Goal: Task Accomplishment & Management: Complete application form

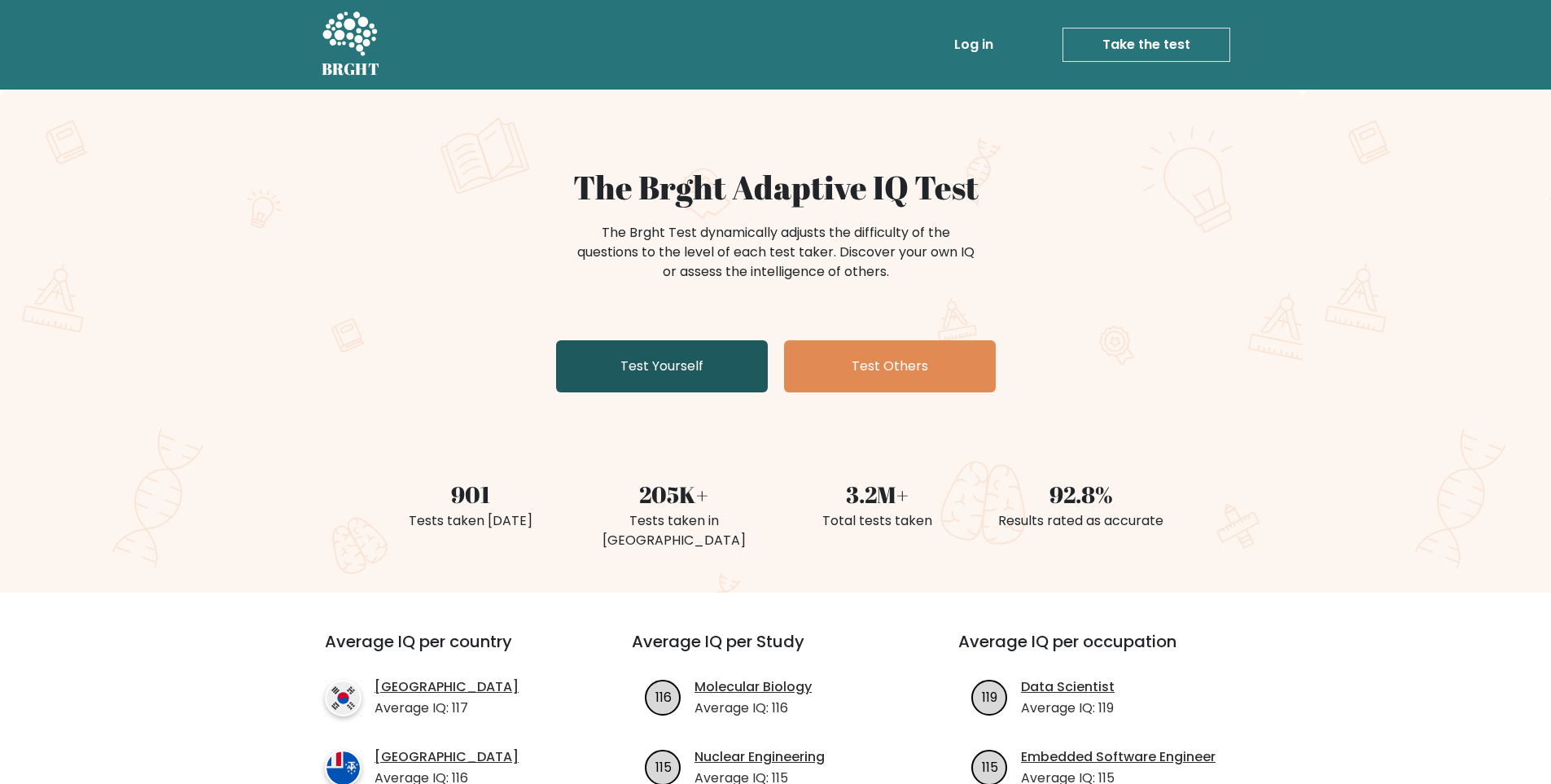
click at [655, 360] on link "Test Yourself" at bounding box center [662, 366] width 212 height 52
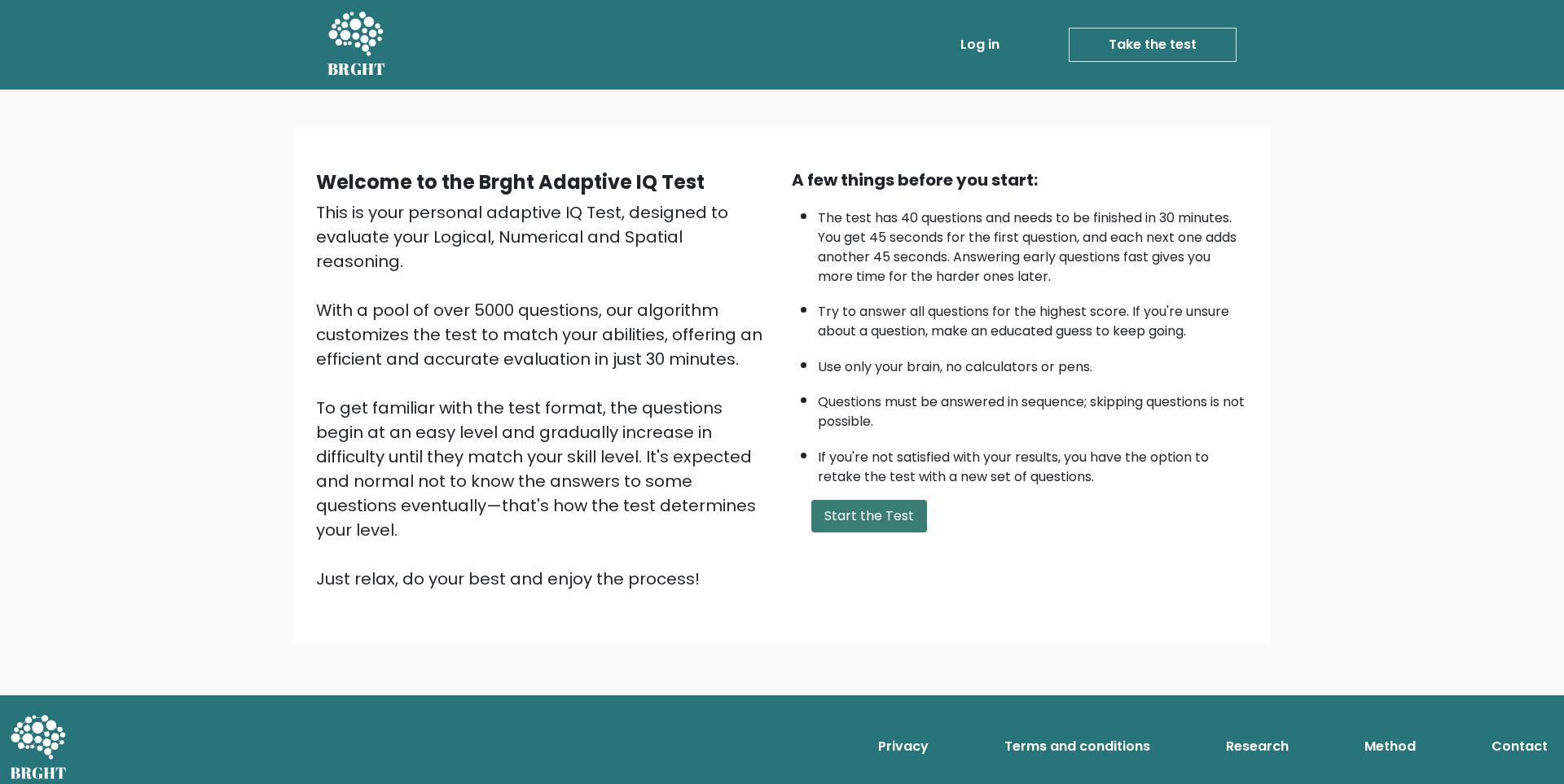
click at [861, 515] on button "Start the Test" at bounding box center [869, 516] width 116 height 32
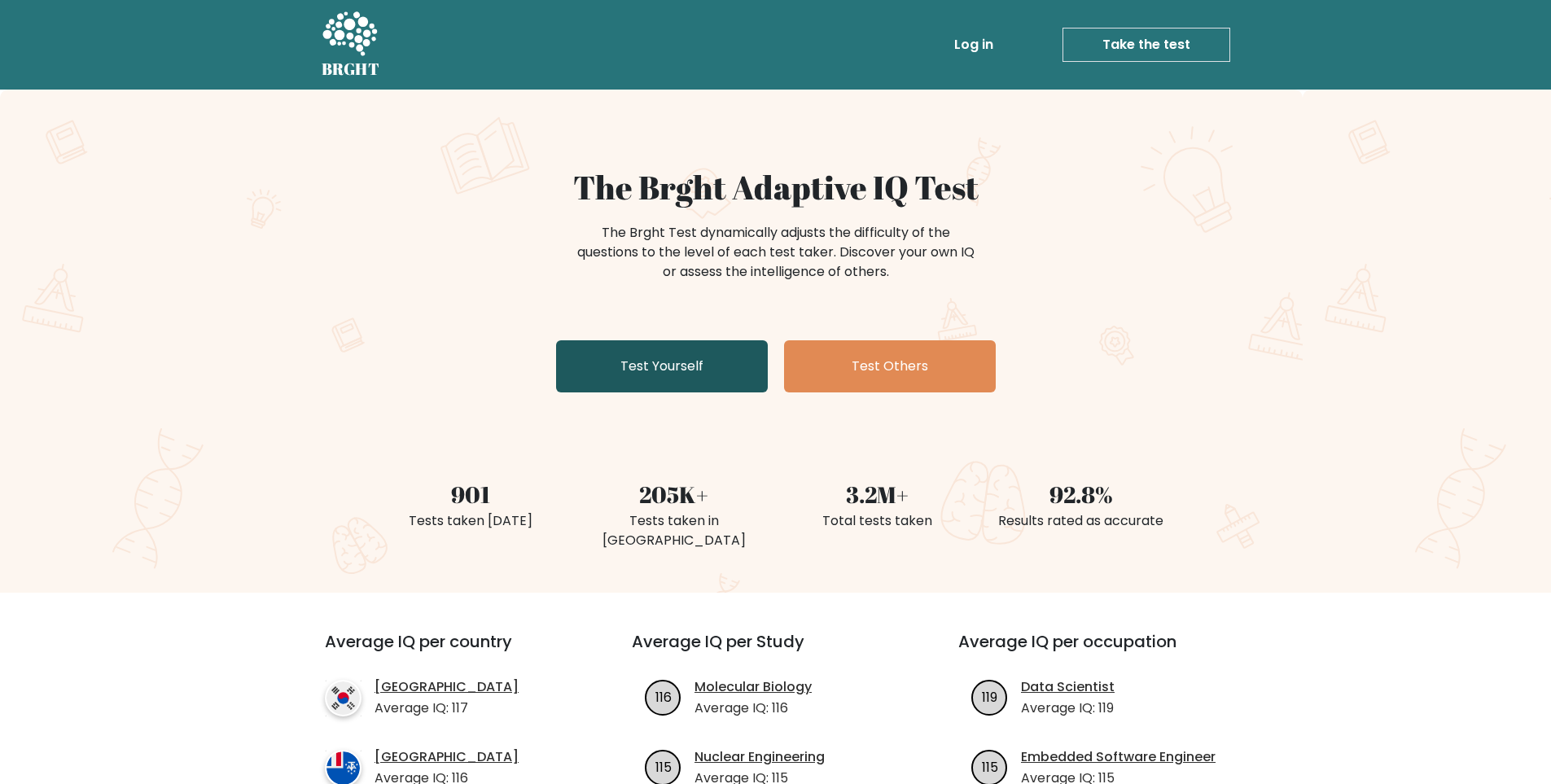
click at [663, 372] on link "Test Yourself" at bounding box center [662, 366] width 212 height 52
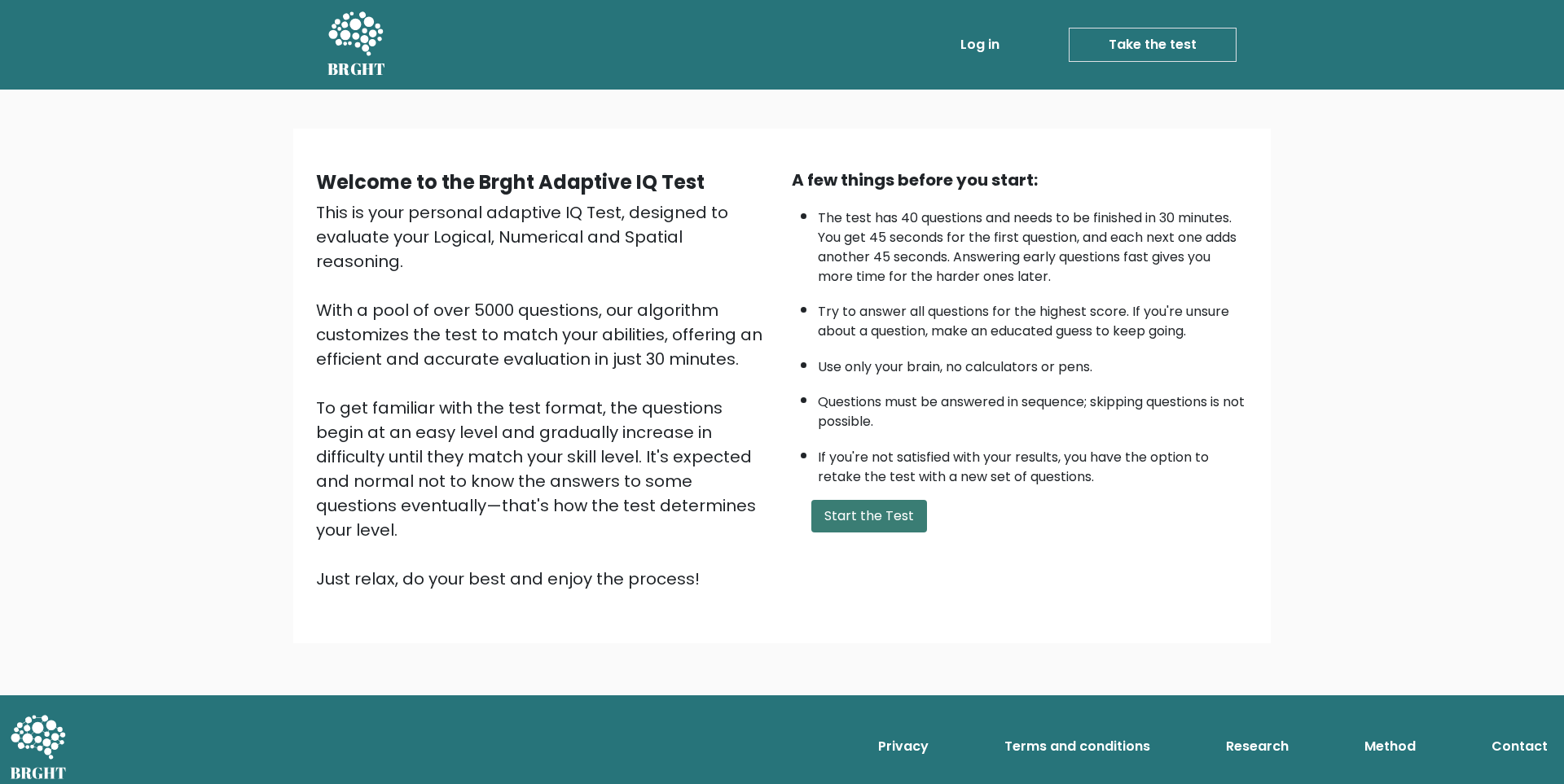
click at [869, 512] on button "Start the Test" at bounding box center [869, 516] width 116 height 32
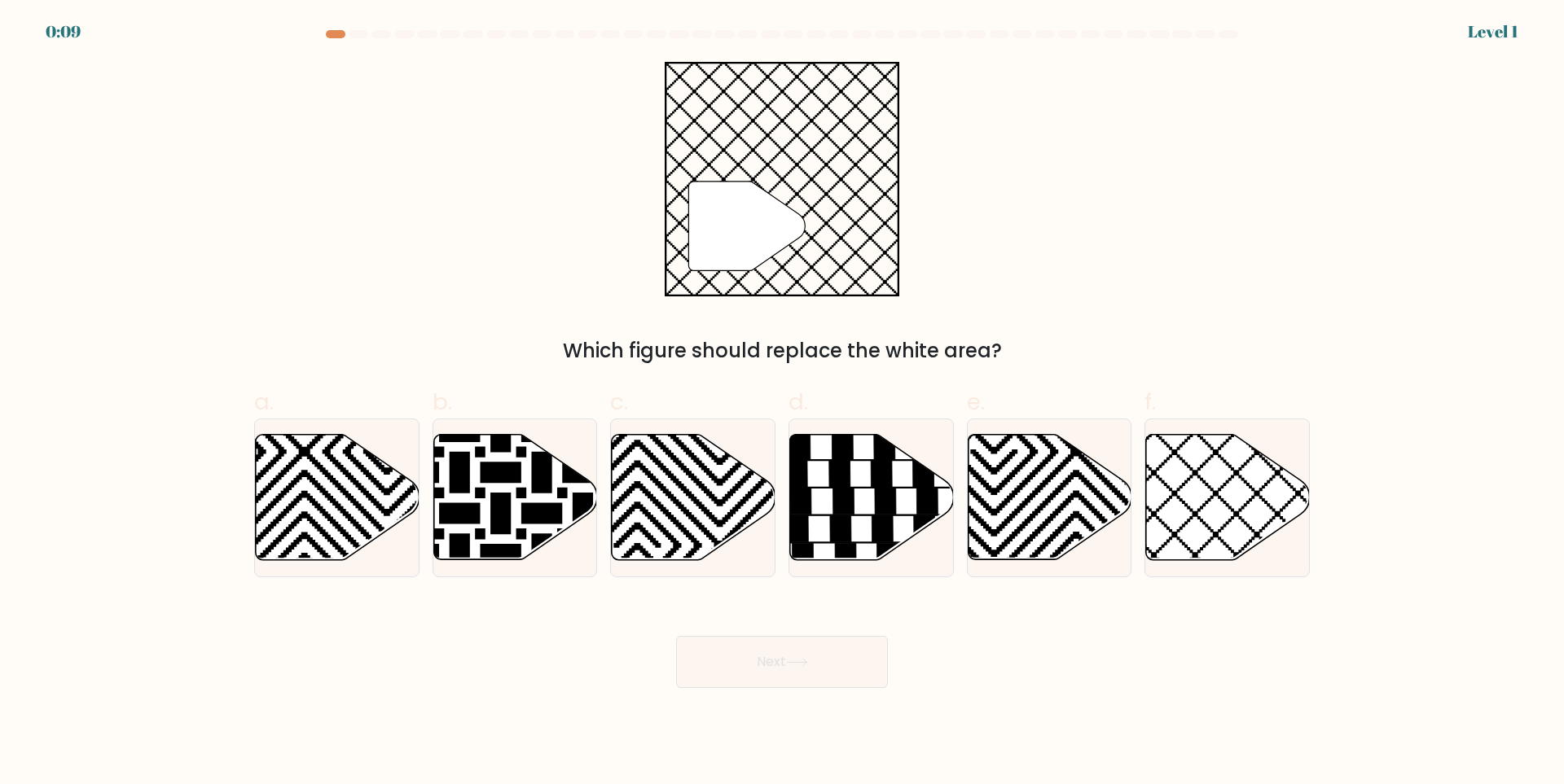
click at [187, 114] on form "a." at bounding box center [782, 359] width 1564 height 658
click at [1185, 505] on icon at bounding box center [1277, 432] width 330 height 330
click at [782, 403] on input "f." at bounding box center [782, 397] width 1 height 11
radio input "true"
click at [788, 663] on button "Next" at bounding box center [782, 662] width 212 height 52
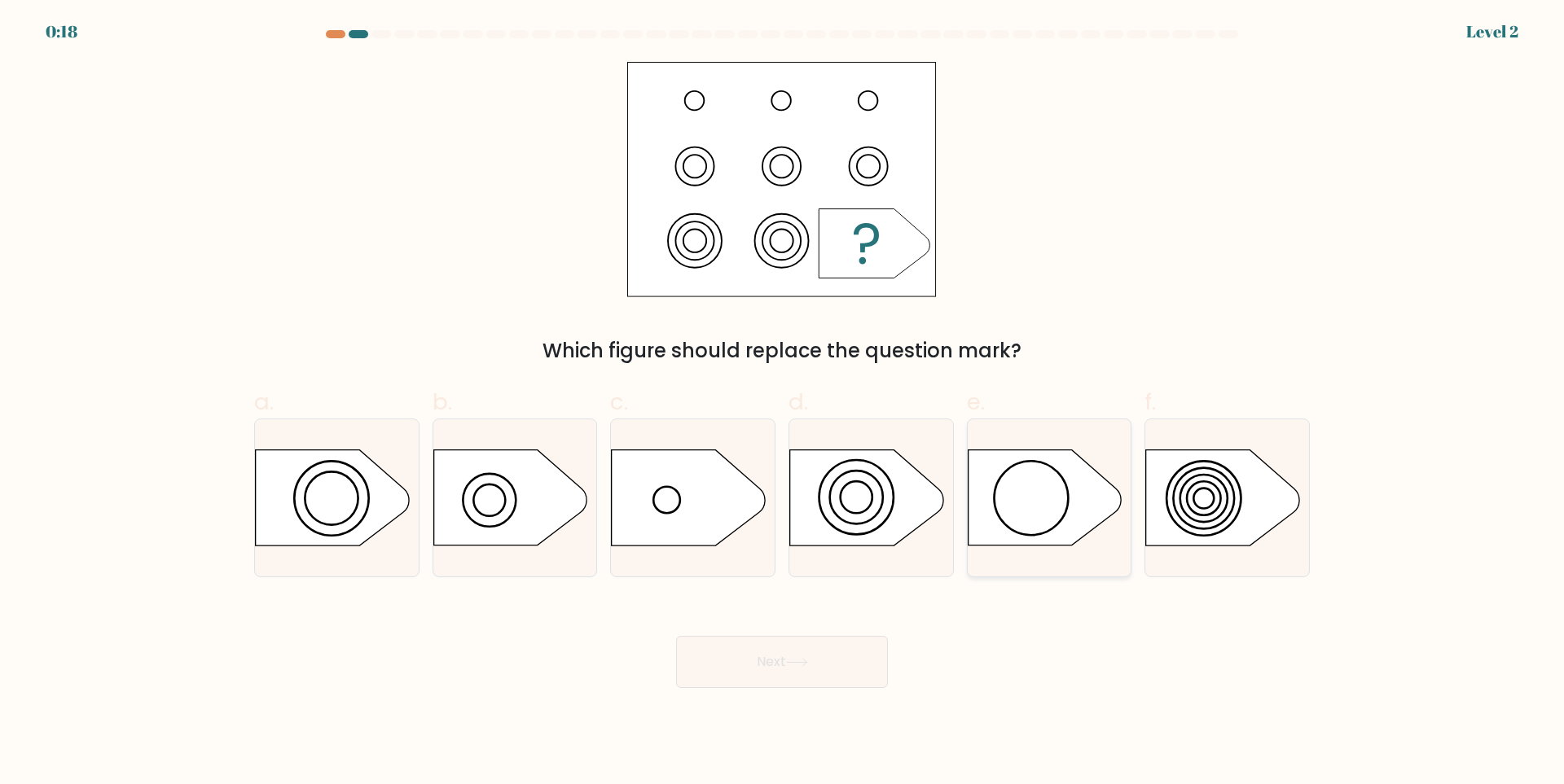
click at [1062, 507] on icon at bounding box center [1044, 497] width 153 height 95
click at [782, 403] on input "e." at bounding box center [782, 397] width 1 height 11
radio input "true"
click at [768, 653] on button "Next" at bounding box center [782, 662] width 212 height 52
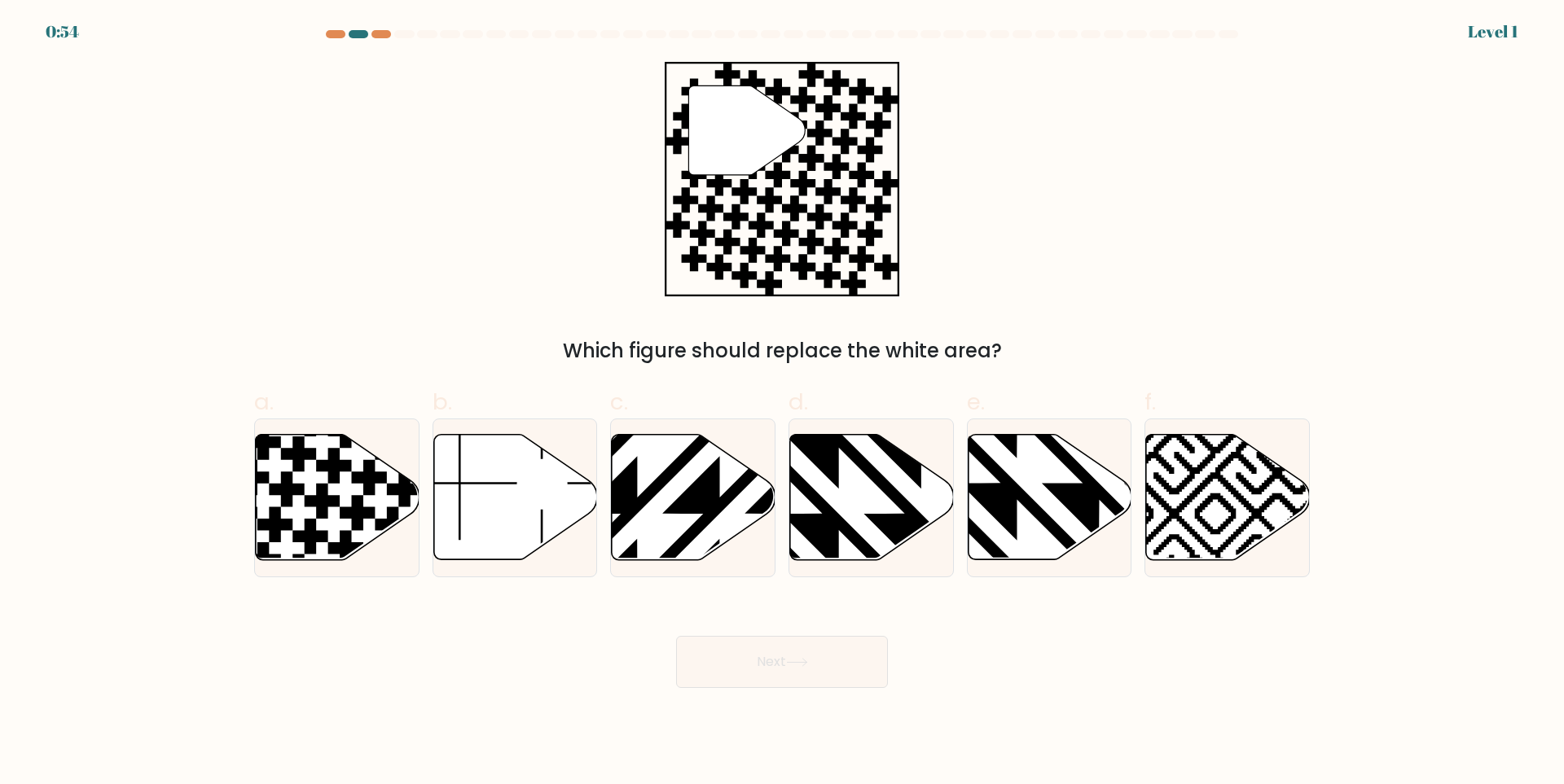
click at [0, 312] on form at bounding box center [782, 359] width 1564 height 658
click at [323, 485] on icon at bounding box center [322, 501] width 35 height 35
click at [782, 403] on input "a." at bounding box center [782, 397] width 1 height 11
radio input "true"
click at [759, 651] on button "Next" at bounding box center [782, 662] width 212 height 52
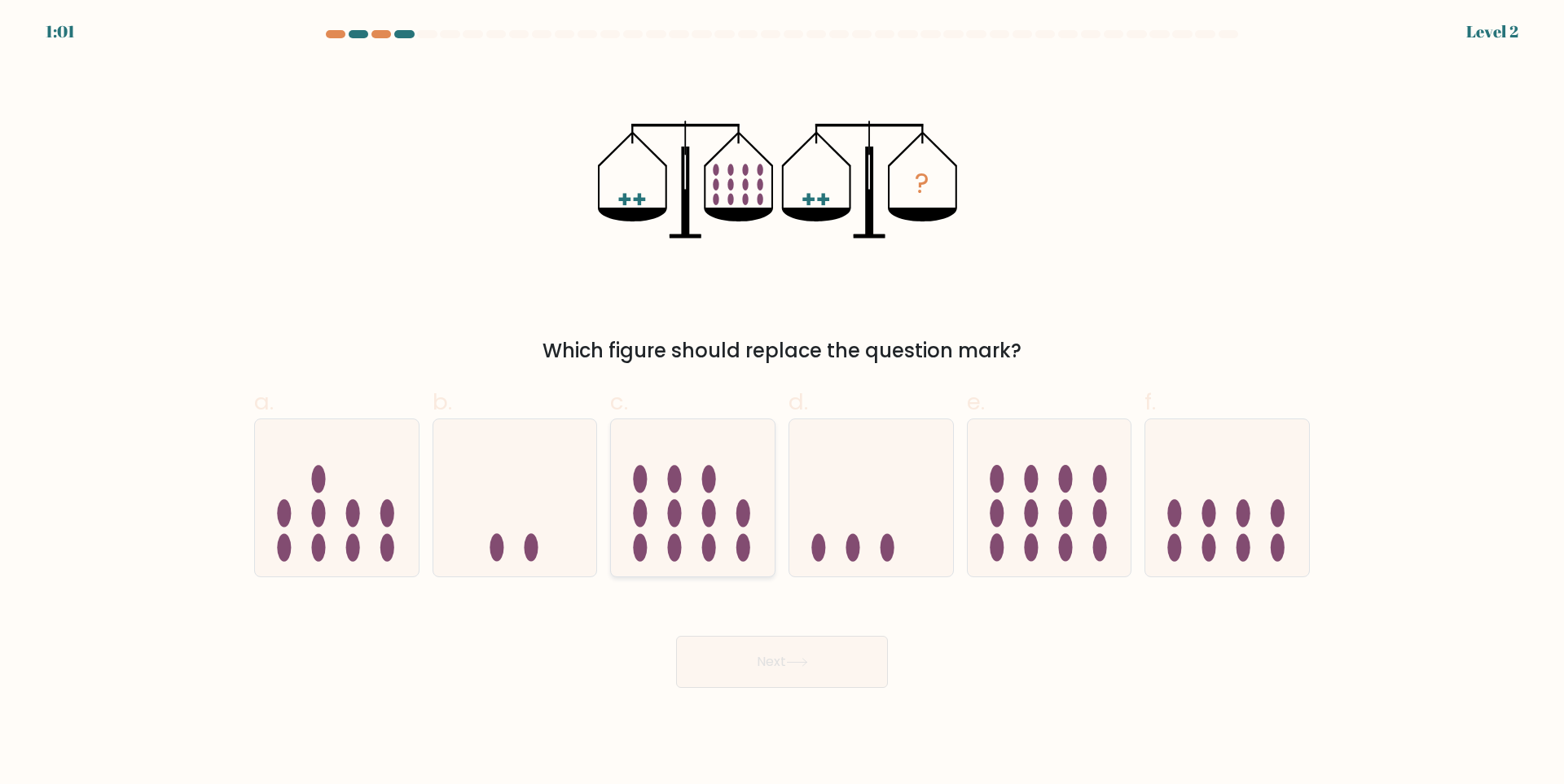
click at [651, 503] on icon at bounding box center [692, 498] width 164 height 135
click at [782, 403] on input "c." at bounding box center [782, 397] width 1 height 11
radio input "true"
click at [774, 663] on button "Next" at bounding box center [782, 662] width 212 height 52
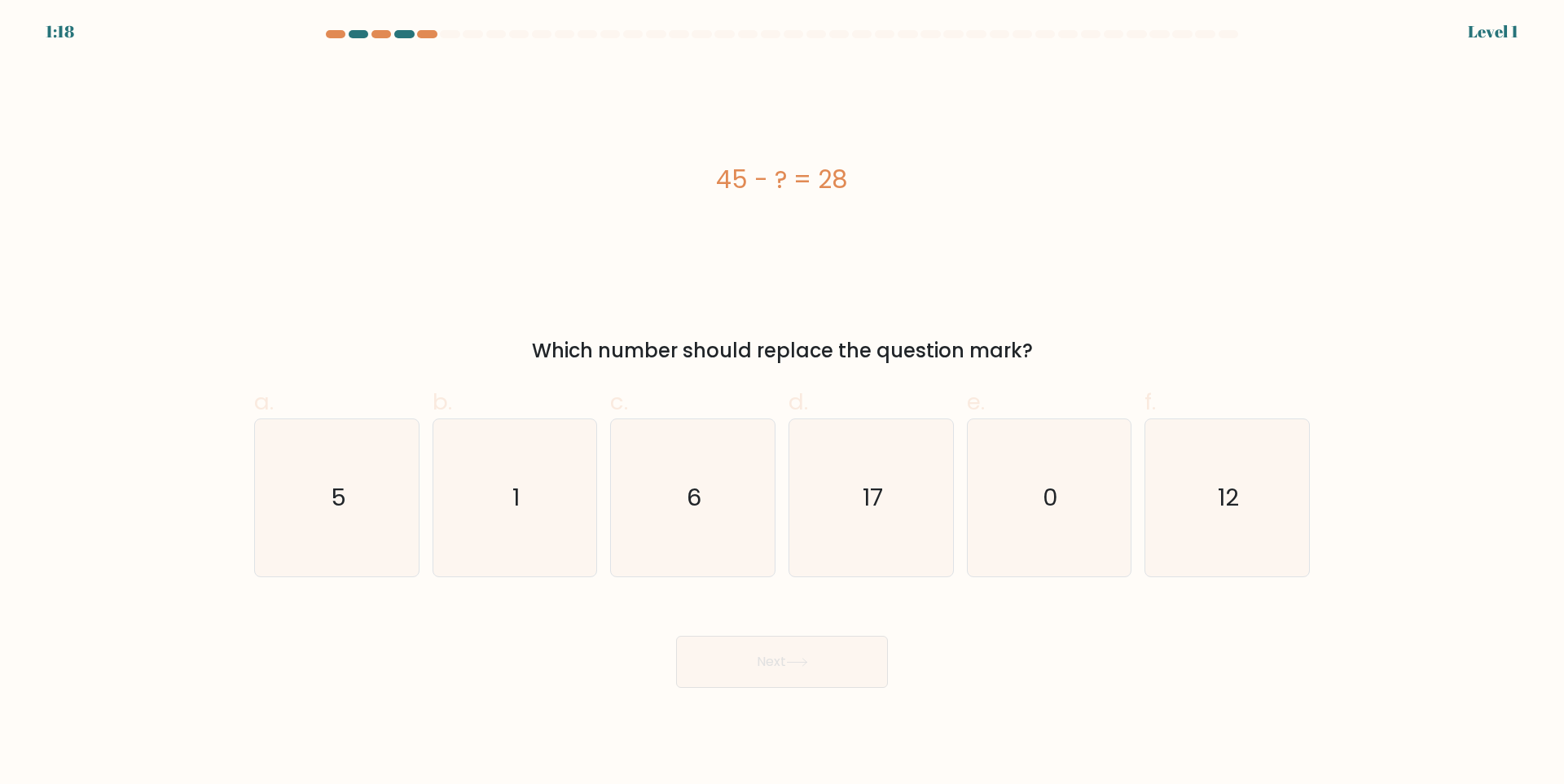
click at [603, 201] on div "45 - ? = 28" at bounding box center [782, 179] width 1056 height 235
click at [886, 515] on icon "17" at bounding box center [871, 497] width 158 height 158
click at [782, 403] on input "d. 17" at bounding box center [782, 397] width 1 height 11
radio input "true"
click at [835, 666] on button "Next" at bounding box center [782, 662] width 212 height 52
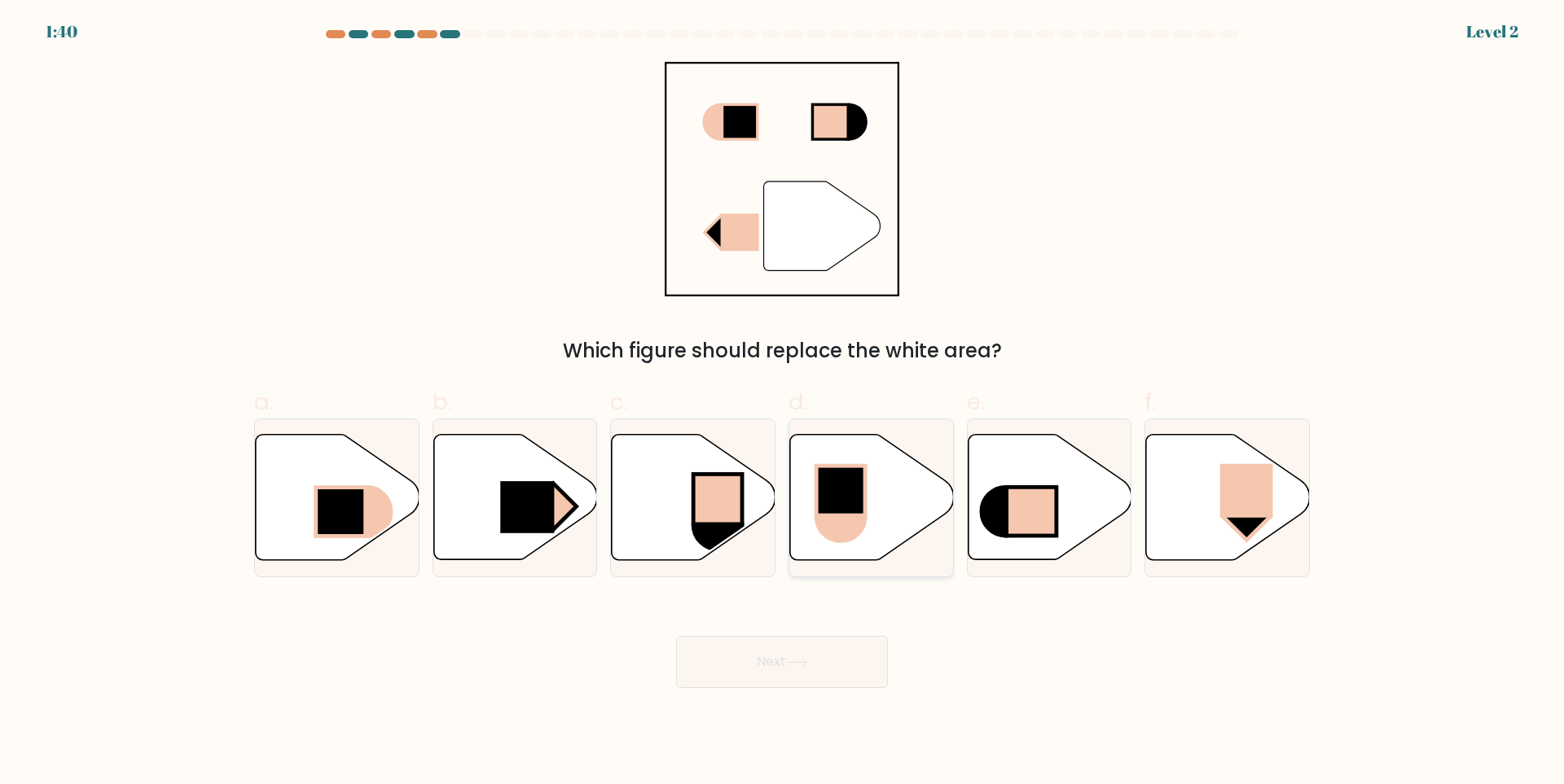
click at [816, 503] on rect at bounding box center [840, 490] width 49 height 50
click at [782, 403] on input "d." at bounding box center [782, 397] width 1 height 11
radio input "true"
click at [782, 655] on button "Next" at bounding box center [782, 662] width 212 height 52
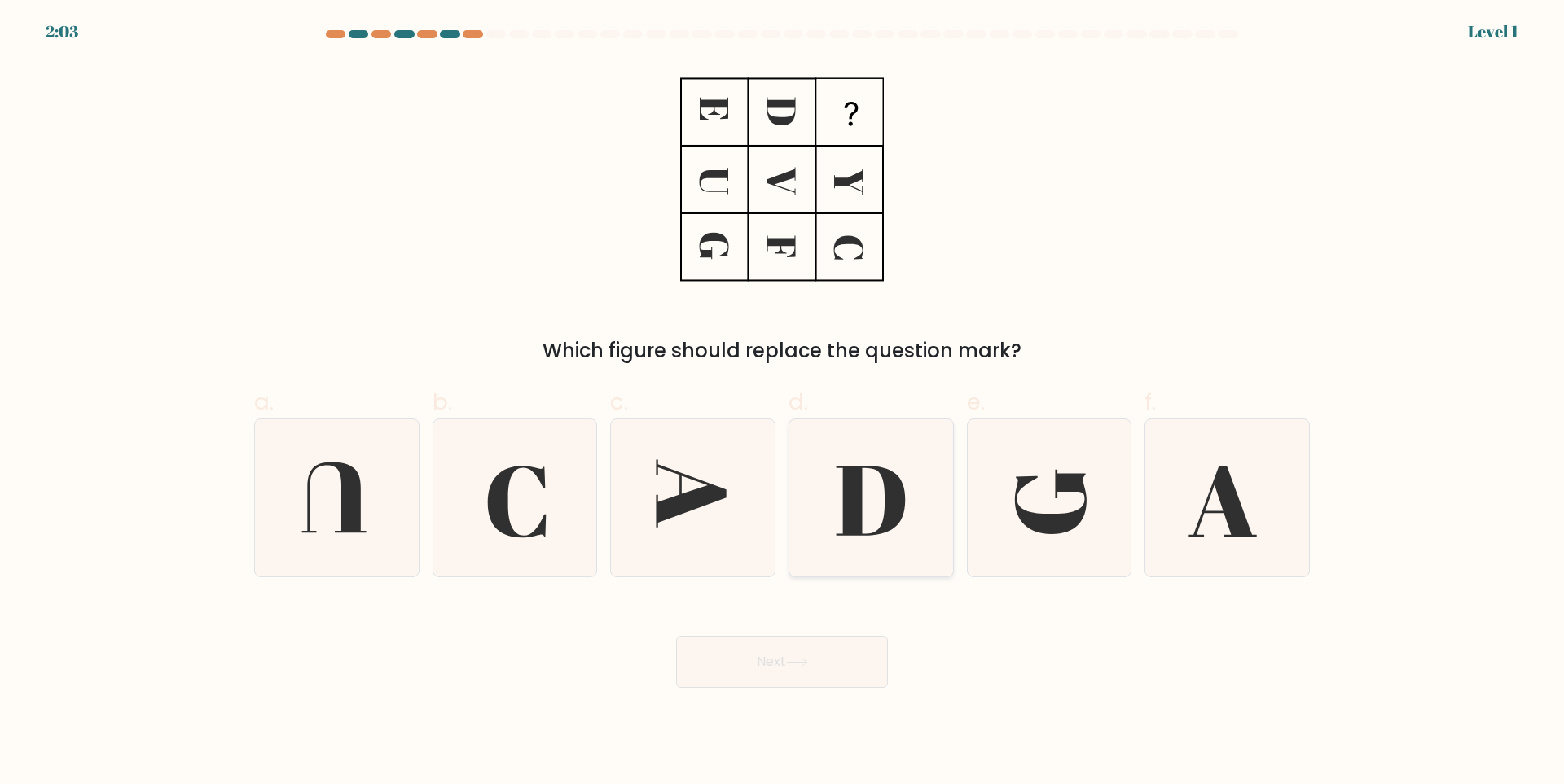
drag, startPoint x: 869, startPoint y: 507, endPoint x: 883, endPoint y: 549, distance: 44.3
click at [870, 507] on icon at bounding box center [871, 497] width 158 height 158
click at [782, 403] on input "d." at bounding box center [782, 397] width 1 height 11
radio input "true"
click at [828, 675] on button "Next" at bounding box center [782, 662] width 212 height 52
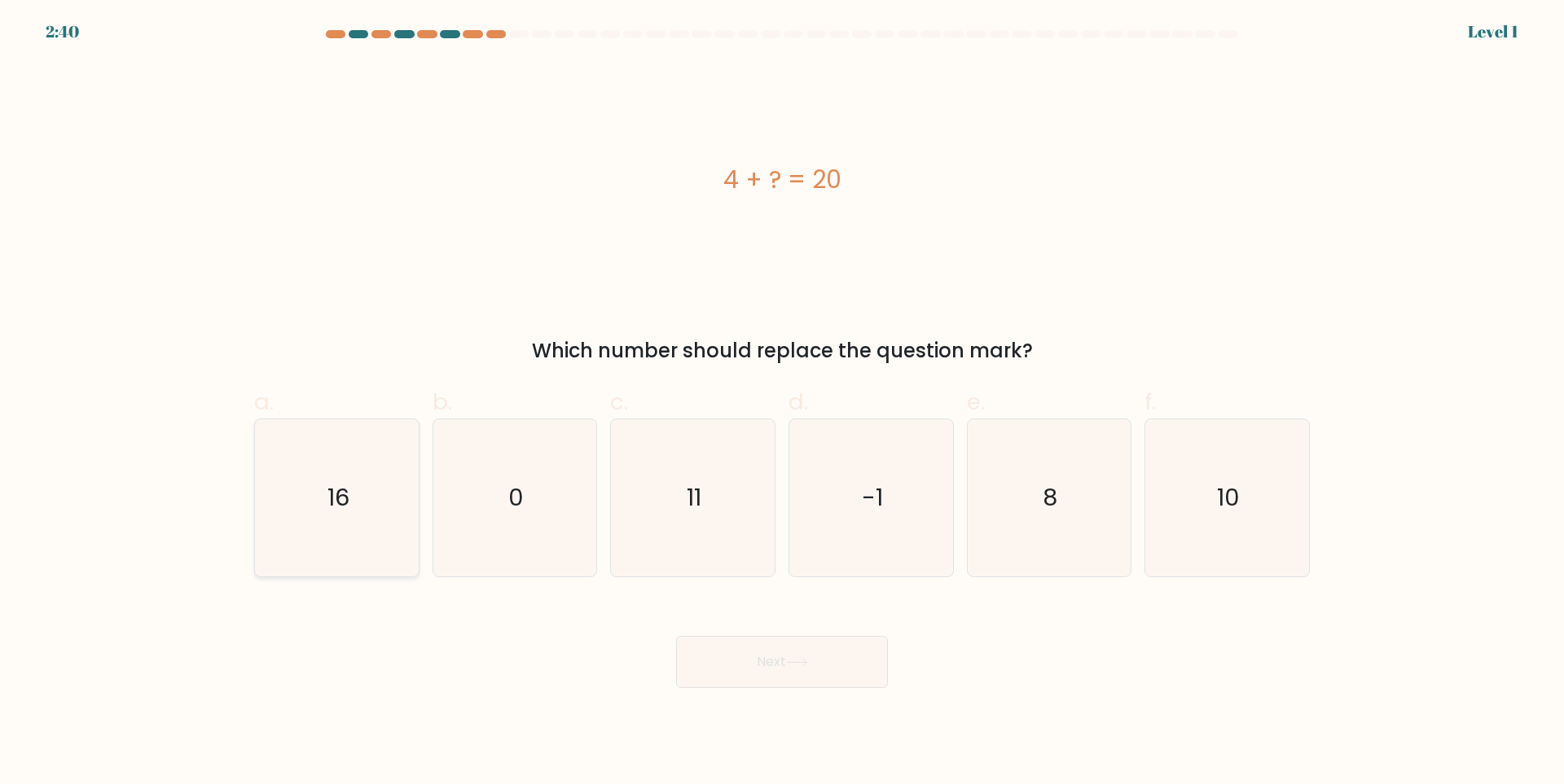
click at [375, 504] on icon "16" at bounding box center [337, 497] width 158 height 158
click at [782, 403] on input "a. 16" at bounding box center [782, 397] width 1 height 11
radio input "true"
click at [791, 648] on button "Next" at bounding box center [782, 662] width 212 height 52
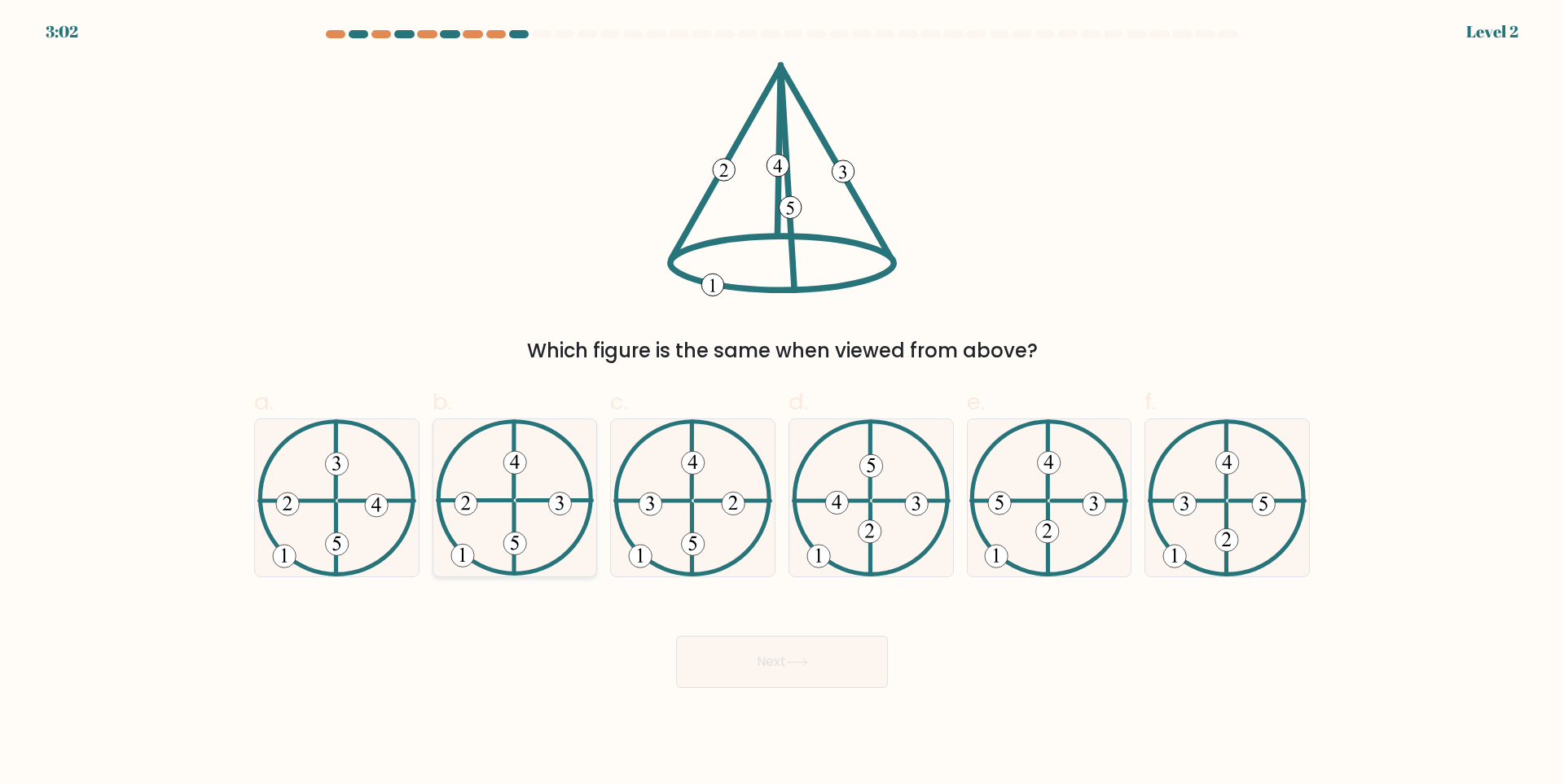
click at [559, 535] on icon at bounding box center [515, 497] width 159 height 158
click at [782, 403] on input "b." at bounding box center [782, 397] width 1 height 11
radio input "true"
click at [749, 655] on button "Next" at bounding box center [782, 662] width 212 height 52
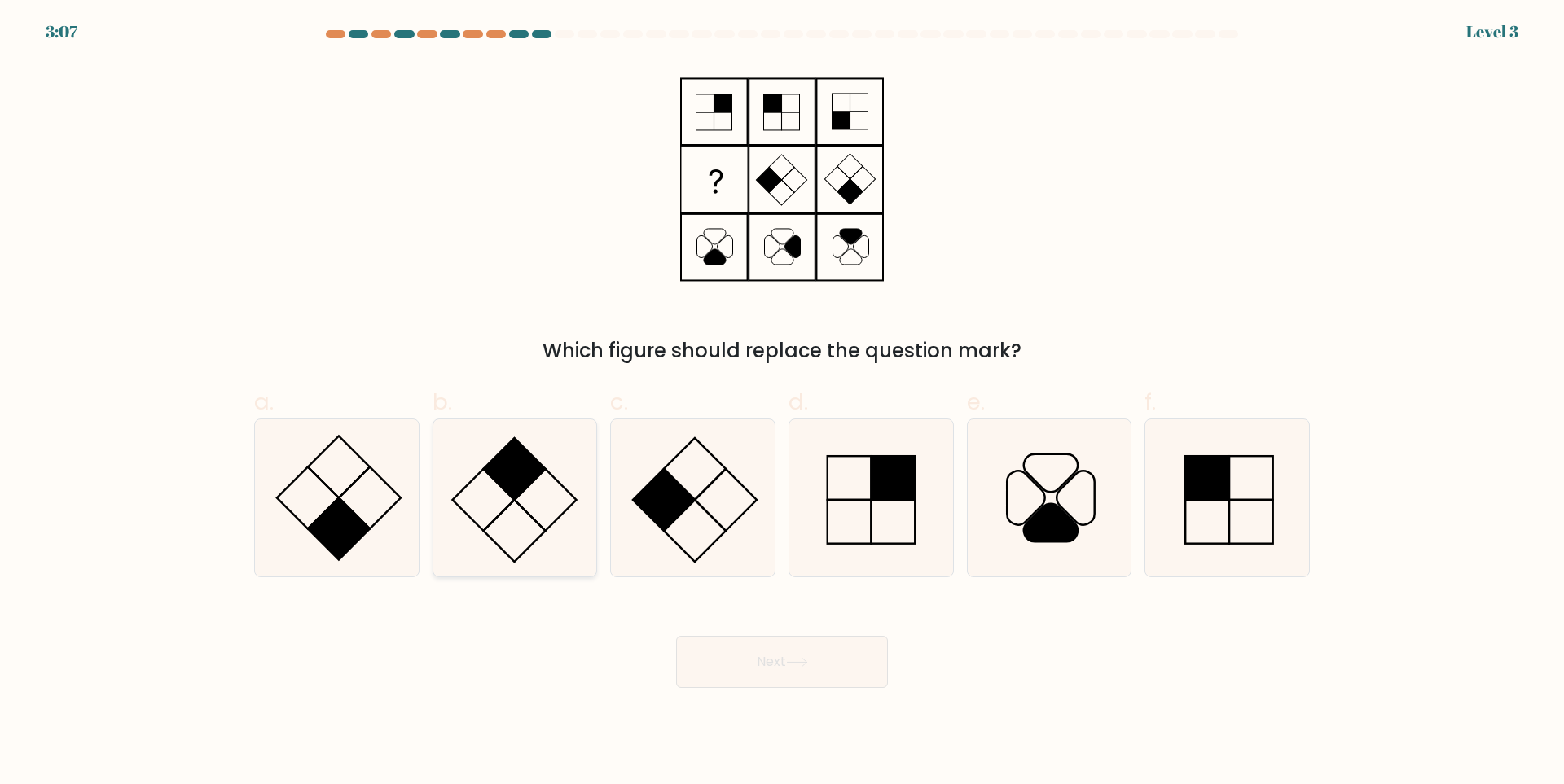
click at [525, 477] on rect at bounding box center [514, 468] width 62 height 62
click at [782, 403] on input "b." at bounding box center [782, 397] width 1 height 11
radio input "true"
click at [794, 656] on button "Next" at bounding box center [782, 662] width 212 height 52
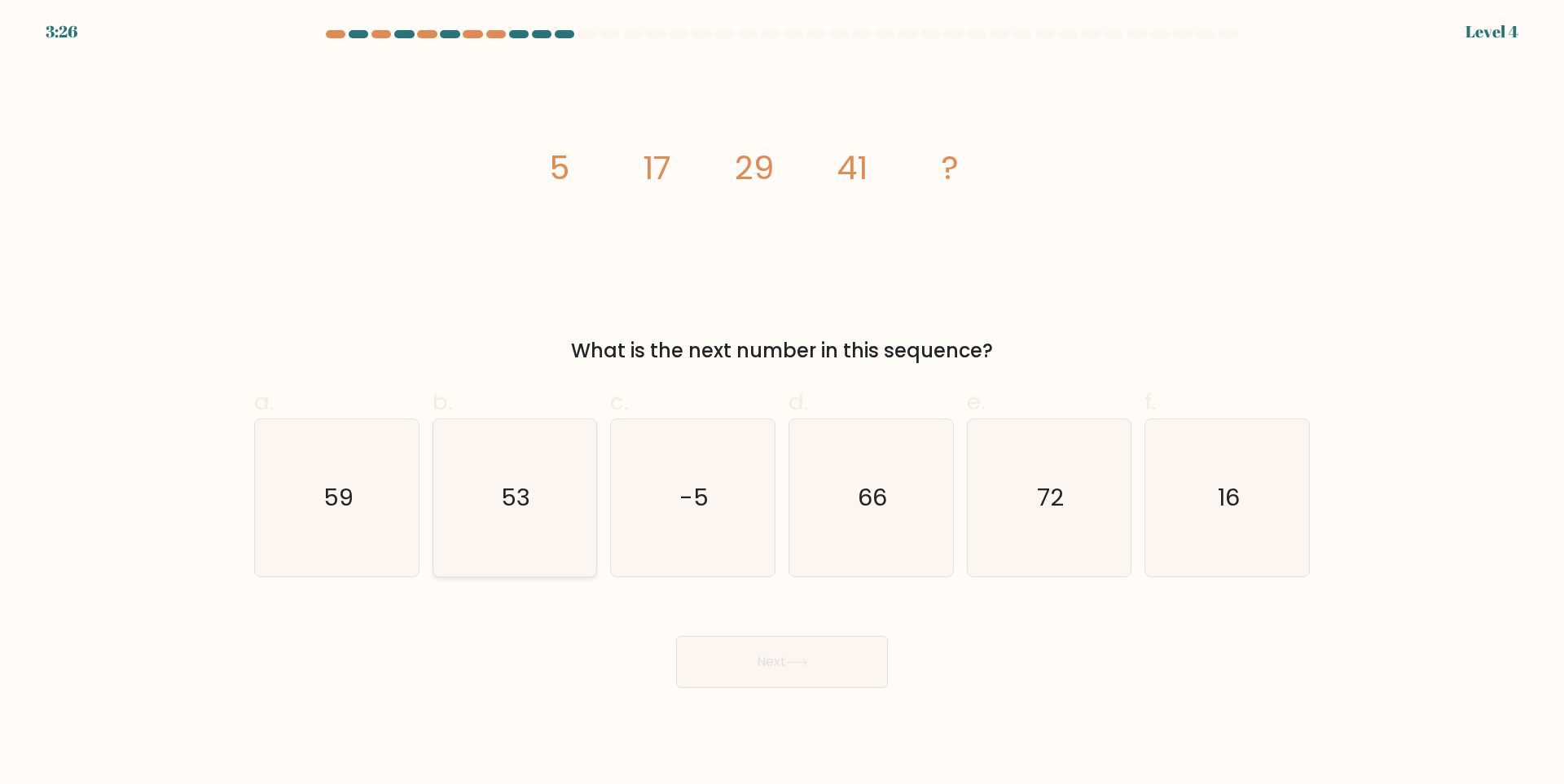
click at [521, 484] on text "53" at bounding box center [516, 497] width 29 height 32
click at [782, 403] on input "b. 53" at bounding box center [782, 397] width 1 height 11
radio input "true"
click at [805, 652] on button "Next" at bounding box center [782, 662] width 212 height 52
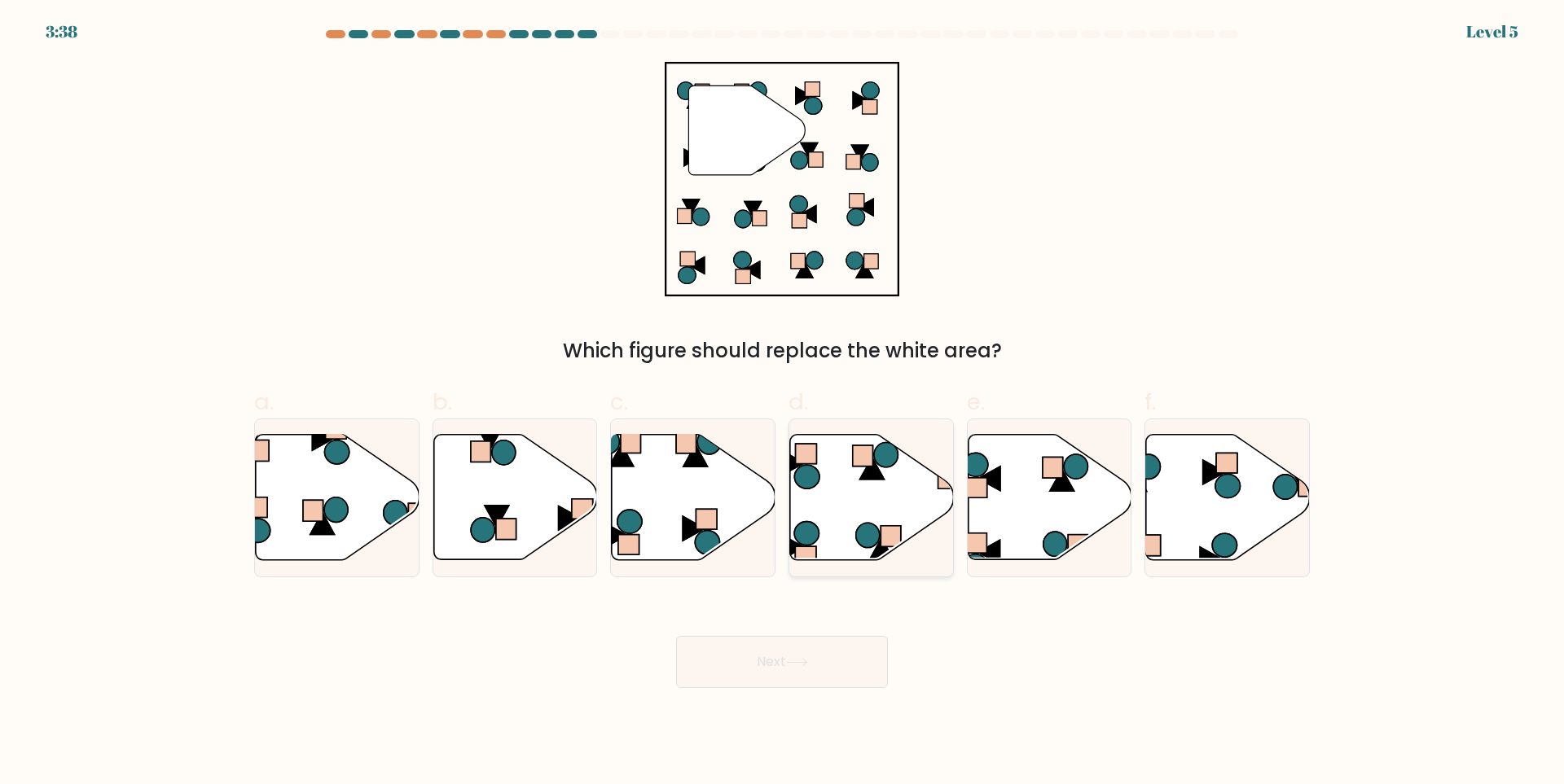
click at [853, 498] on icon at bounding box center [872, 497] width 164 height 125
click at [782, 403] on input "d." at bounding box center [782, 397] width 1 height 11
radio input "true"
click at [701, 489] on icon at bounding box center [693, 497] width 164 height 125
click at [782, 403] on input "c." at bounding box center [782, 397] width 1 height 11
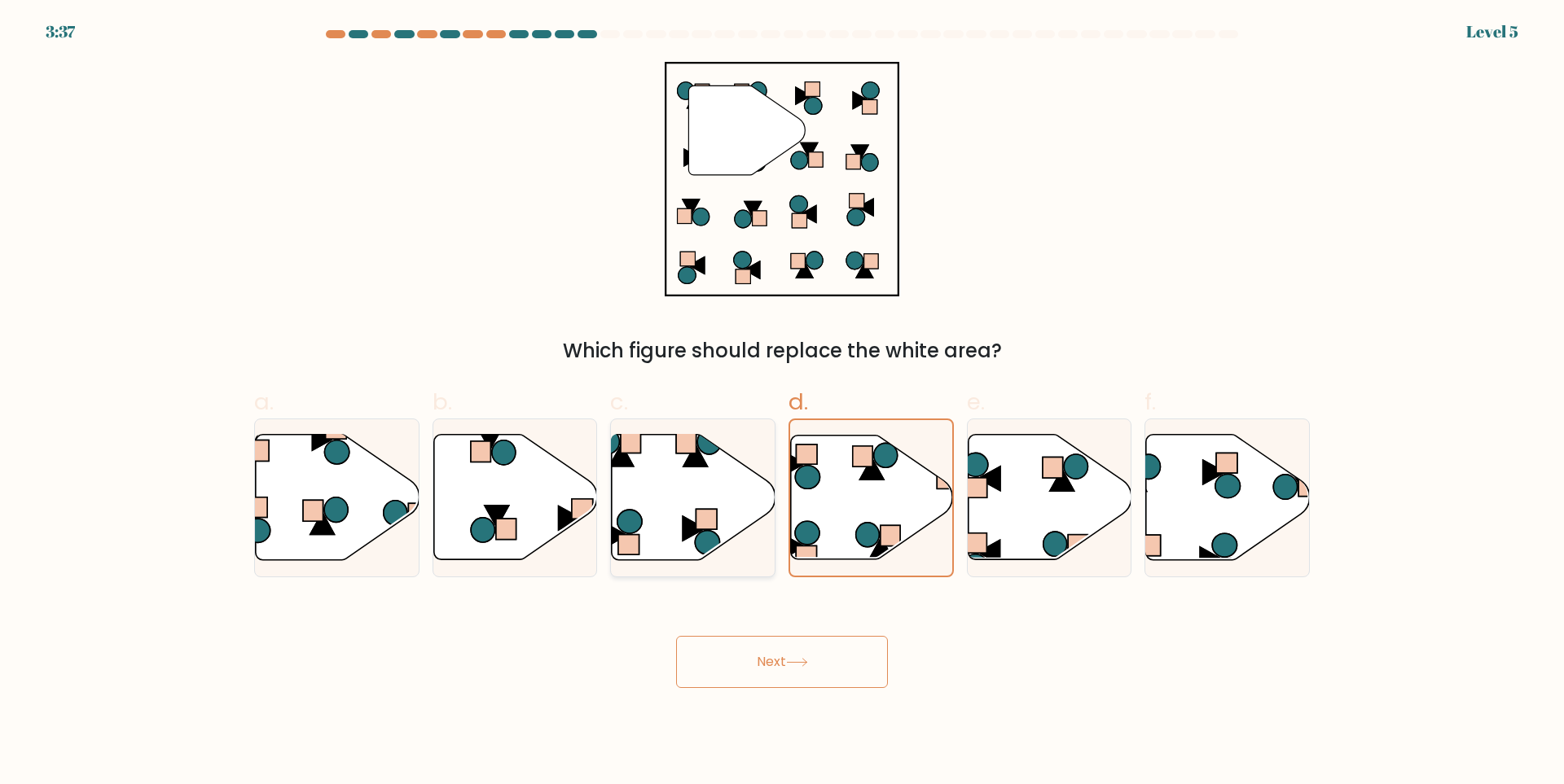
radio input "true"
click at [701, 489] on icon at bounding box center [693, 497] width 163 height 123
click at [782, 403] on input "c." at bounding box center [782, 397] width 1 height 11
click at [874, 475] on icon at bounding box center [872, 468] width 24 height 22
click at [782, 403] on input "d." at bounding box center [782, 397] width 1 height 11
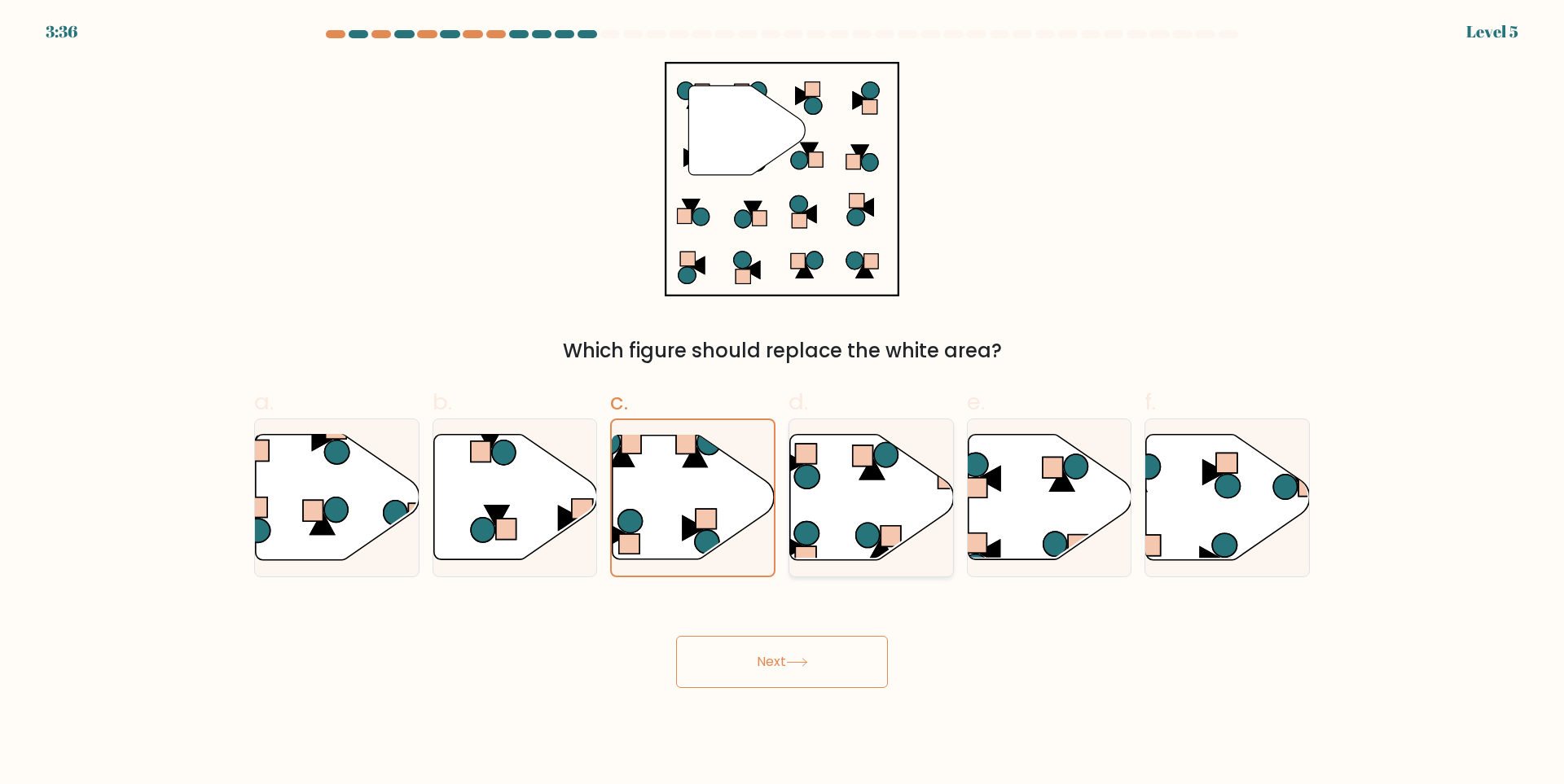
radio input "true"
click at [686, 472] on icon at bounding box center [693, 497] width 164 height 125
click at [782, 403] on input "c." at bounding box center [782, 397] width 1 height 11
radio input "true"
click at [740, 668] on button "Next" at bounding box center [782, 662] width 212 height 52
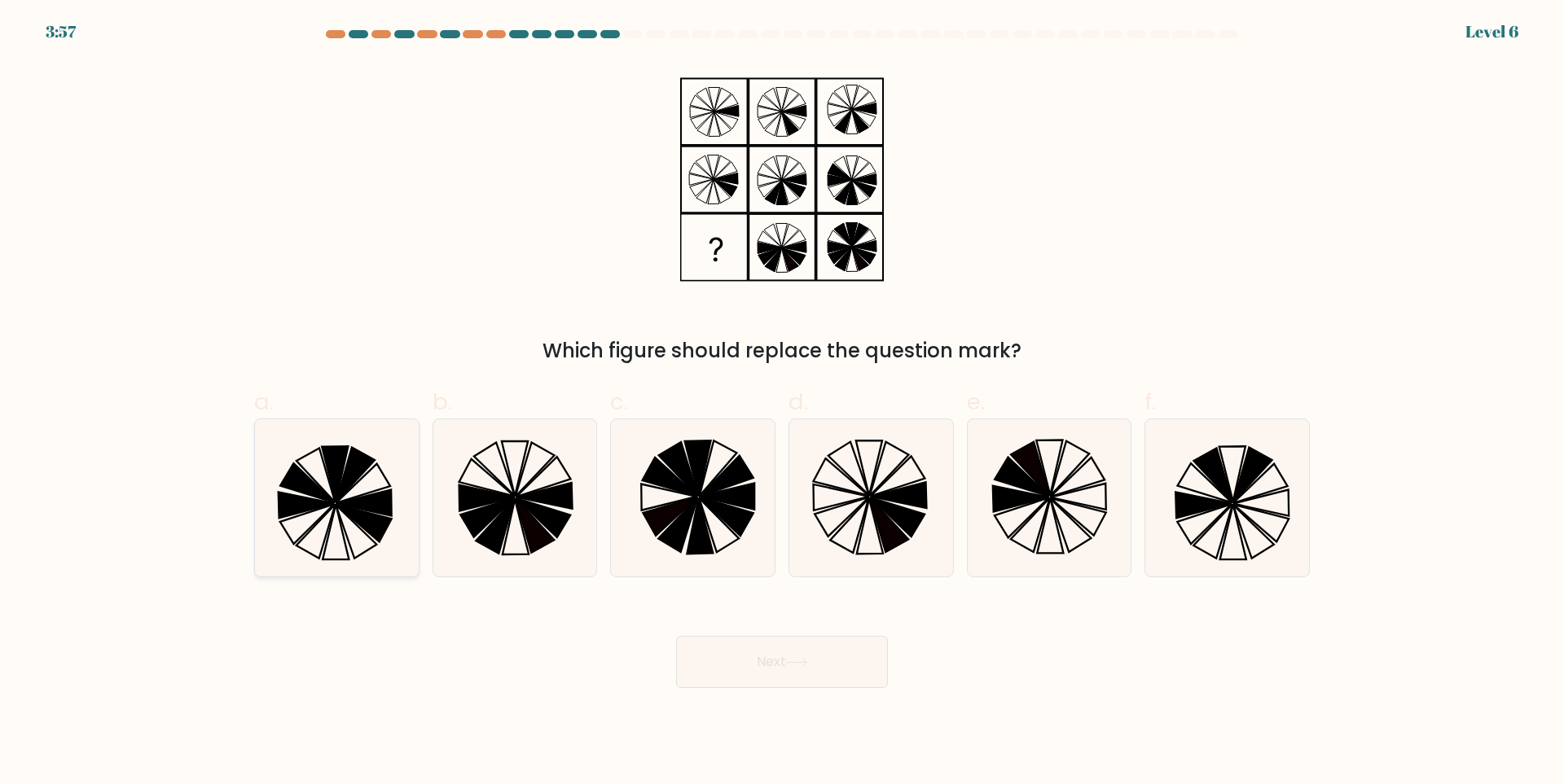
click at [346, 520] on icon at bounding box center [337, 497] width 158 height 158
click at [782, 403] on input "a." at bounding box center [782, 397] width 1 height 11
radio input "true"
click at [767, 659] on button "Next" at bounding box center [782, 662] width 212 height 52
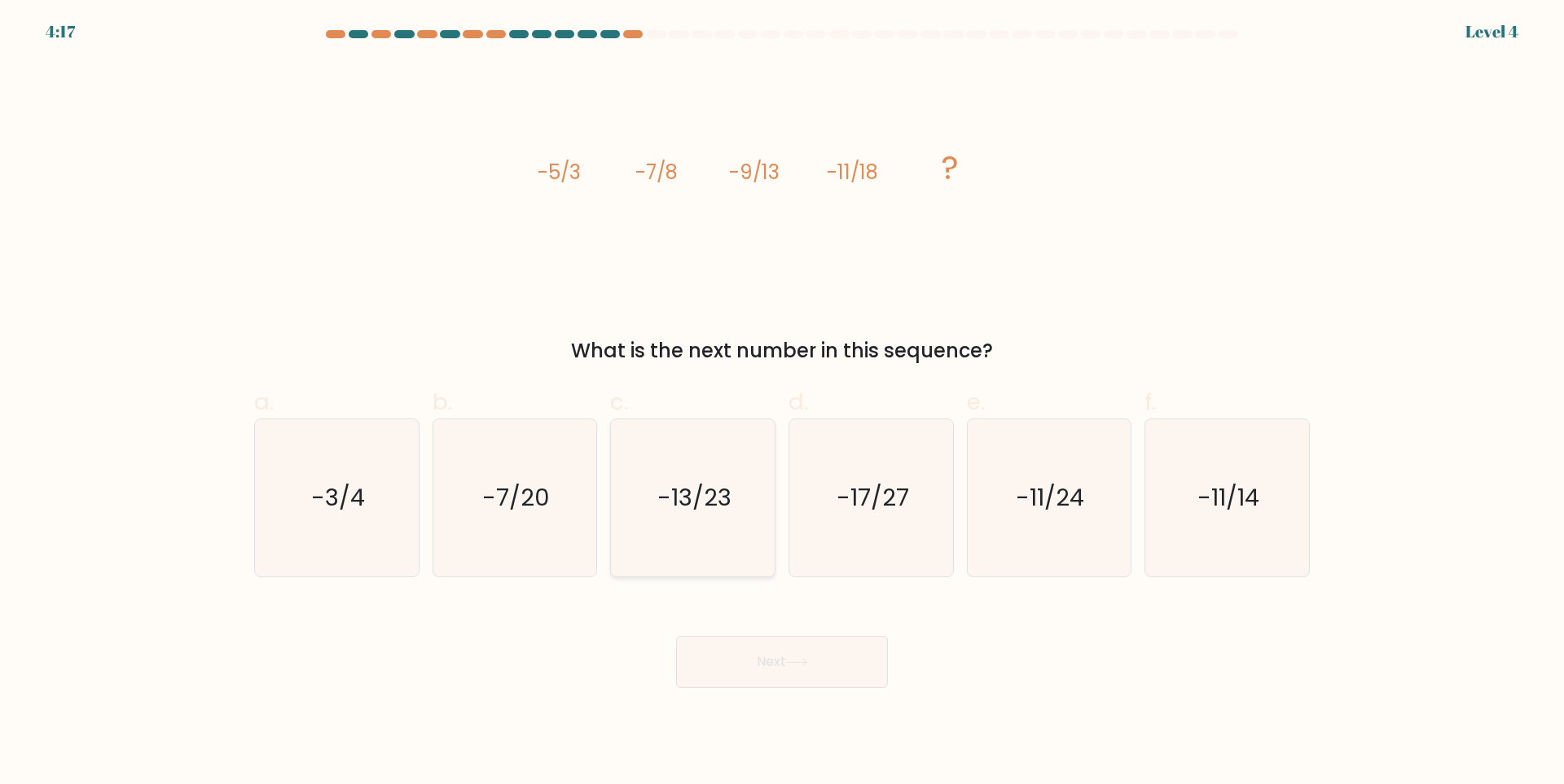
click at [681, 530] on icon "-13/23" at bounding box center [692, 497] width 158 height 158
click at [782, 403] on input "c. -13/23" at bounding box center [782, 397] width 1 height 11
radio input "true"
click at [843, 670] on button "Next" at bounding box center [782, 662] width 212 height 52
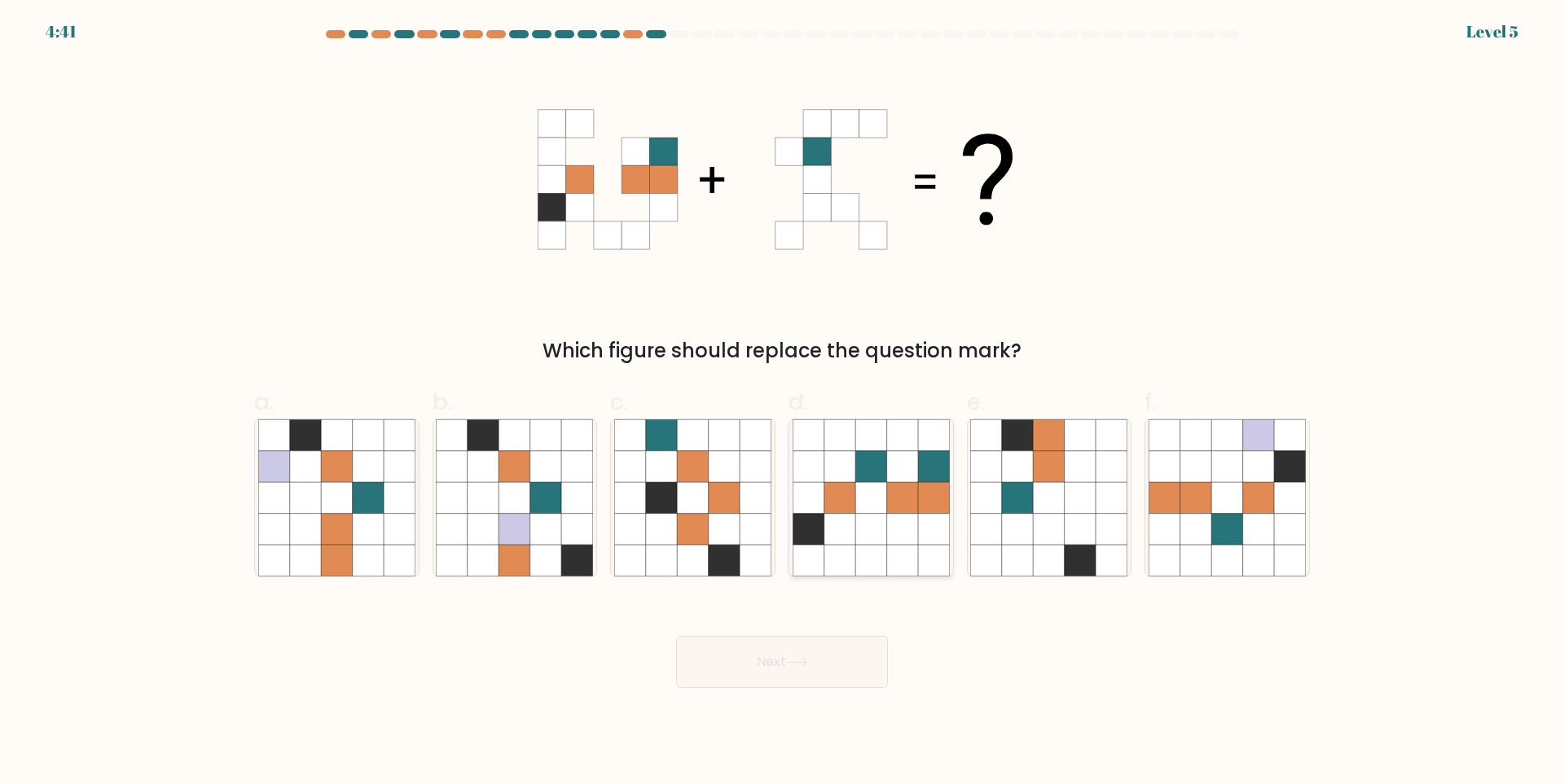
click at [878, 483] on icon at bounding box center [871, 497] width 31 height 31
click at [782, 403] on input "d." at bounding box center [782, 397] width 1 height 11
radio input "true"
click at [816, 664] on button "Next" at bounding box center [782, 662] width 212 height 52
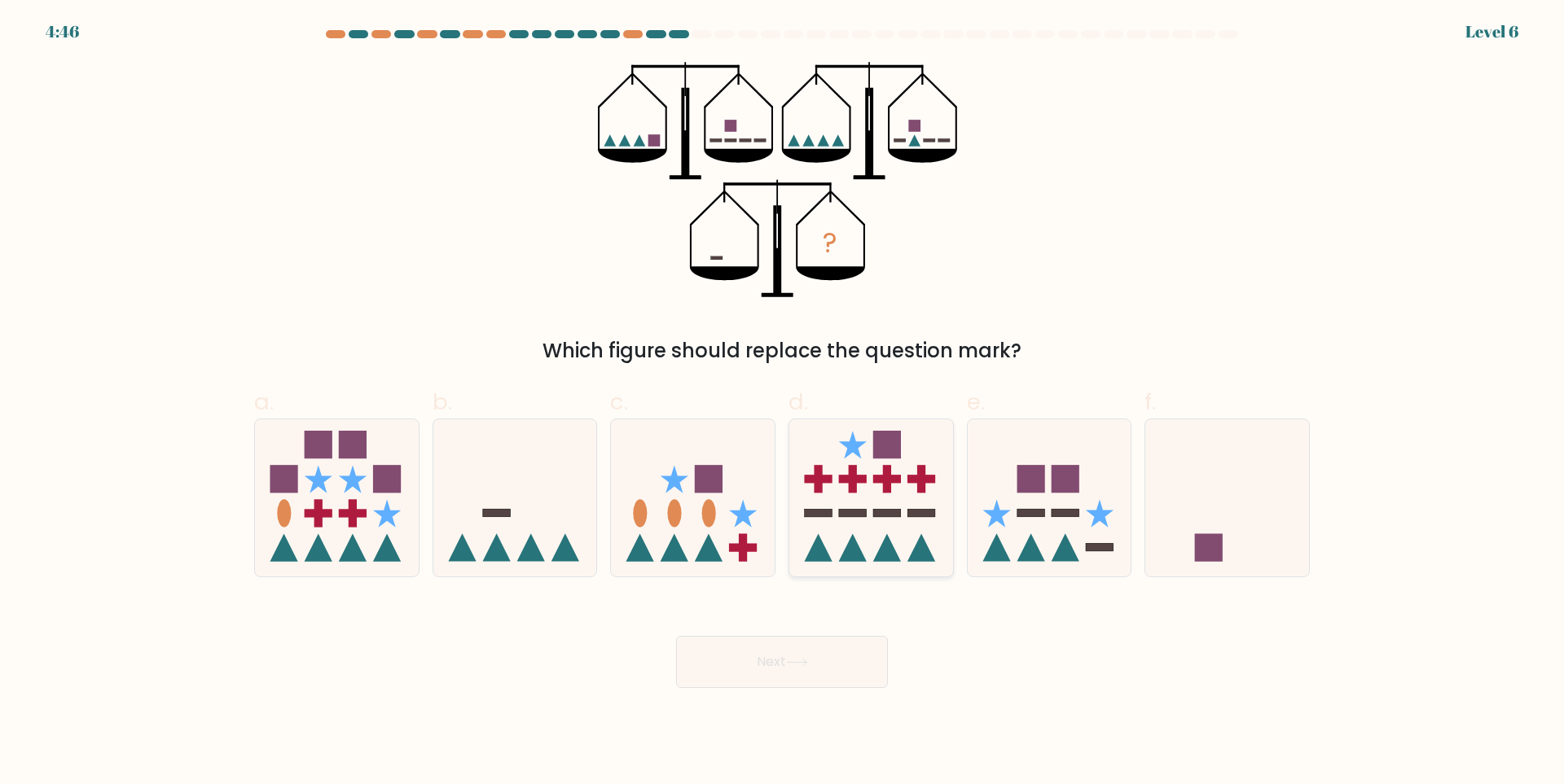
click at [836, 510] on icon at bounding box center [871, 498] width 164 height 135
click at [782, 403] on input "d." at bounding box center [782, 397] width 1 height 11
radio input "true"
click at [831, 651] on button "Next" at bounding box center [782, 662] width 212 height 52
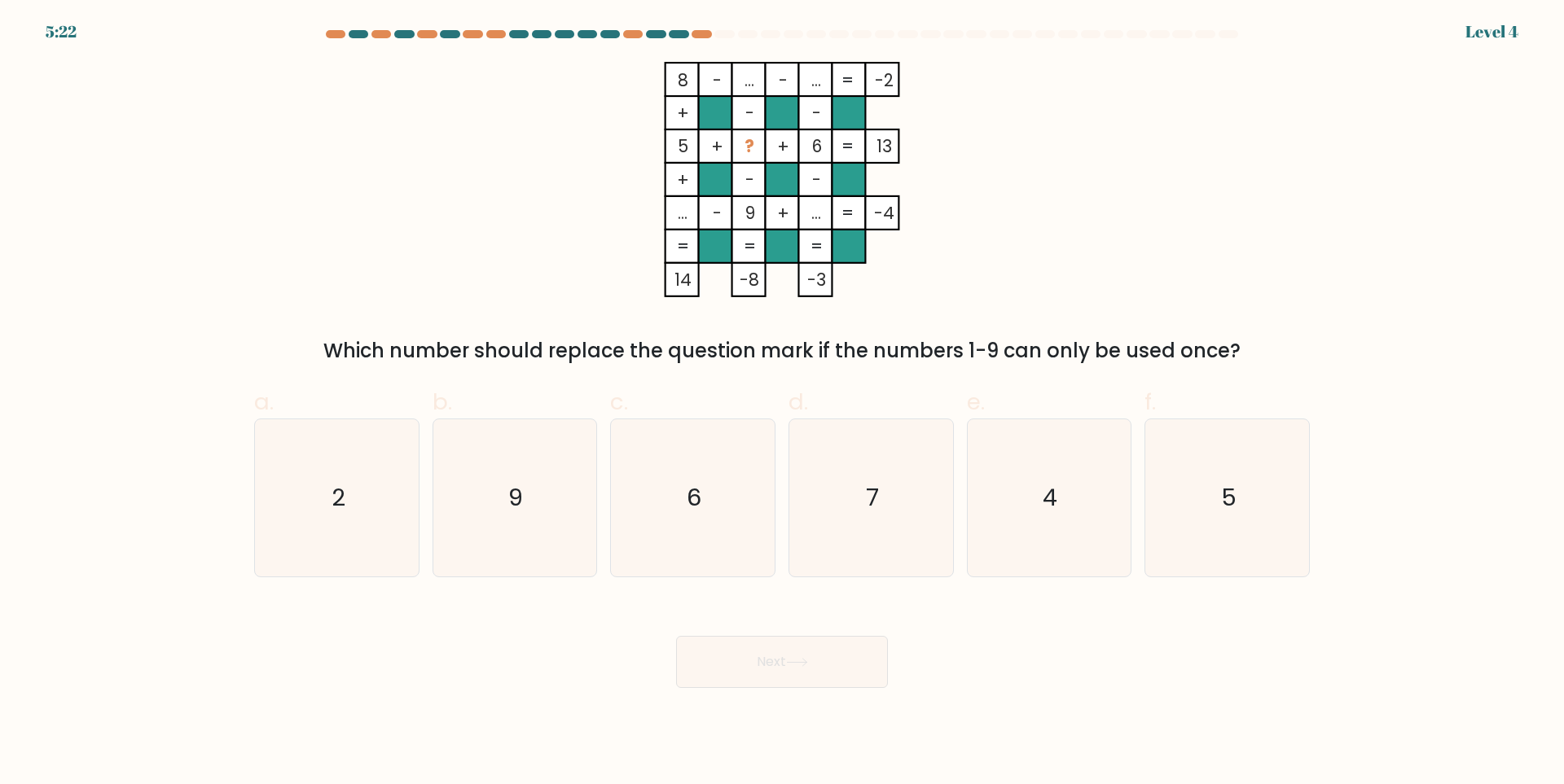
click at [0, 268] on form at bounding box center [782, 359] width 1564 height 658
click at [486, 501] on icon "9" at bounding box center [514, 497] width 158 height 158
click at [782, 403] on input "b. 9" at bounding box center [782, 397] width 1 height 11
radio input "true"
click at [859, 674] on button "Next" at bounding box center [782, 662] width 212 height 52
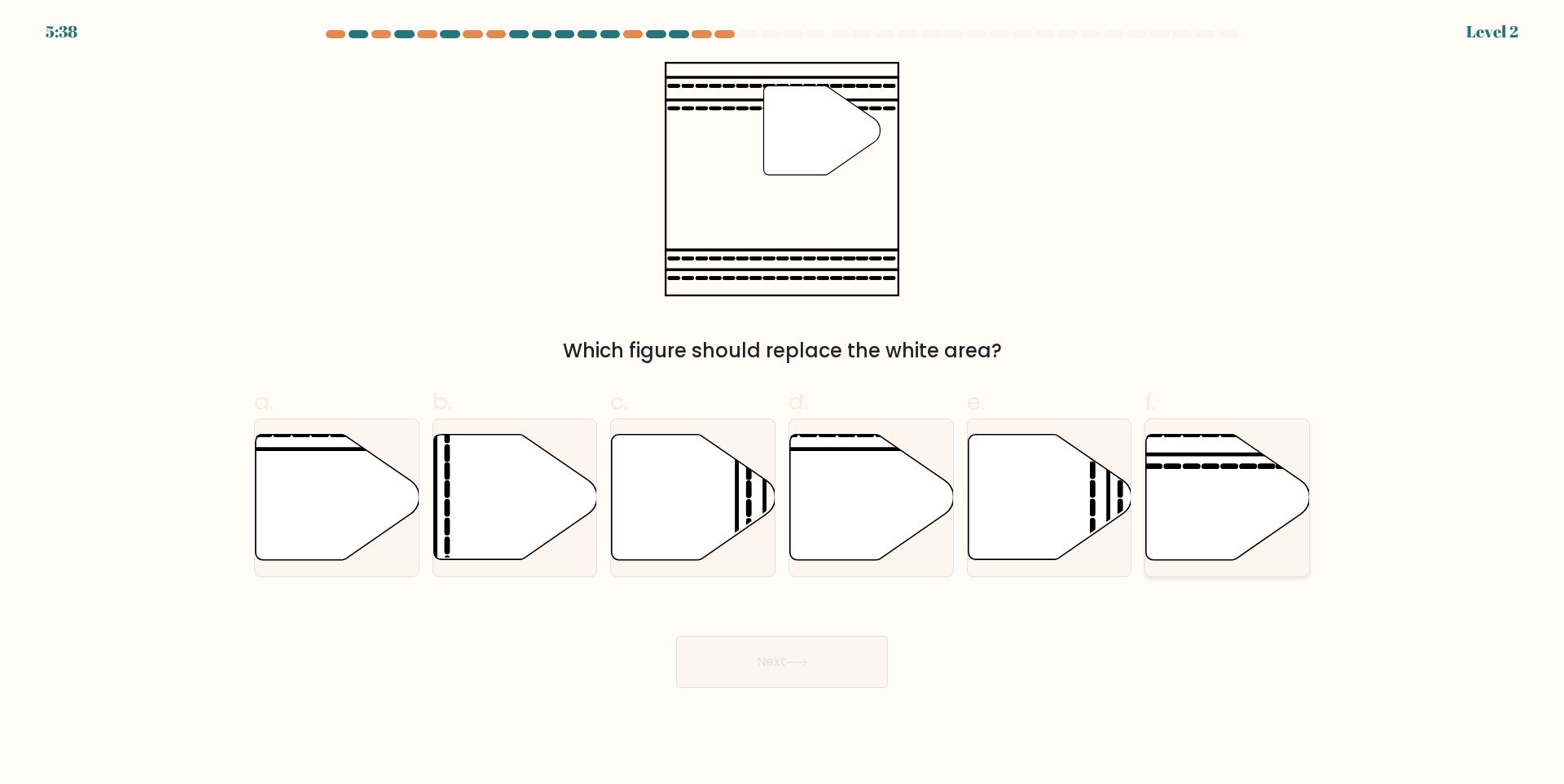
click at [1191, 483] on icon at bounding box center [1227, 497] width 164 height 125
click at [782, 403] on input "f." at bounding box center [782, 397] width 1 height 11
radio input "true"
click at [1191, 483] on icon at bounding box center [1228, 497] width 163 height 123
click at [782, 403] on input "f." at bounding box center [782, 397] width 1 height 11
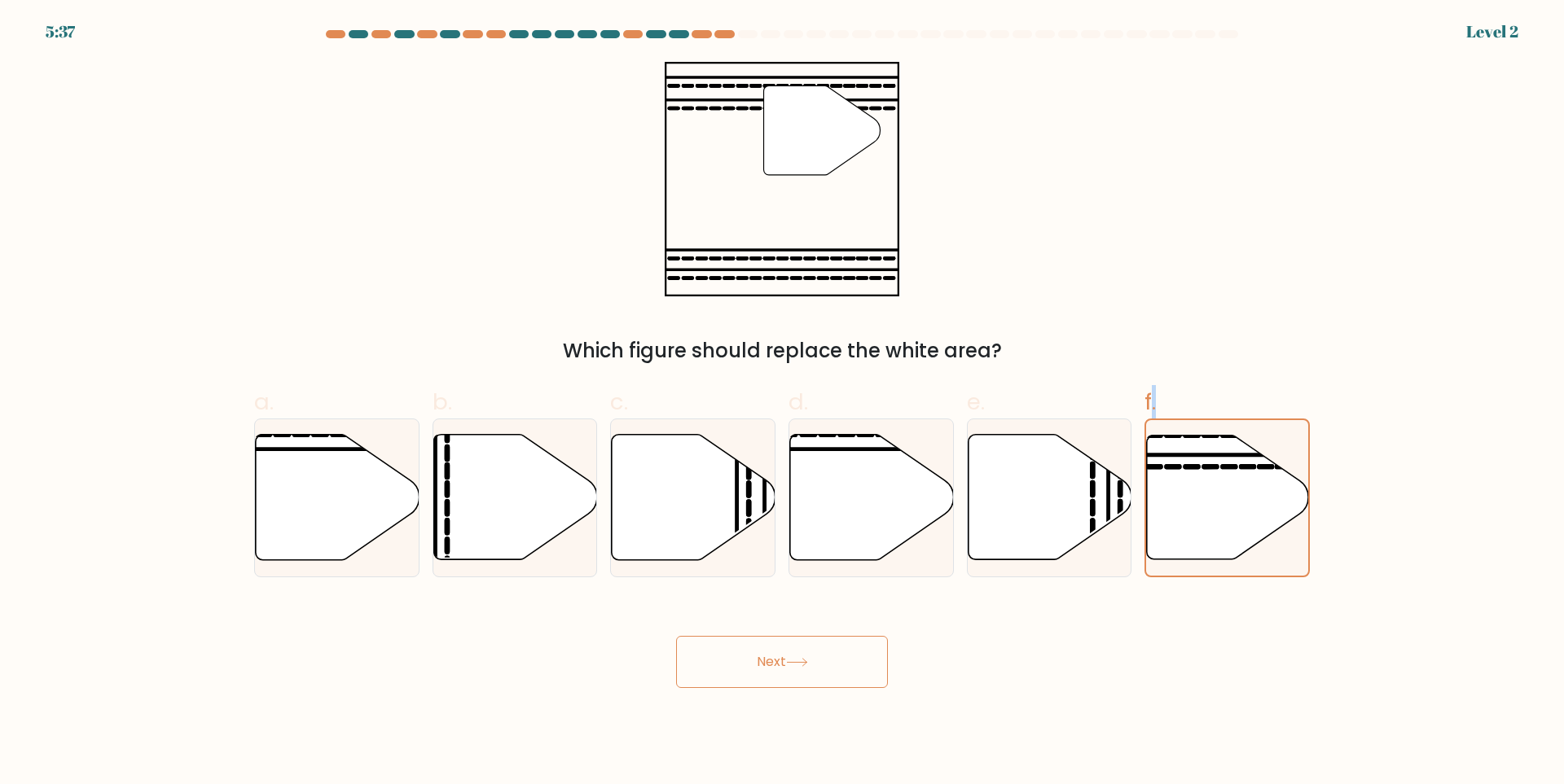
click at [791, 667] on icon at bounding box center [797, 662] width 22 height 9
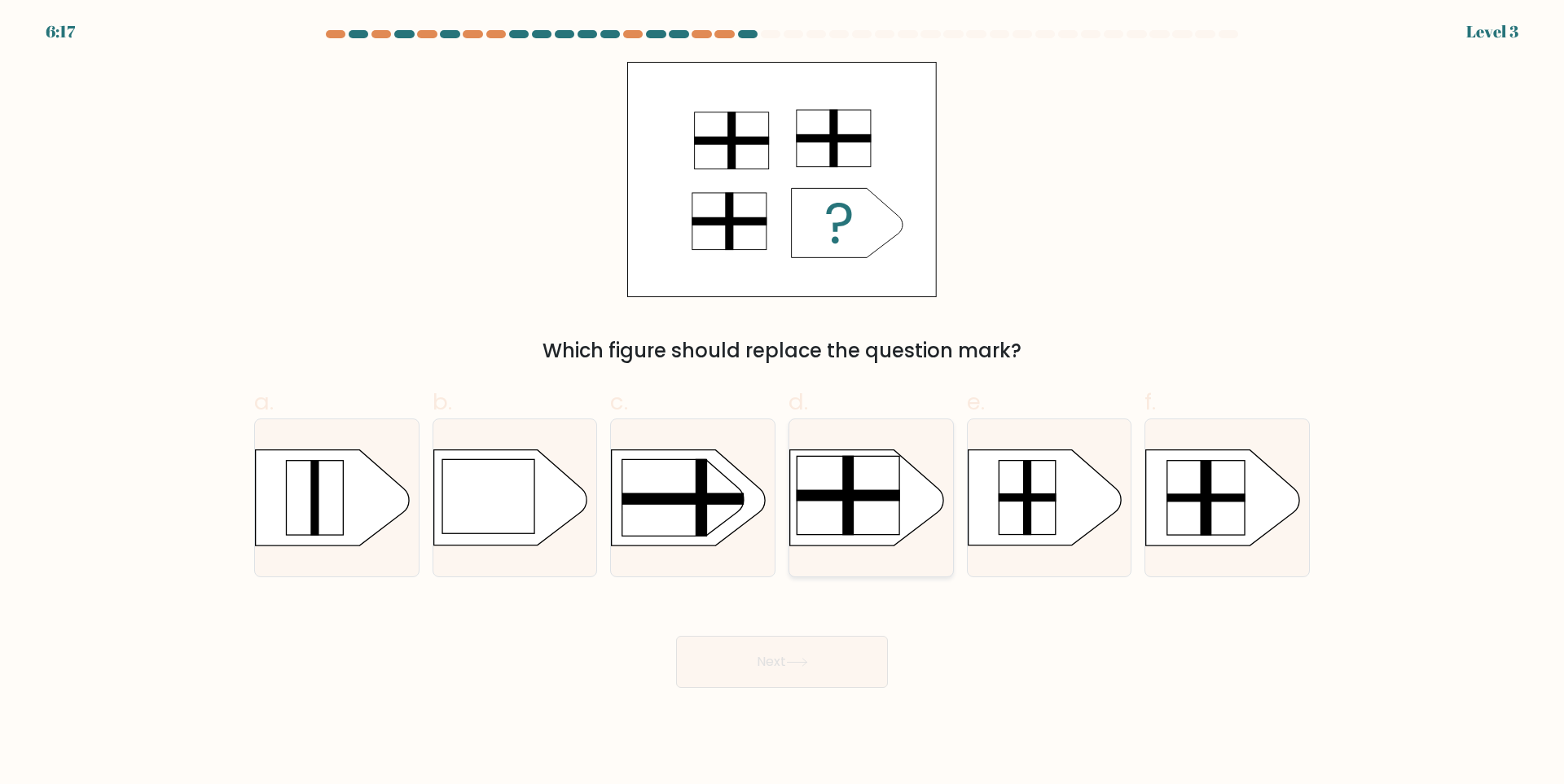
click at [874, 496] on rect at bounding box center [848, 496] width 104 height 12
click at [782, 403] on input "d." at bounding box center [782, 397] width 1 height 11
radio input "true"
click at [1252, 520] on rect at bounding box center [1132, 438] width 425 height 323
click at [782, 403] on input "f." at bounding box center [782, 397] width 1 height 11
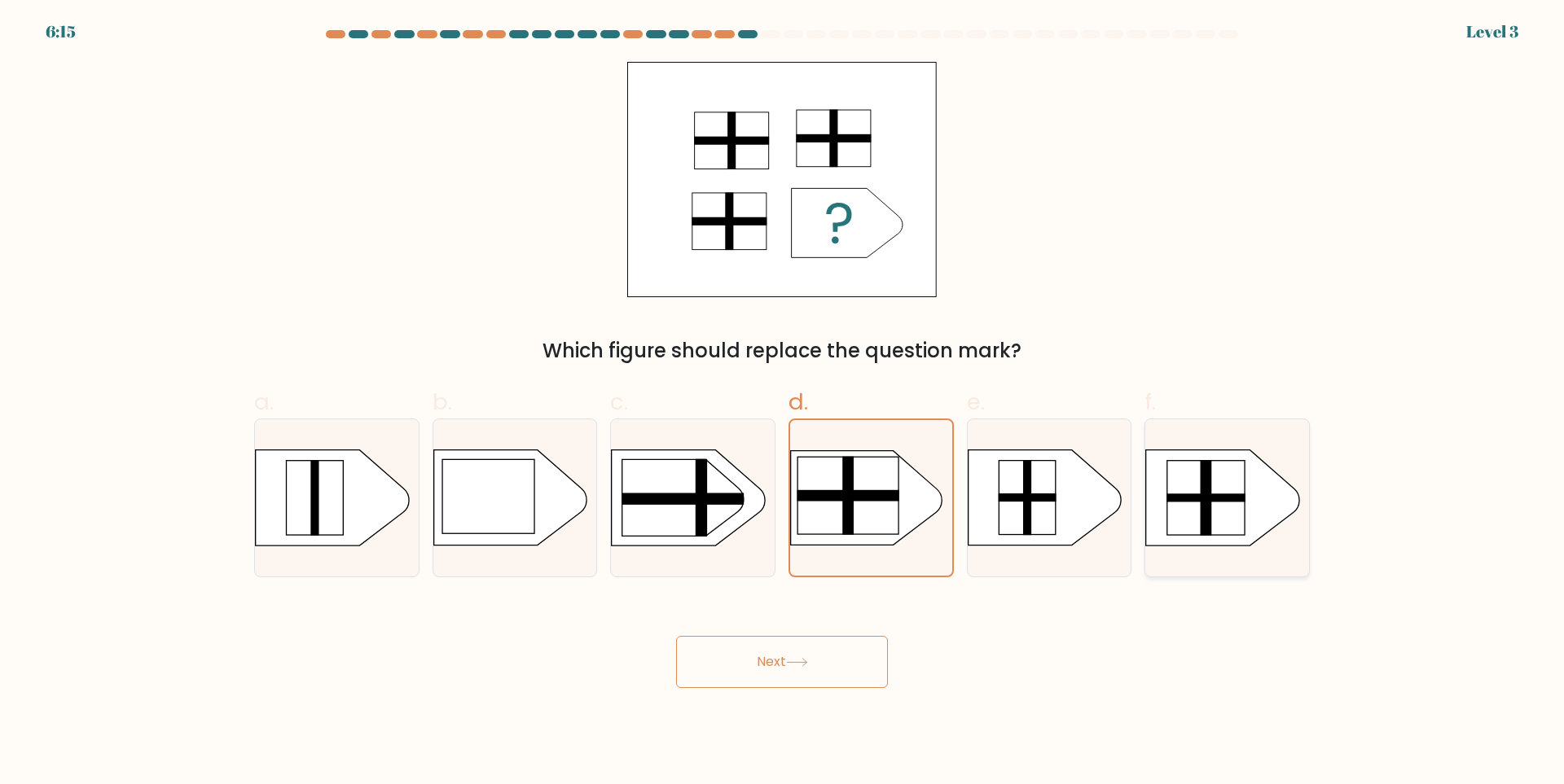
radio input "true"
click at [821, 485] on rect at bounding box center [847, 496] width 103 height 78
click at [782, 403] on input "d." at bounding box center [782, 397] width 1 height 11
radio input "true"
click at [797, 654] on button "Next" at bounding box center [782, 662] width 212 height 52
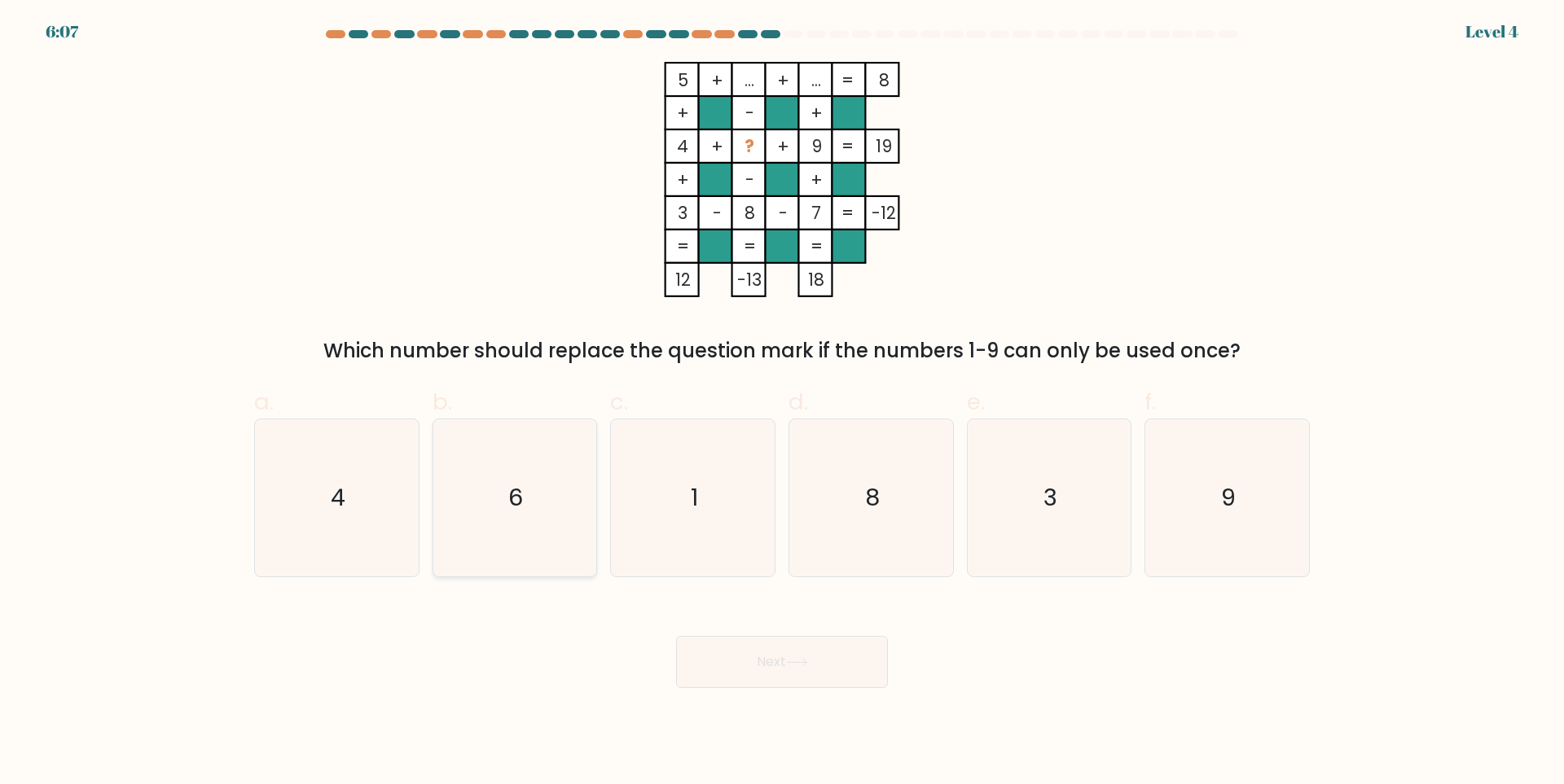
click at [469, 496] on icon "6" at bounding box center [514, 497] width 158 height 158
click at [782, 403] on input "b. 6" at bounding box center [782, 397] width 1 height 11
radio input "true"
click at [845, 663] on button "Next" at bounding box center [782, 662] width 212 height 52
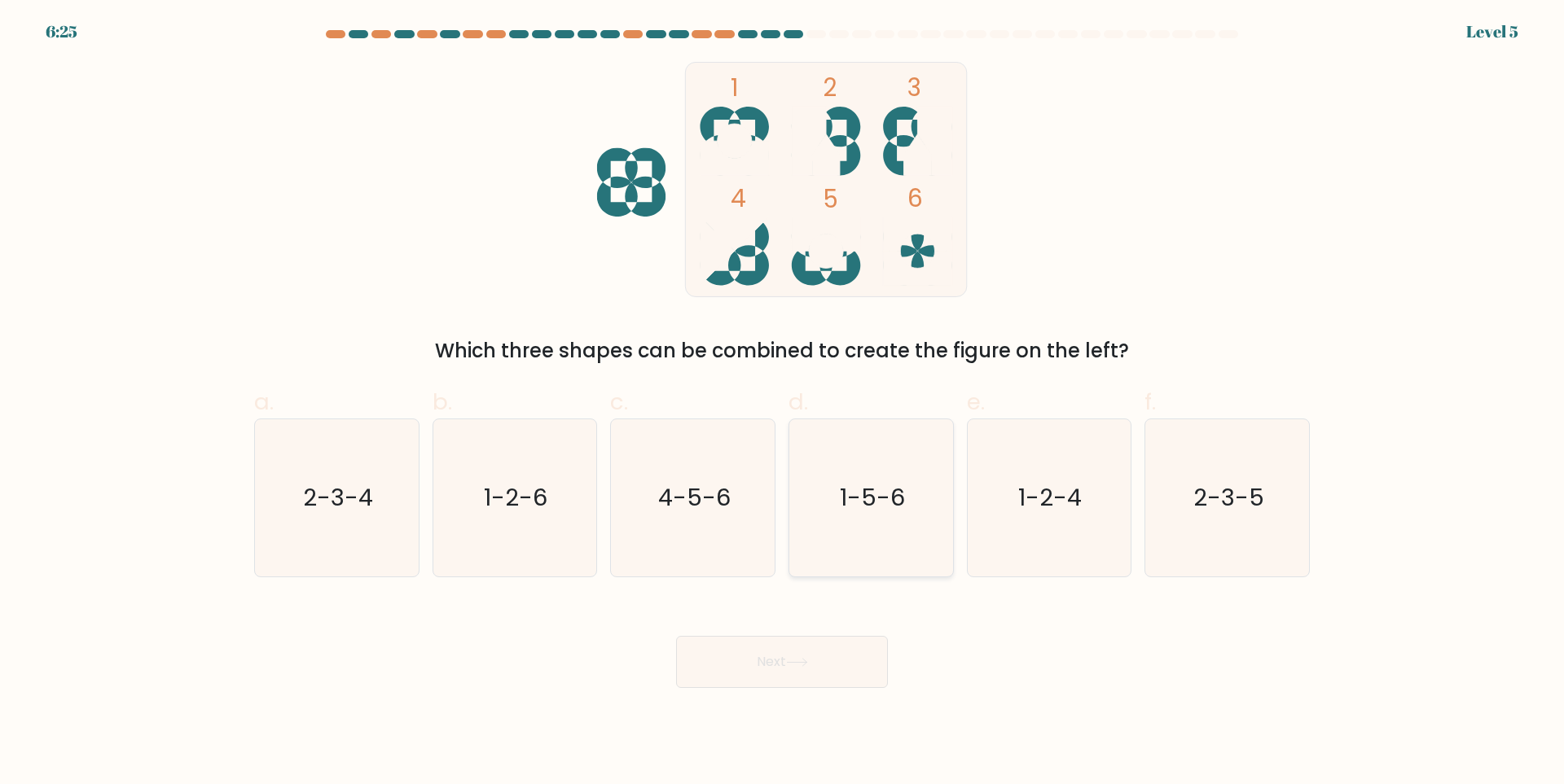
click at [865, 497] on text "1-5-6" at bounding box center [873, 497] width 66 height 32
click at [782, 403] on input "d. 1-5-6" at bounding box center [782, 397] width 1 height 11
radio input "true"
click at [825, 669] on button "Next" at bounding box center [782, 662] width 212 height 52
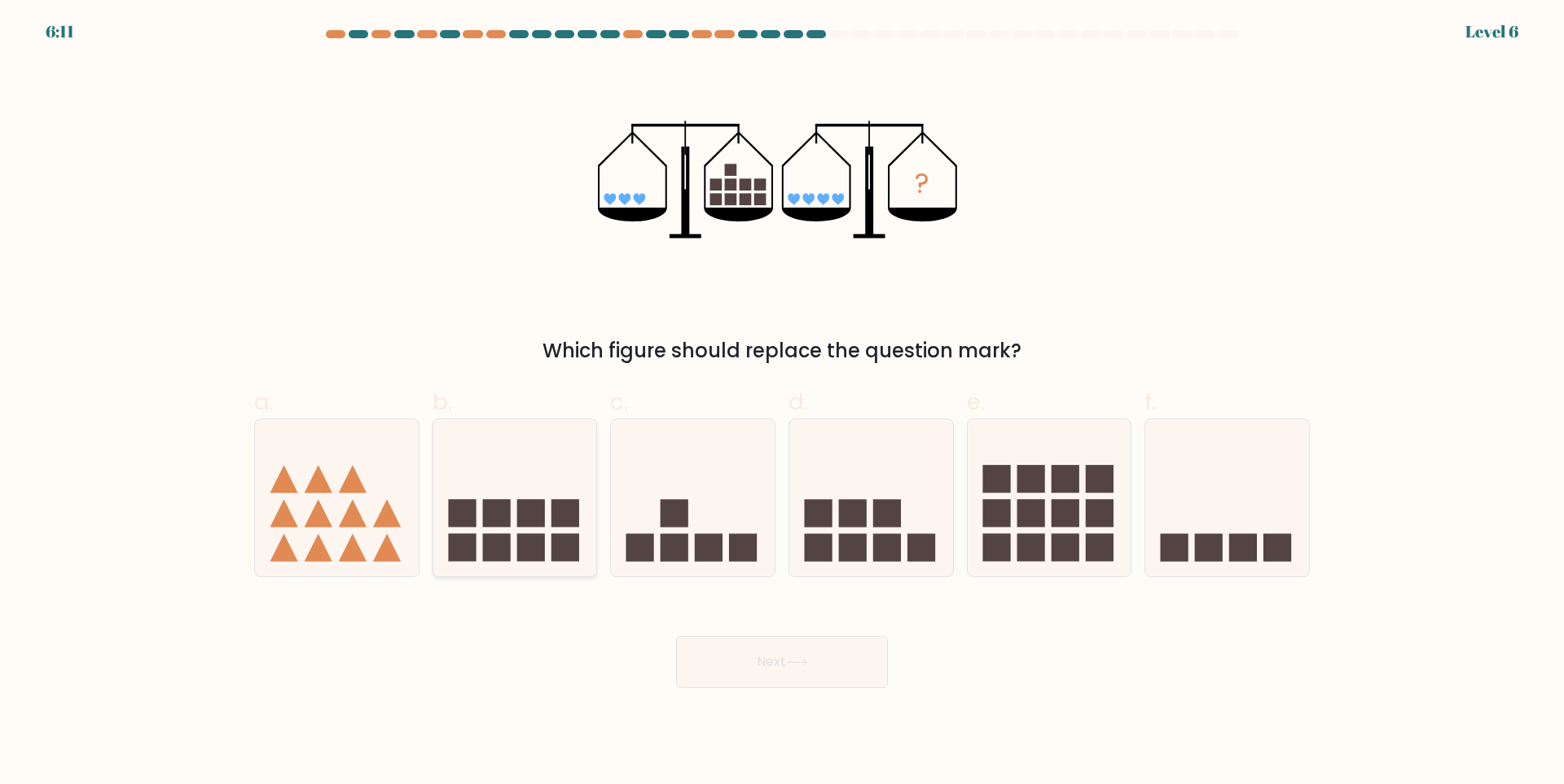
click at [559, 544] on rect at bounding box center [565, 547] width 27 height 27
click at [782, 403] on input "b." at bounding box center [782, 397] width 1 height 11
radio input "true"
click at [751, 652] on button "Next" at bounding box center [782, 662] width 212 height 52
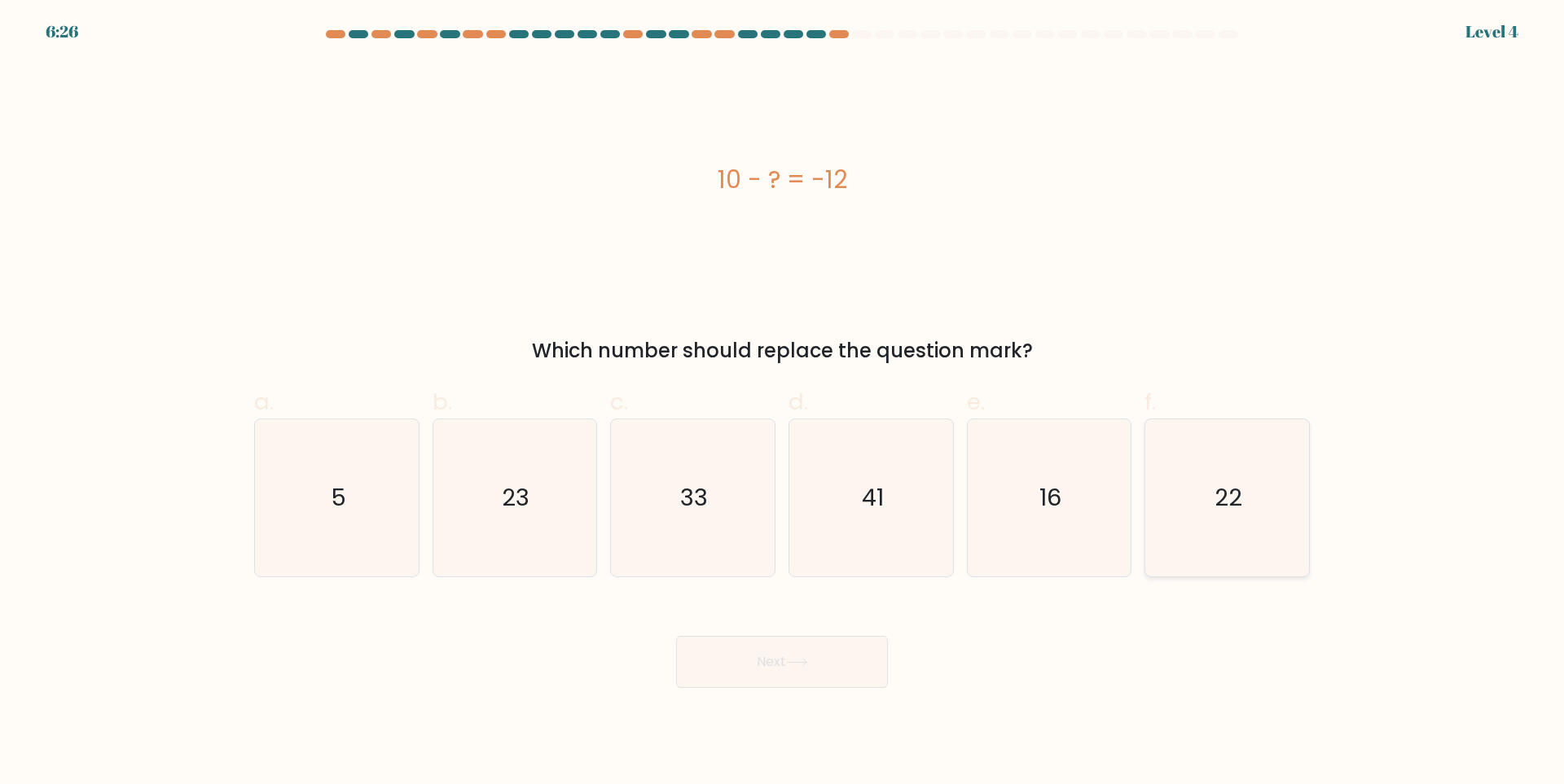
click at [1242, 507] on text "22" at bounding box center [1229, 497] width 27 height 32
click at [782, 403] on input "f. 22" at bounding box center [782, 397] width 1 height 11
radio input "true"
click at [826, 671] on button "Next" at bounding box center [782, 662] width 212 height 52
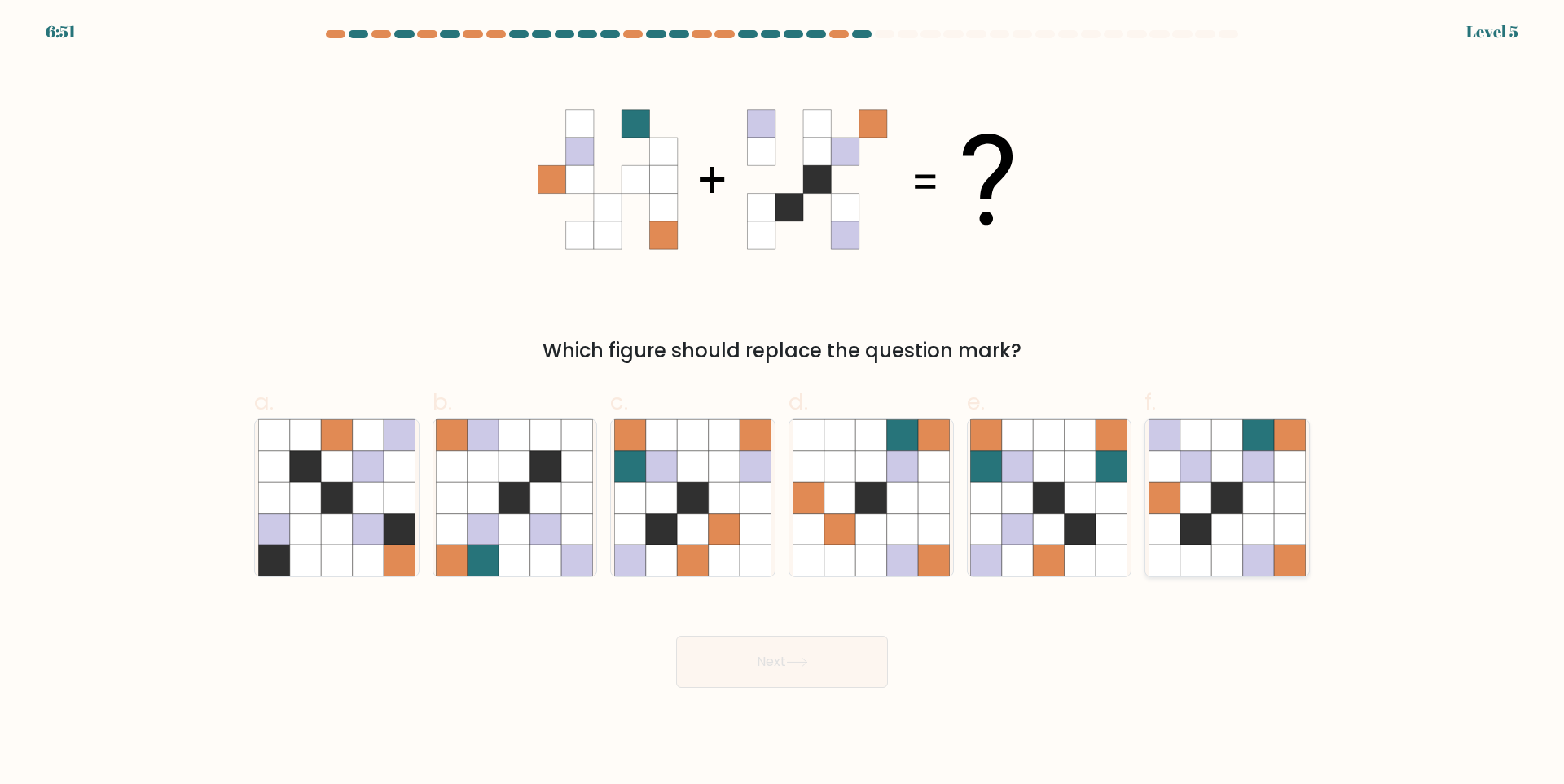
click at [1178, 461] on icon at bounding box center [1164, 467] width 31 height 31
click at [782, 403] on input "f." at bounding box center [782, 397] width 1 height 11
radio input "true"
click at [785, 654] on button "Next" at bounding box center [782, 662] width 212 height 52
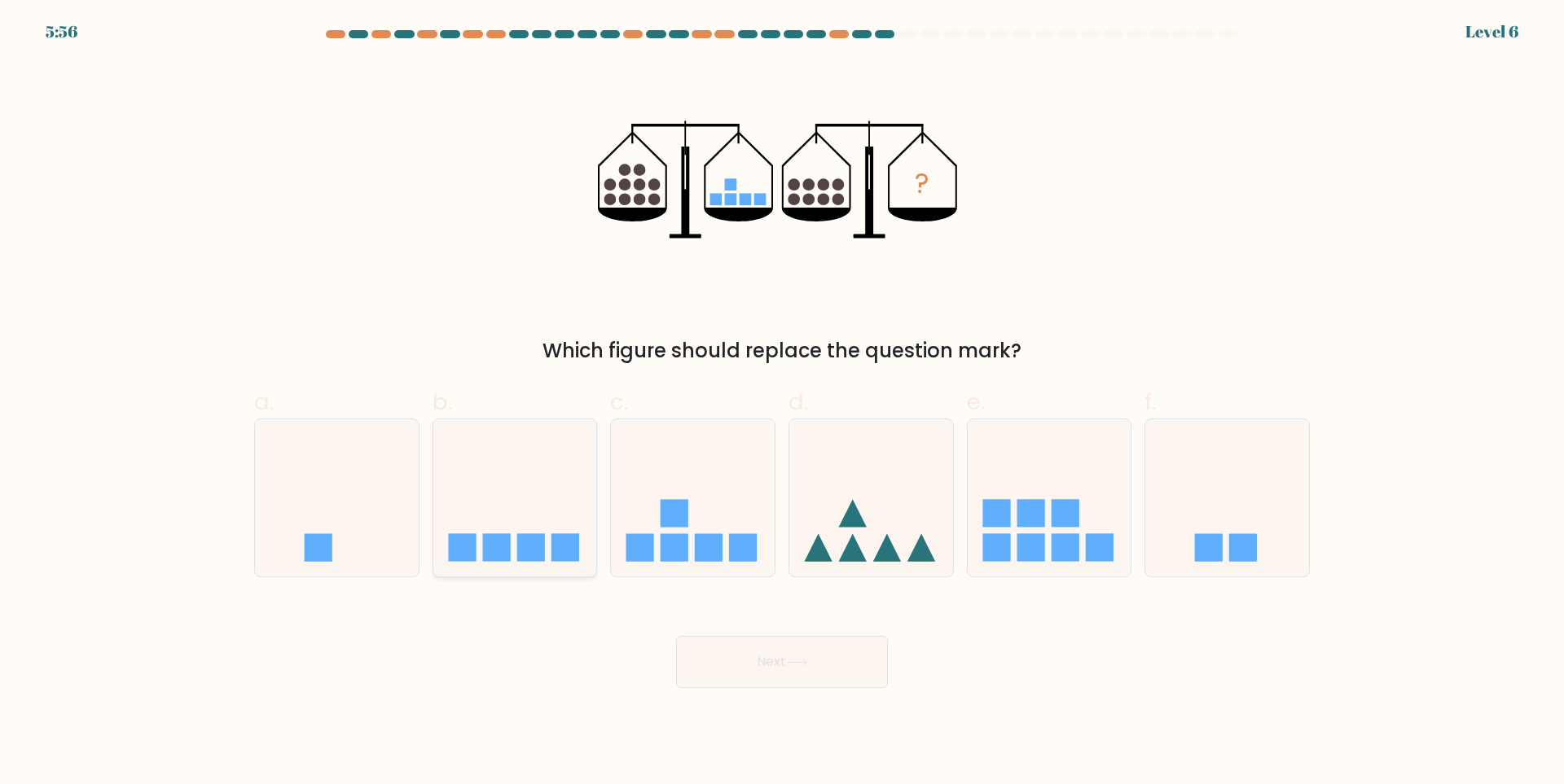
click at [523, 496] on icon at bounding box center [514, 498] width 164 height 135
click at [782, 403] on input "b." at bounding box center [782, 397] width 1 height 11
radio input "true"
click at [1185, 490] on icon at bounding box center [1226, 498] width 164 height 135
click at [782, 403] on input "f." at bounding box center [782, 397] width 1 height 11
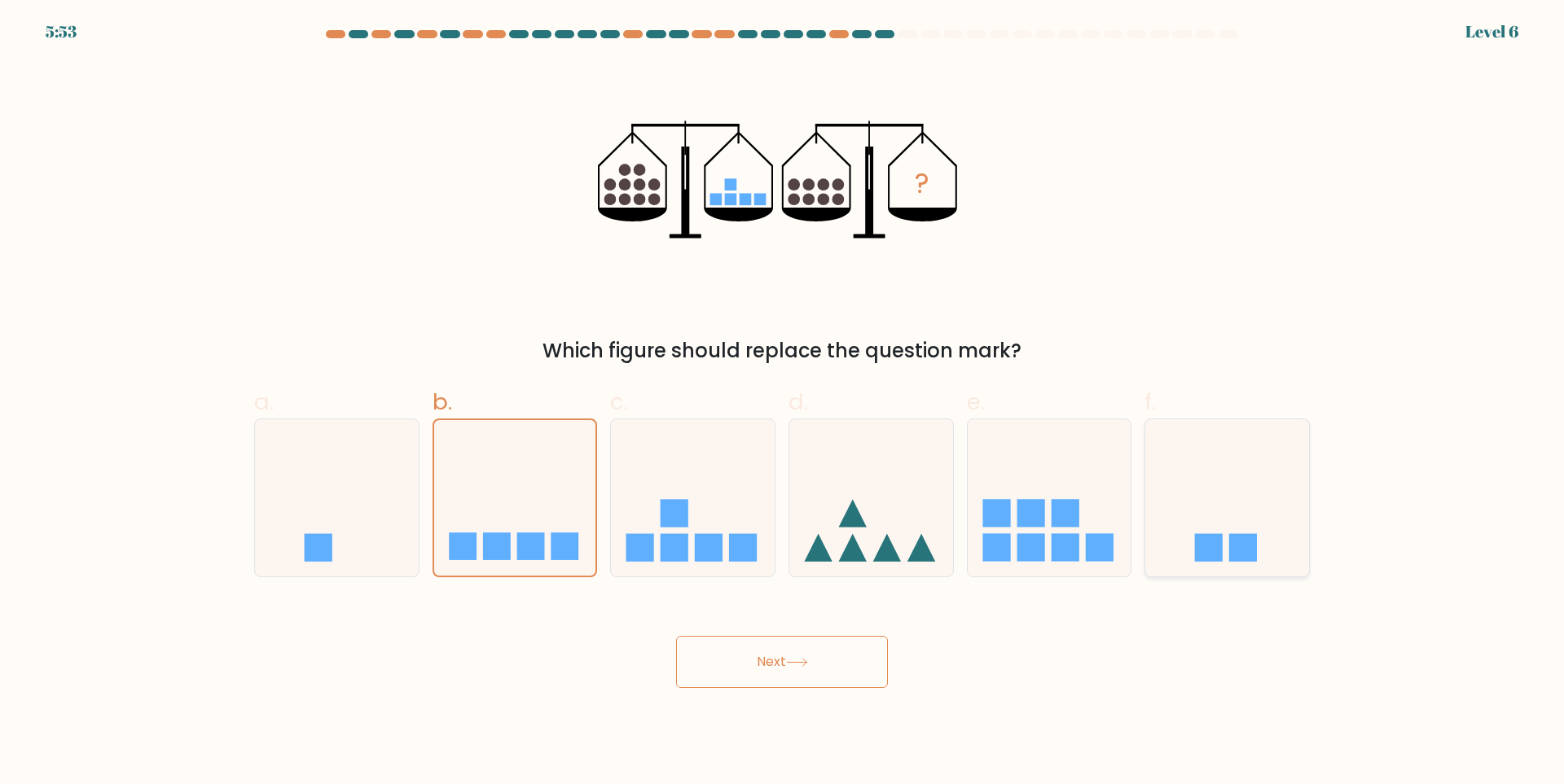
radio input "true"
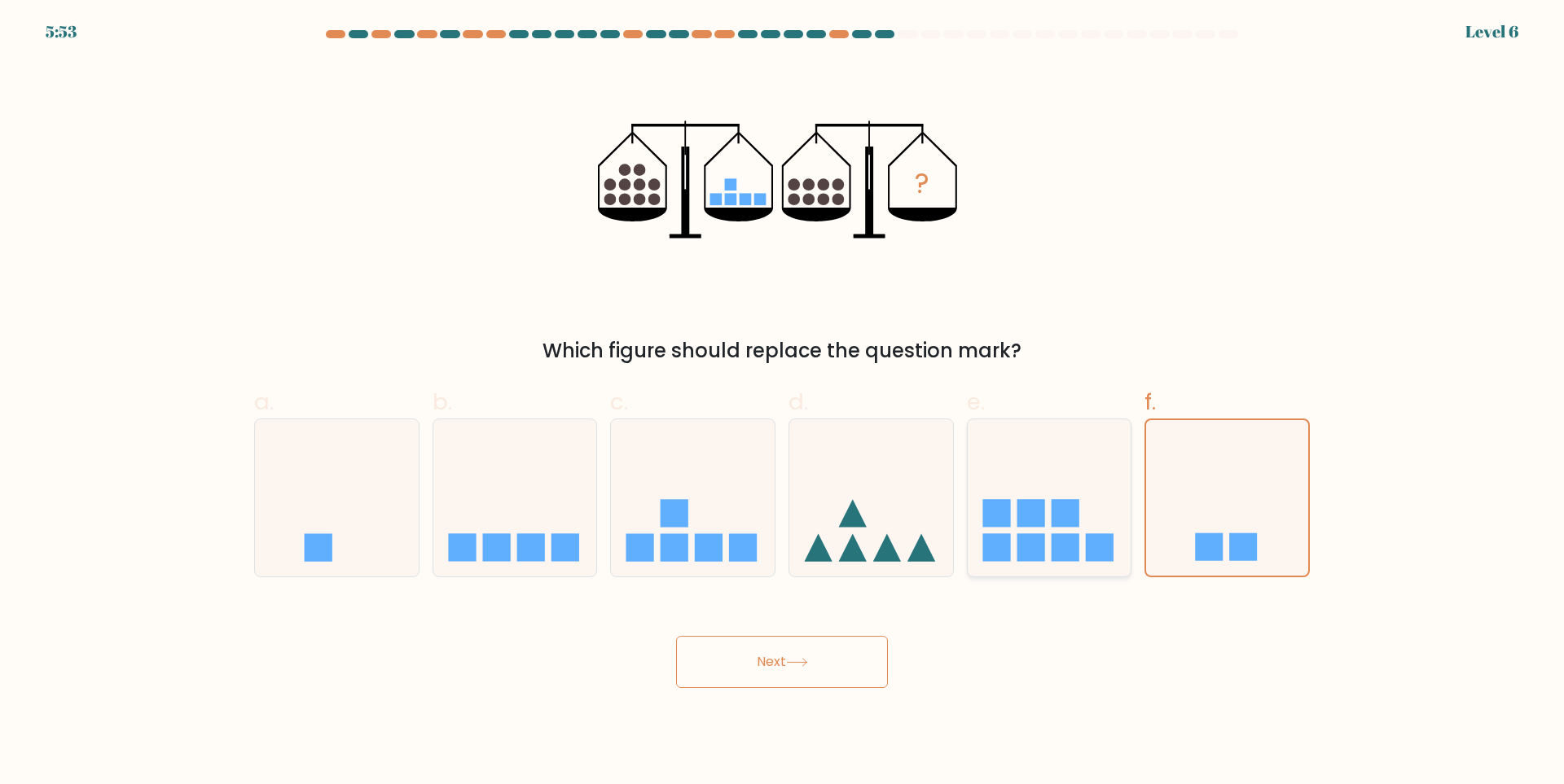
drag, startPoint x: 1037, startPoint y: 473, endPoint x: 1021, endPoint y: 480, distance: 17.5
click at [1036, 473] on icon at bounding box center [1049, 498] width 164 height 135
click at [782, 403] on input "e." at bounding box center [782, 397] width 1 height 11
radio input "true"
click at [883, 482] on icon at bounding box center [871, 498] width 164 height 135
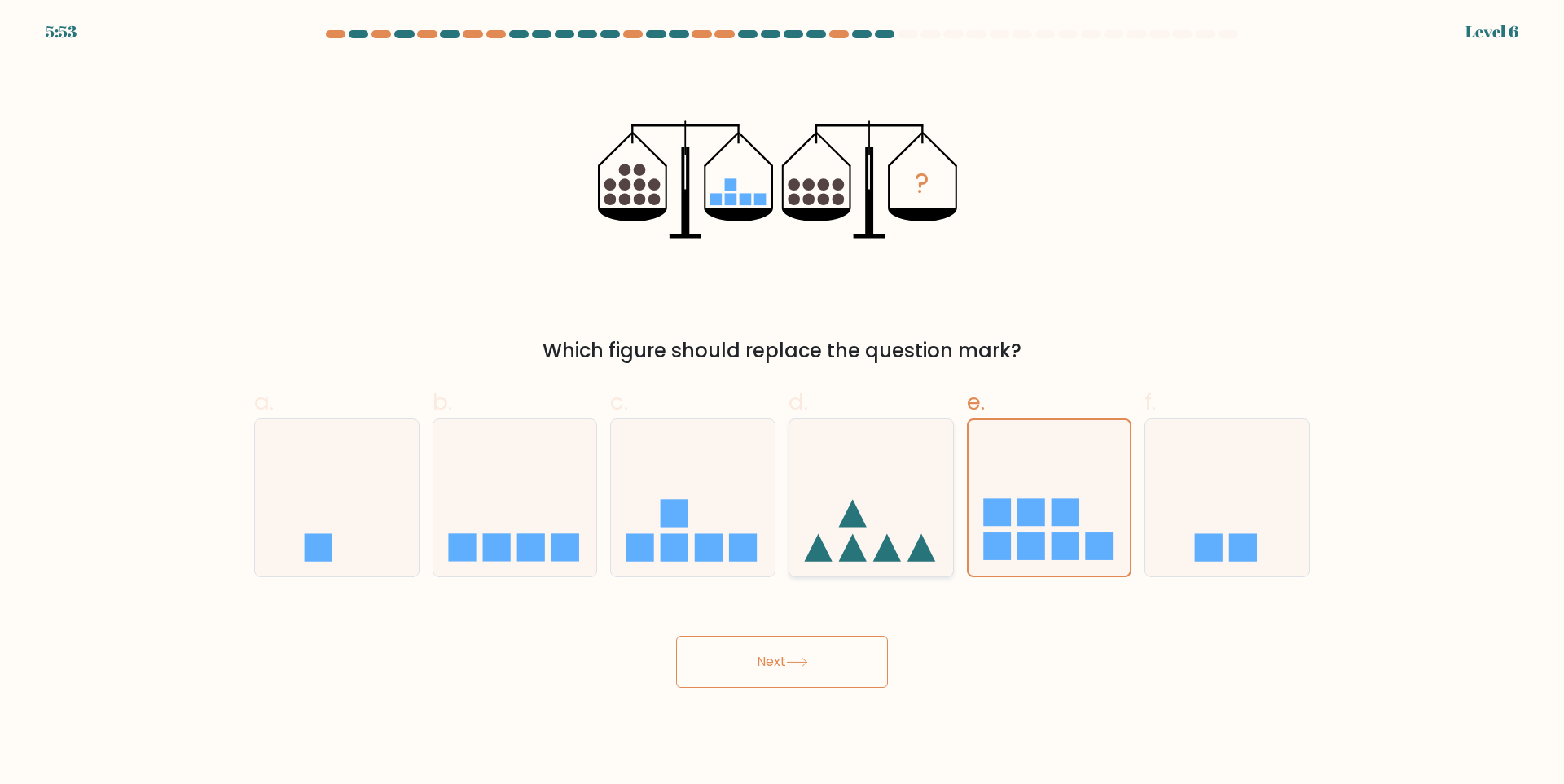
click at [782, 403] on input "d." at bounding box center [782, 397] width 1 height 11
radio input "true"
click at [1046, 457] on icon at bounding box center [1049, 498] width 164 height 135
click at [782, 403] on input "e." at bounding box center [782, 397] width 1 height 11
radio input "true"
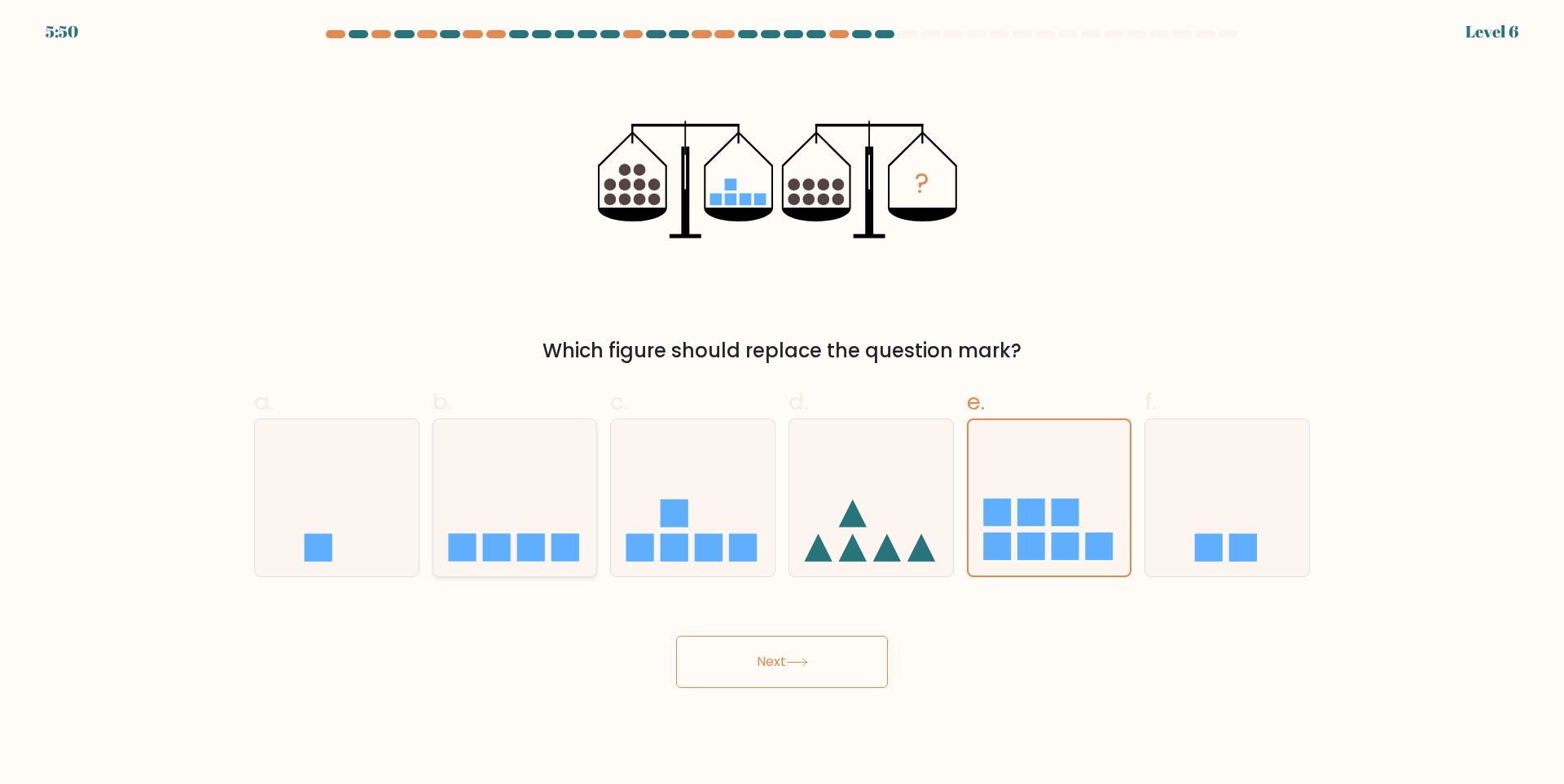
click at [579, 483] on icon at bounding box center [514, 498] width 164 height 135
click at [782, 403] on input "b." at bounding box center [782, 397] width 1 height 11
radio input "true"
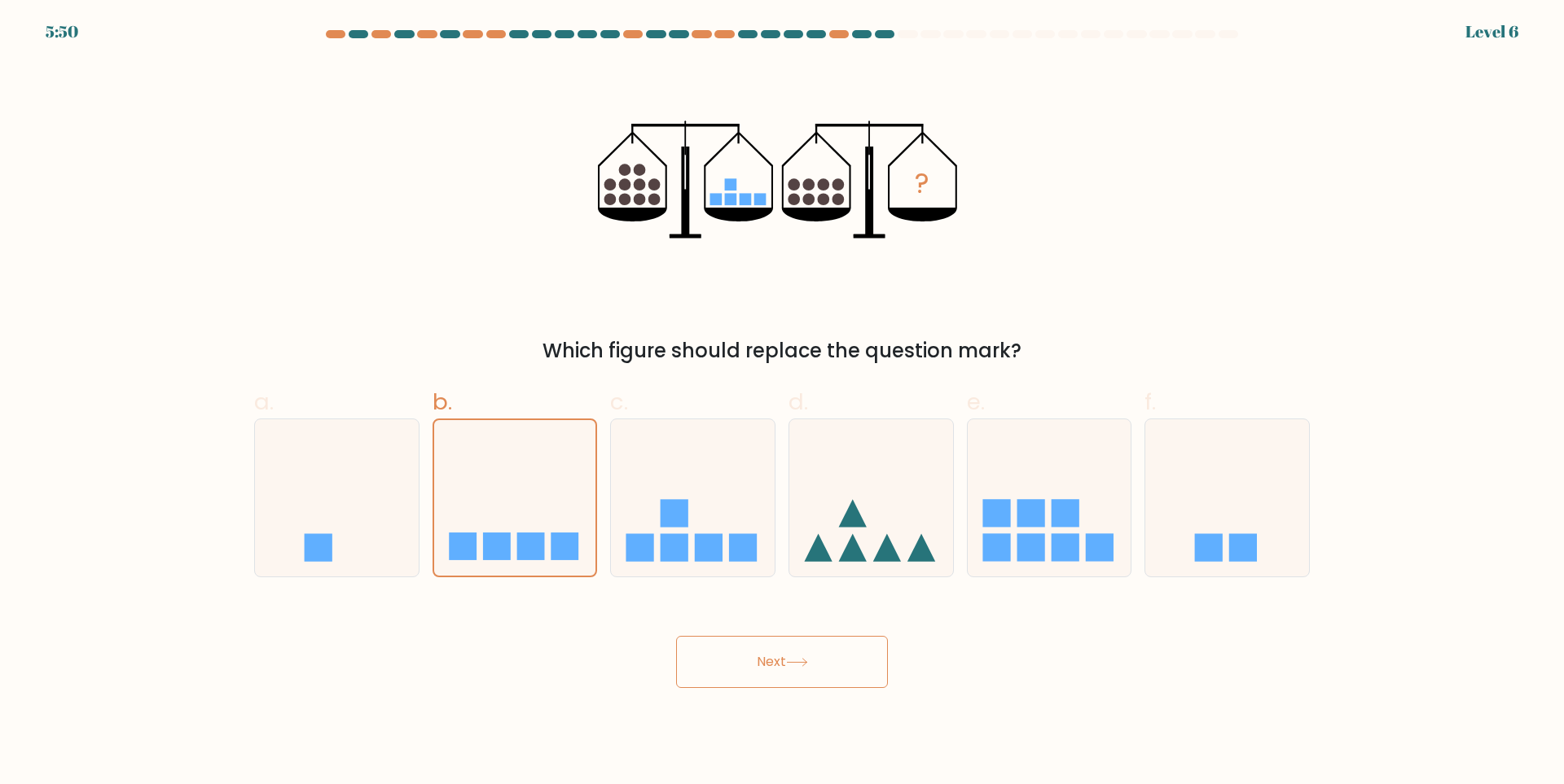
click at [762, 649] on button "Next" at bounding box center [782, 662] width 212 height 52
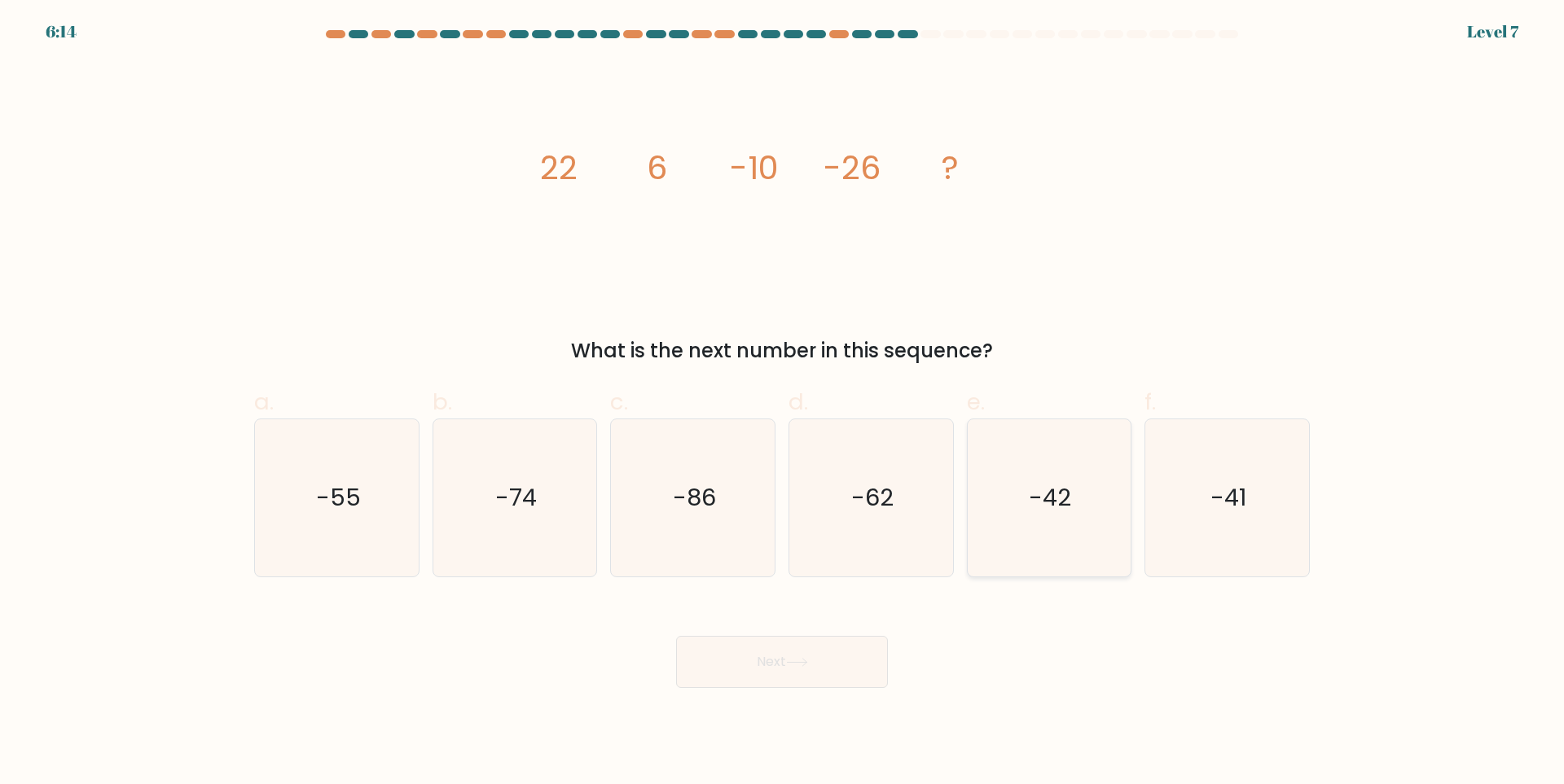
drag, startPoint x: 1077, startPoint y: 485, endPoint x: 1036, endPoint y: 534, distance: 63.9
click at [1077, 484] on icon "-42" at bounding box center [1049, 497] width 158 height 158
click at [782, 403] on input "e. -42" at bounding box center [782, 397] width 1 height 11
radio input "true"
click at [793, 667] on icon at bounding box center [797, 662] width 22 height 9
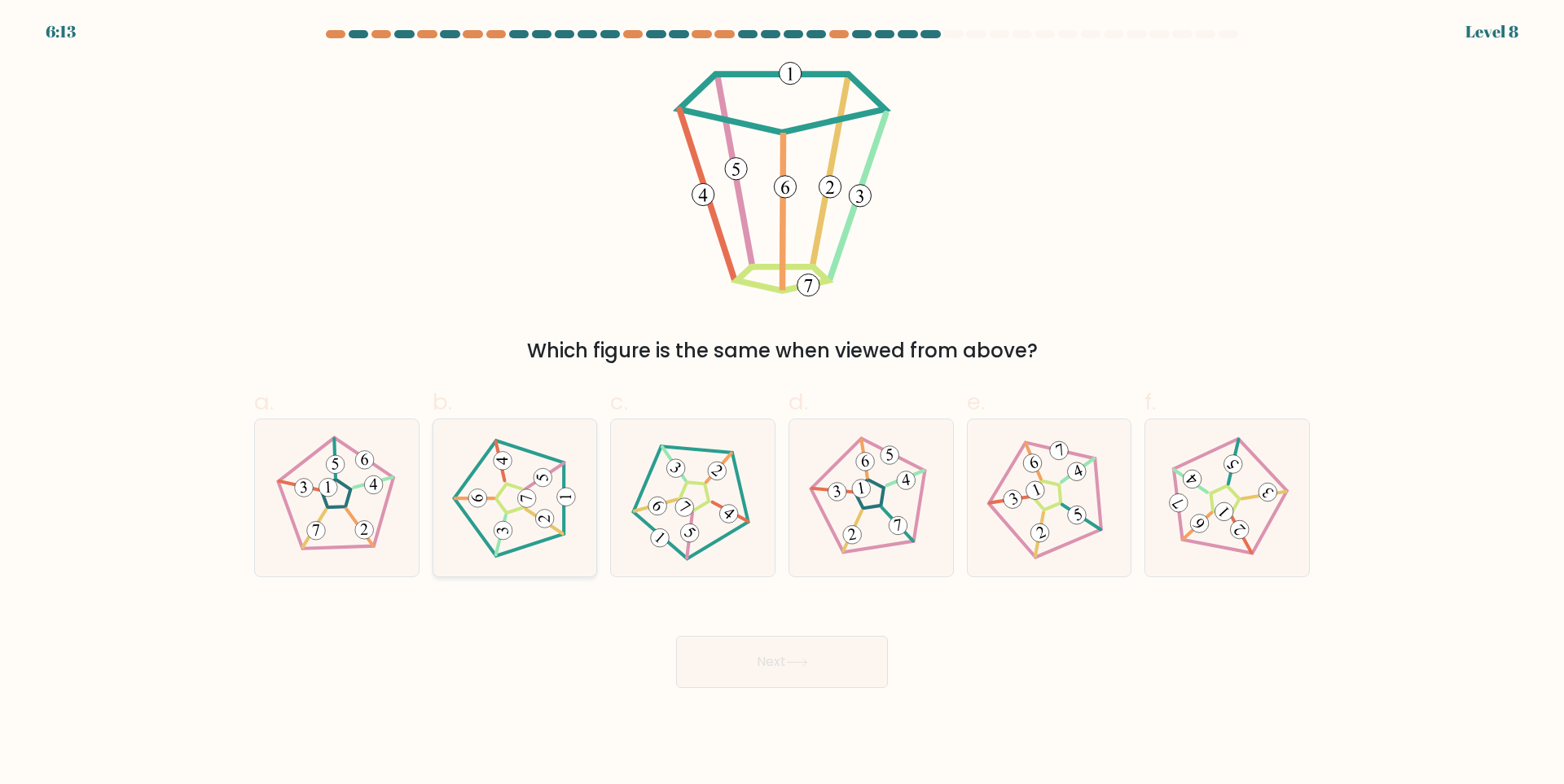
click at [517, 484] on icon at bounding box center [515, 498] width 125 height 125
click at [782, 403] on input "b." at bounding box center [782, 397] width 1 height 11
radio input "true"
click at [1007, 499] on 311 at bounding box center [1012, 498] width 24 height 24
click at [782, 403] on input "e." at bounding box center [782, 397] width 1 height 11
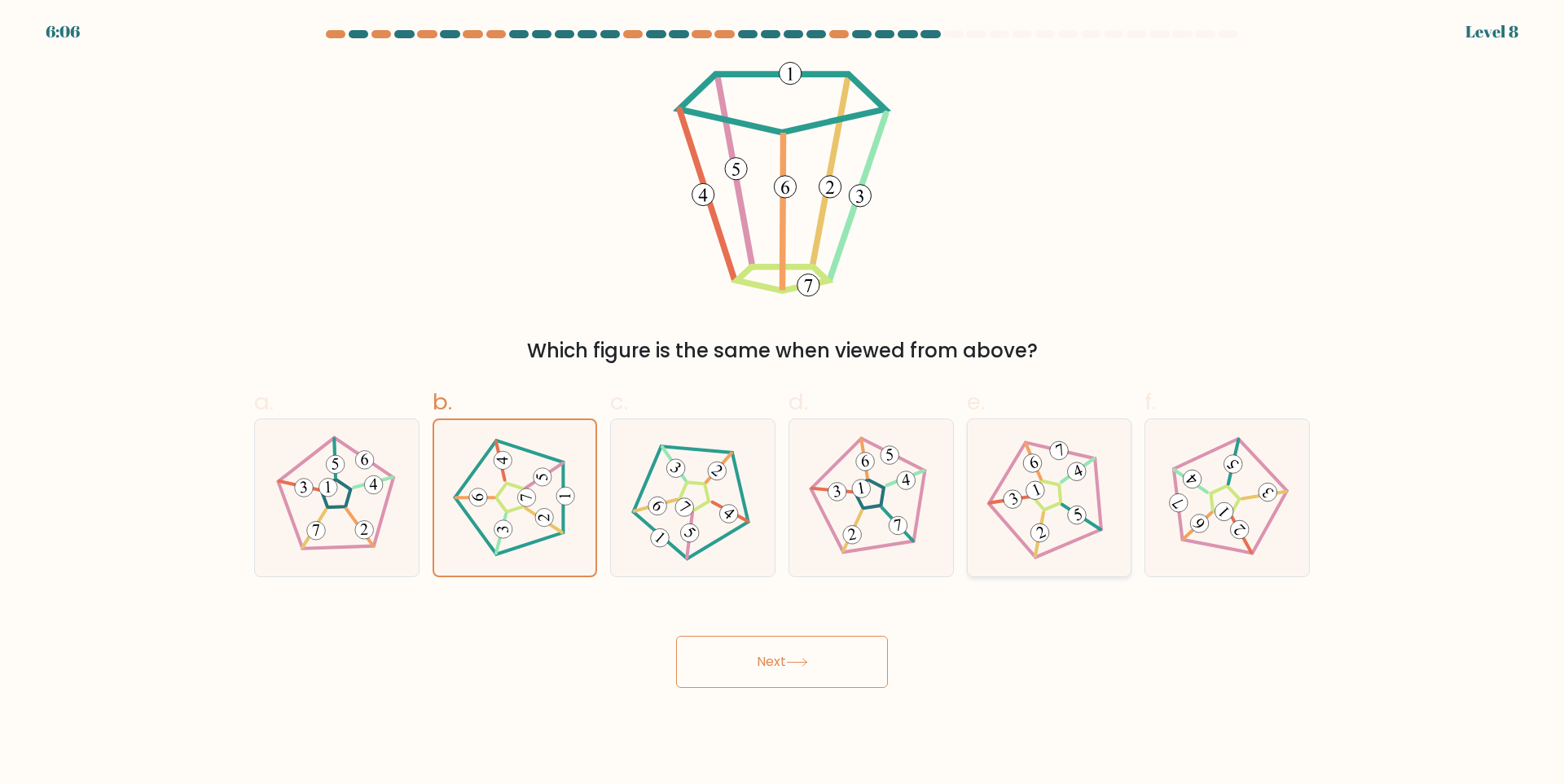
radio input "true"
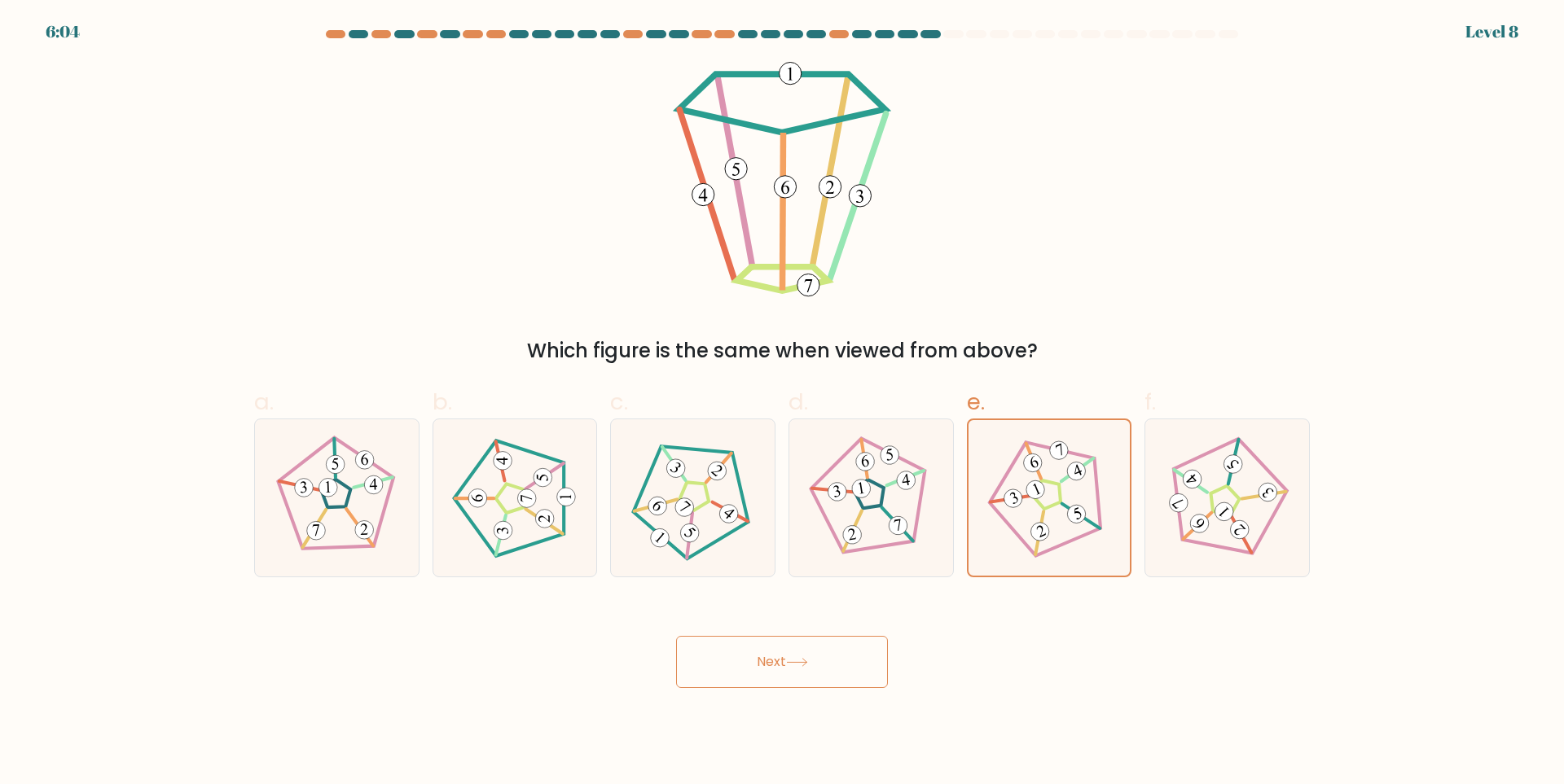
click at [802, 652] on button "Next" at bounding box center [782, 662] width 212 height 52
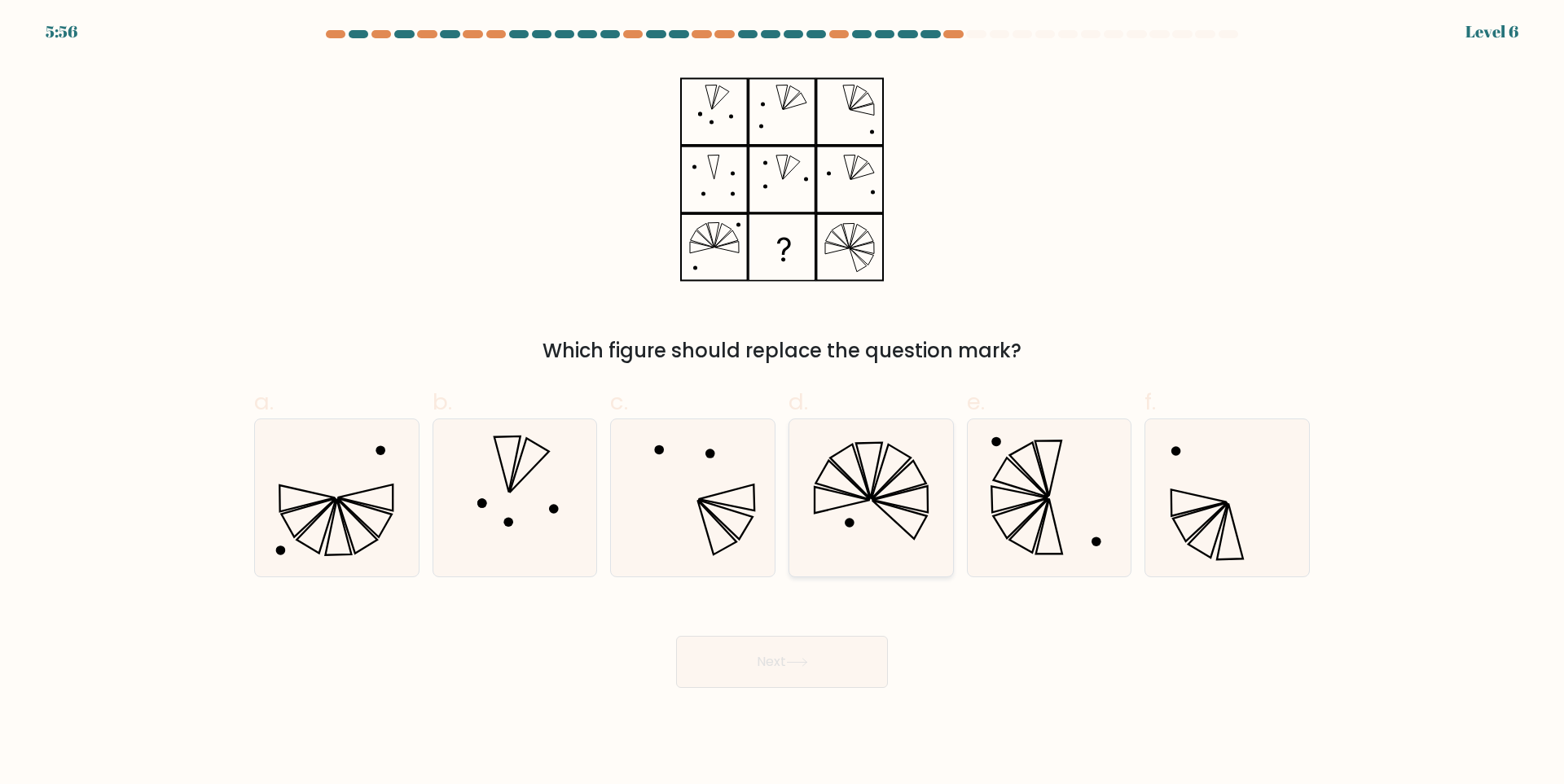
click at [876, 494] on icon at bounding box center [891, 472] width 39 height 55
click at [782, 403] on input "d." at bounding box center [782, 397] width 1 height 11
radio input "true"
click at [804, 663] on icon at bounding box center [796, 662] width 20 height 7
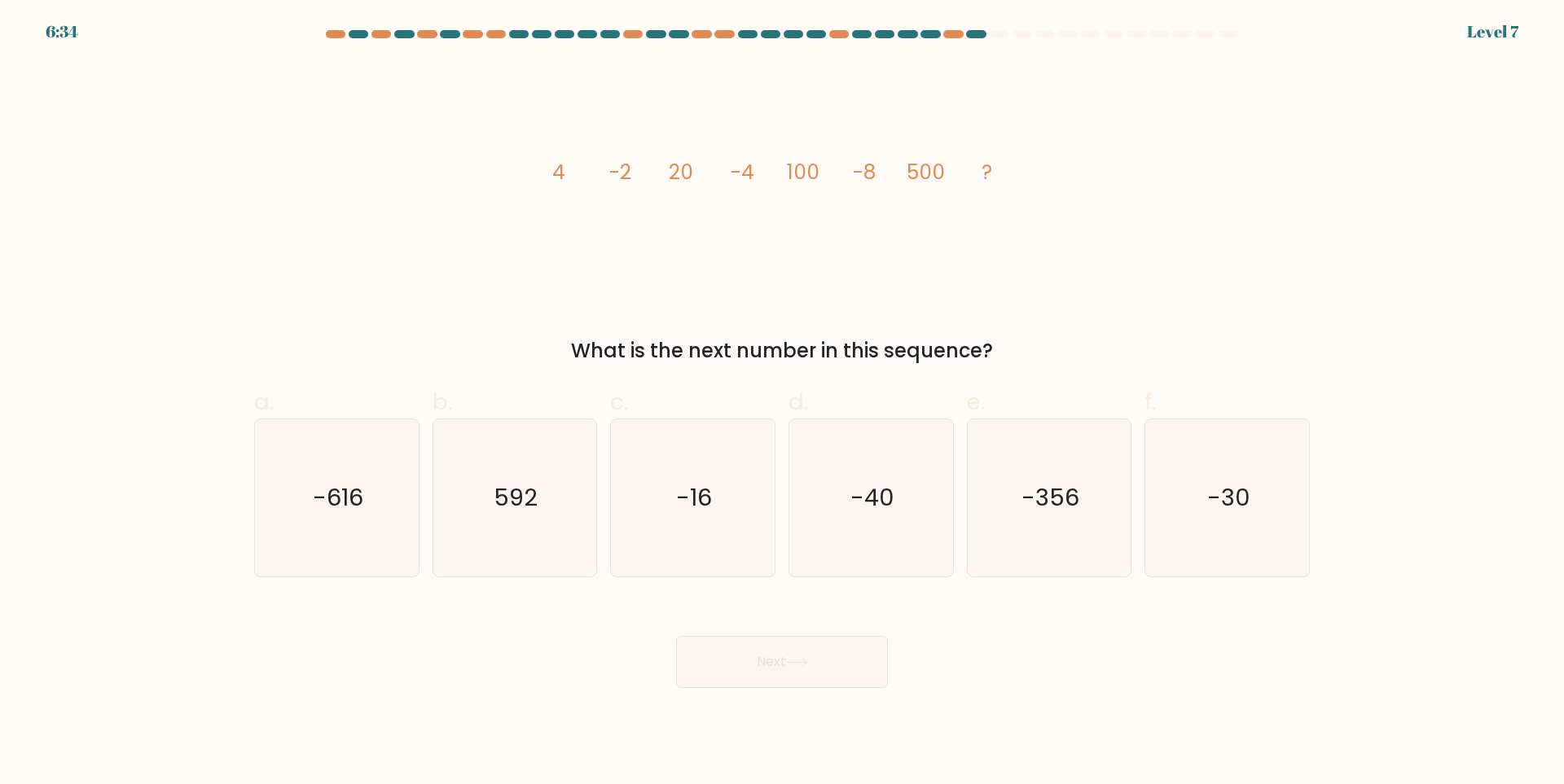
click at [0, 277] on form at bounding box center [782, 359] width 1564 height 658
click at [1072, 494] on text "-356" at bounding box center [1050, 497] width 58 height 32
click at [782, 403] on input "e. -356" at bounding box center [782, 397] width 1 height 11
radio input "true"
click at [826, 662] on button "Next" at bounding box center [782, 662] width 212 height 52
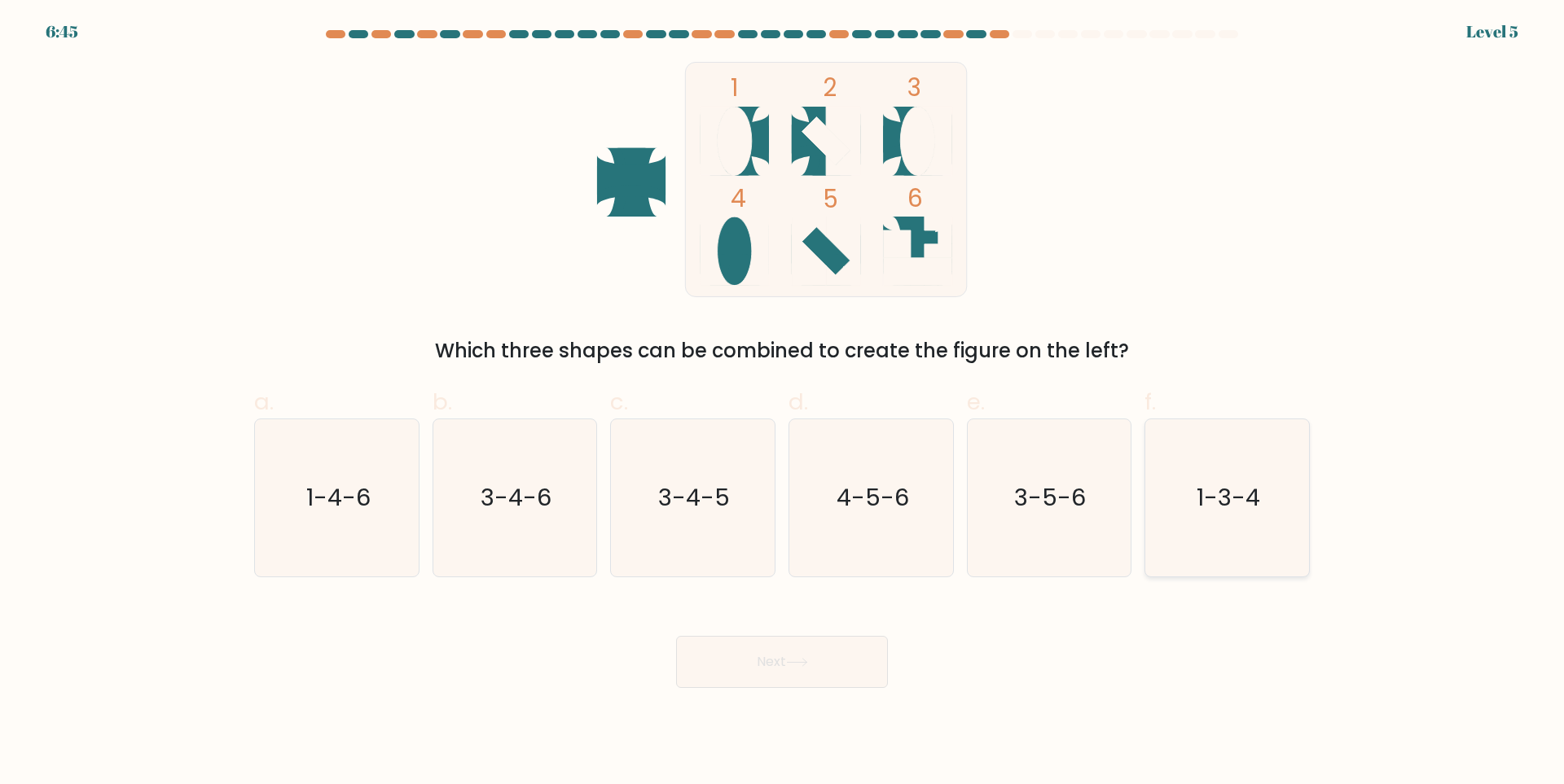
click at [1199, 506] on text "1-3-4" at bounding box center [1229, 497] width 64 height 32
click at [782, 403] on input "f. 1-3-4" at bounding box center [782, 397] width 1 height 11
radio input "true"
click at [790, 678] on button "Next" at bounding box center [782, 662] width 212 height 52
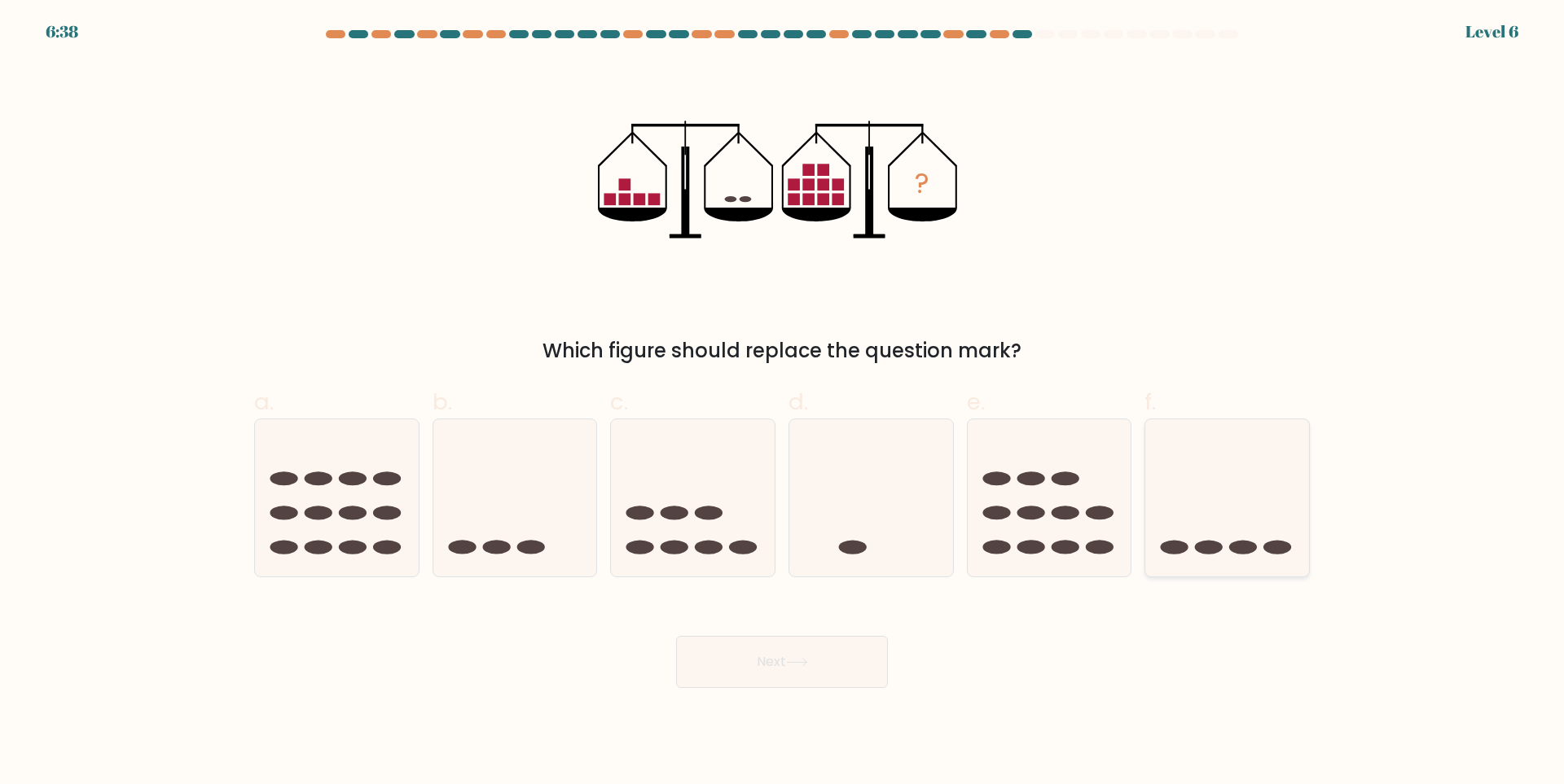
click at [1256, 491] on icon at bounding box center [1226, 498] width 164 height 135
click at [782, 403] on input "f." at bounding box center [782, 397] width 1 height 11
radio input "true"
click at [482, 227] on div "? Which figure should replace the question mark?" at bounding box center [782, 213] width 1075 height 303
click at [770, 672] on button "Next" at bounding box center [782, 662] width 212 height 52
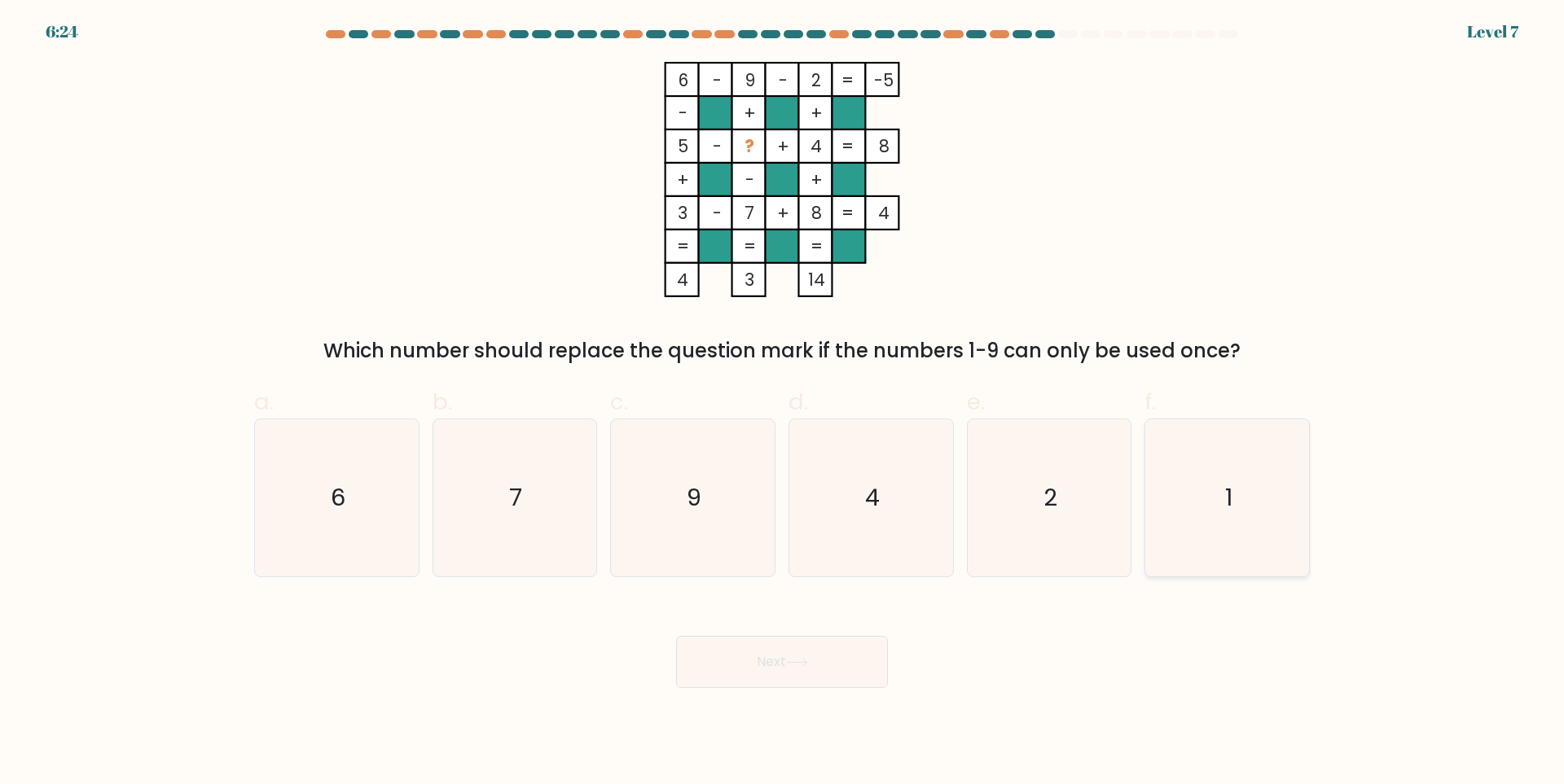
click at [1255, 505] on icon "1" at bounding box center [1227, 497] width 158 height 158
click at [782, 403] on input "f. 1" at bounding box center [782, 397] width 1 height 11
radio input "true"
click at [828, 650] on button "Next" at bounding box center [782, 662] width 212 height 52
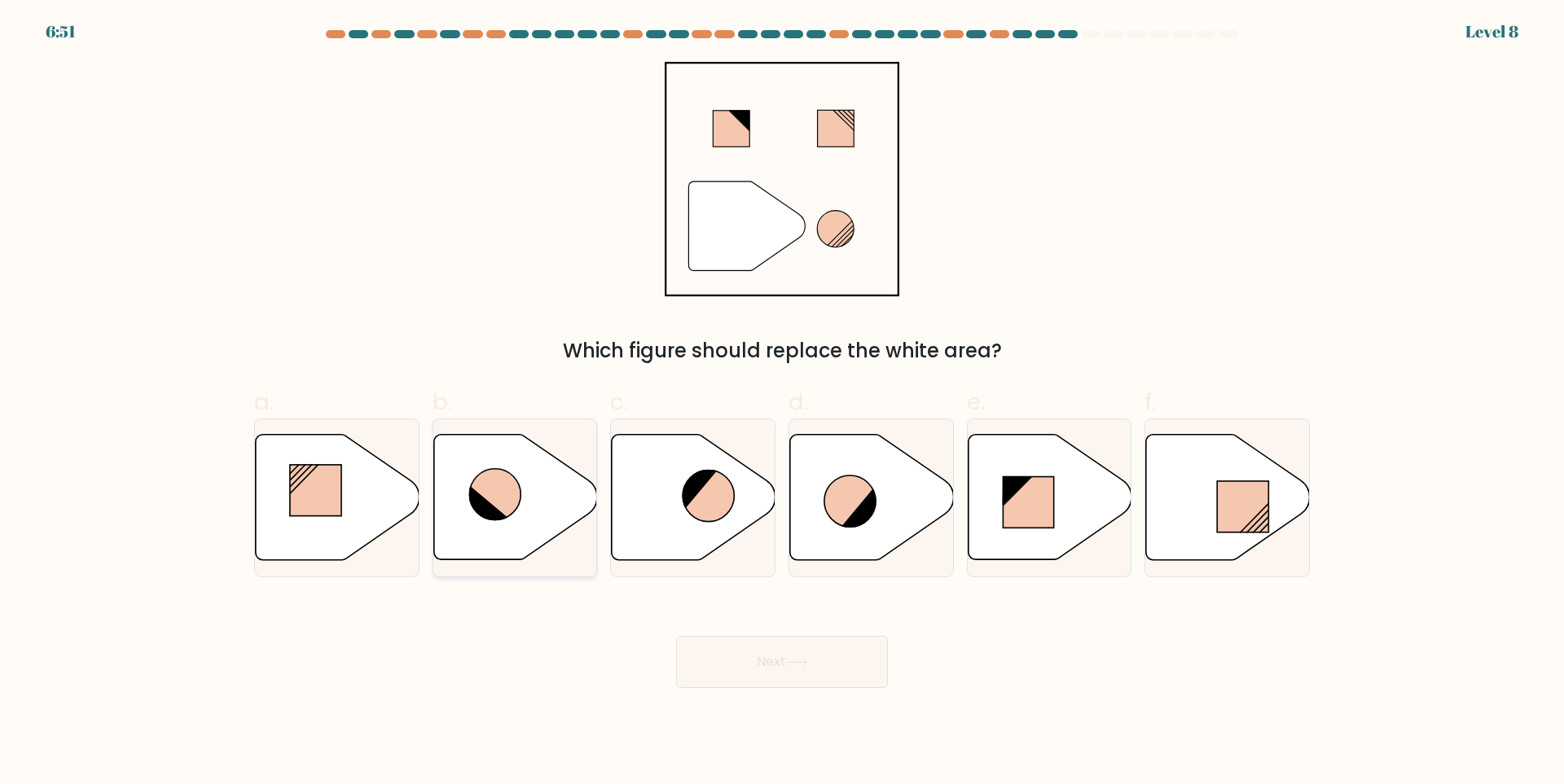
click at [511, 499] on icon at bounding box center [495, 494] width 51 height 51
click at [782, 403] on input "b." at bounding box center [782, 397] width 1 height 11
radio input "true"
click at [861, 490] on icon at bounding box center [850, 501] width 51 height 51
click at [782, 403] on input "d." at bounding box center [782, 397] width 1 height 11
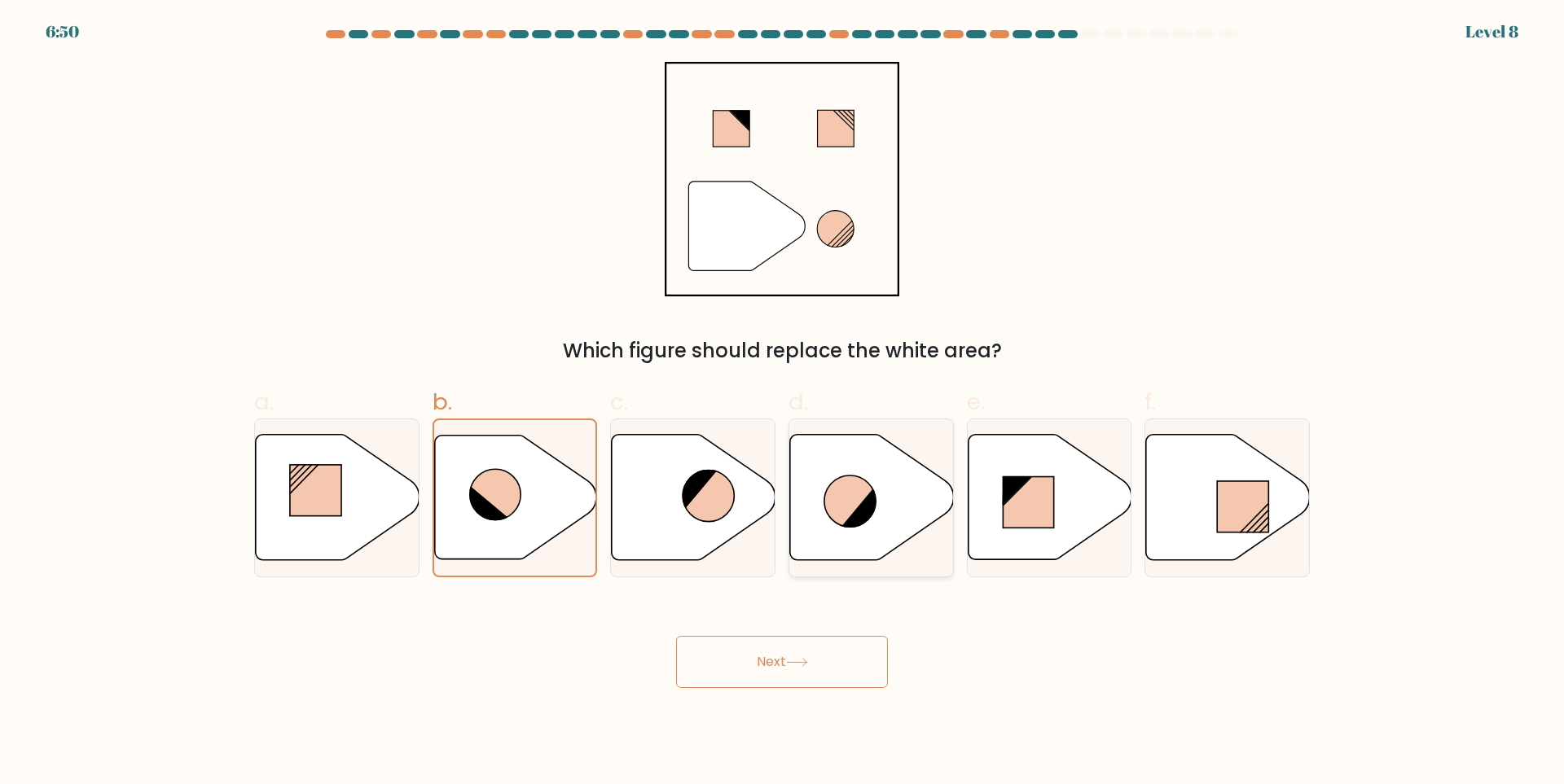
radio input "true"
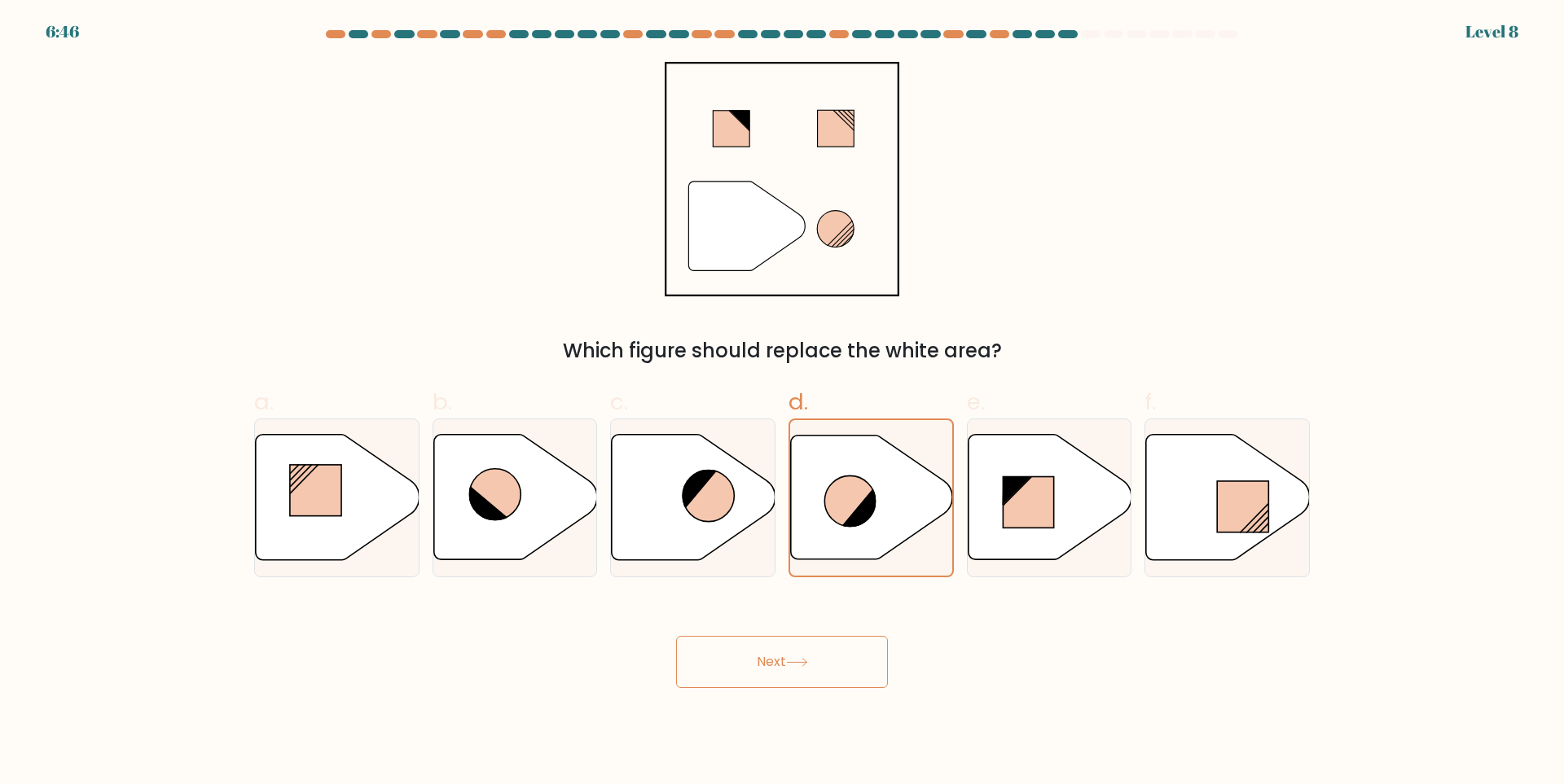
click at [795, 657] on button "Next" at bounding box center [782, 662] width 212 height 52
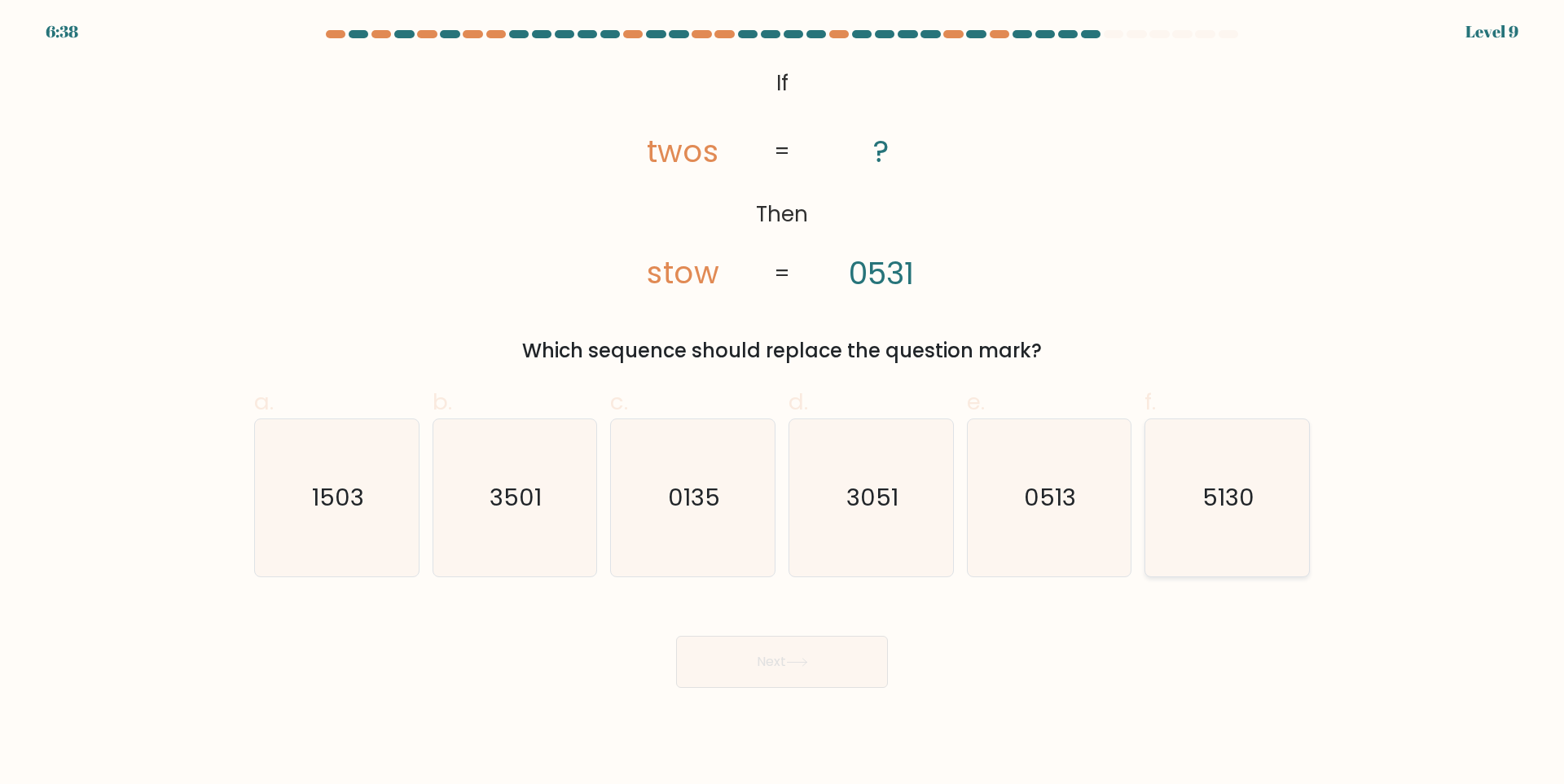
click at [1225, 472] on icon "5130" at bounding box center [1227, 497] width 158 height 158
click at [782, 403] on input "f. 5130" at bounding box center [782, 397] width 1 height 11
radio input "true"
click at [832, 657] on button "Next" at bounding box center [782, 662] width 212 height 52
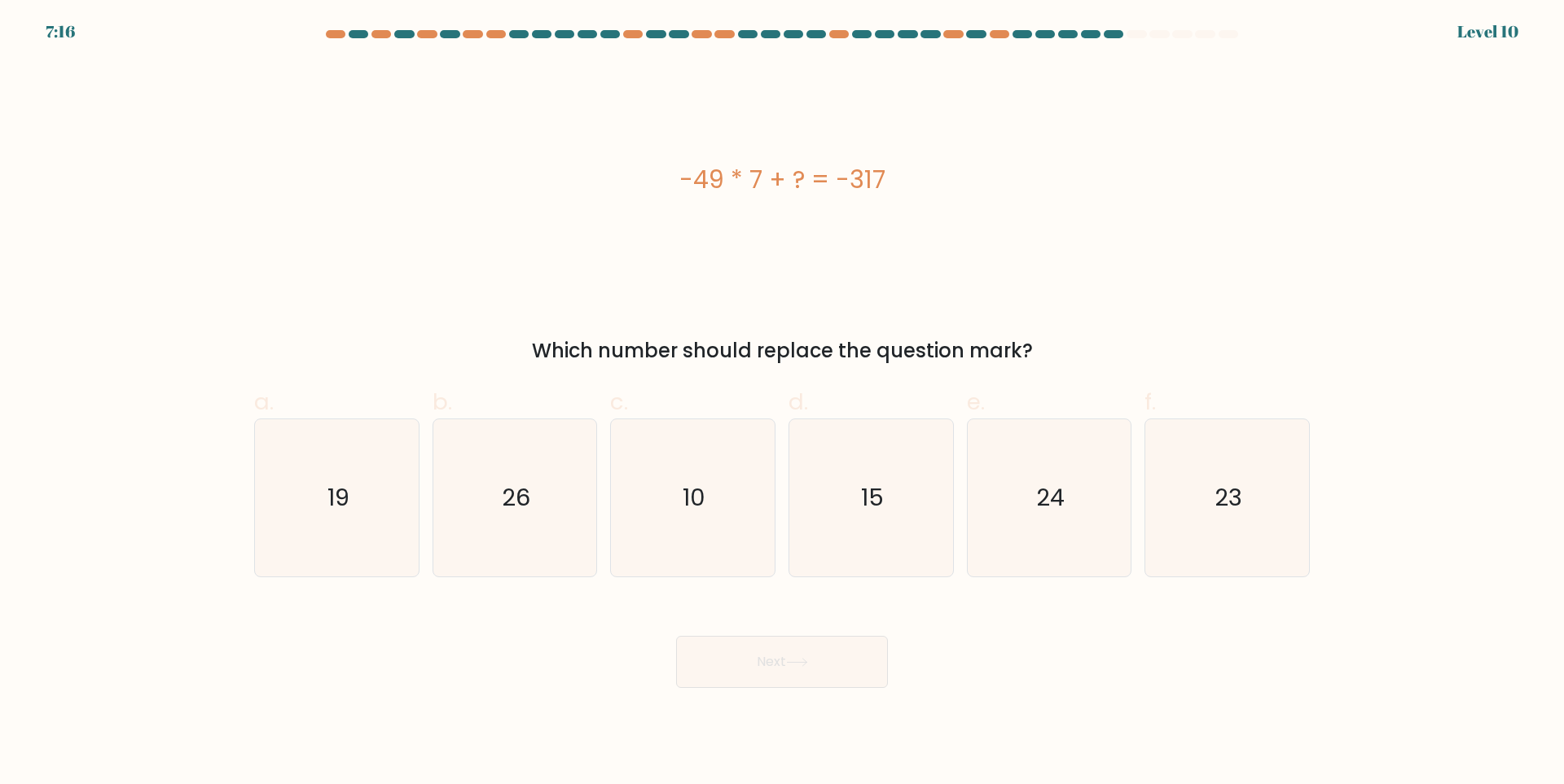
click at [0, 257] on form "a." at bounding box center [782, 359] width 1564 height 658
click at [560, 525] on icon "26" at bounding box center [514, 497] width 158 height 158
click at [782, 403] on input "b. 26" at bounding box center [782, 397] width 1 height 11
radio input "true"
click at [766, 660] on button "Next" at bounding box center [782, 662] width 212 height 52
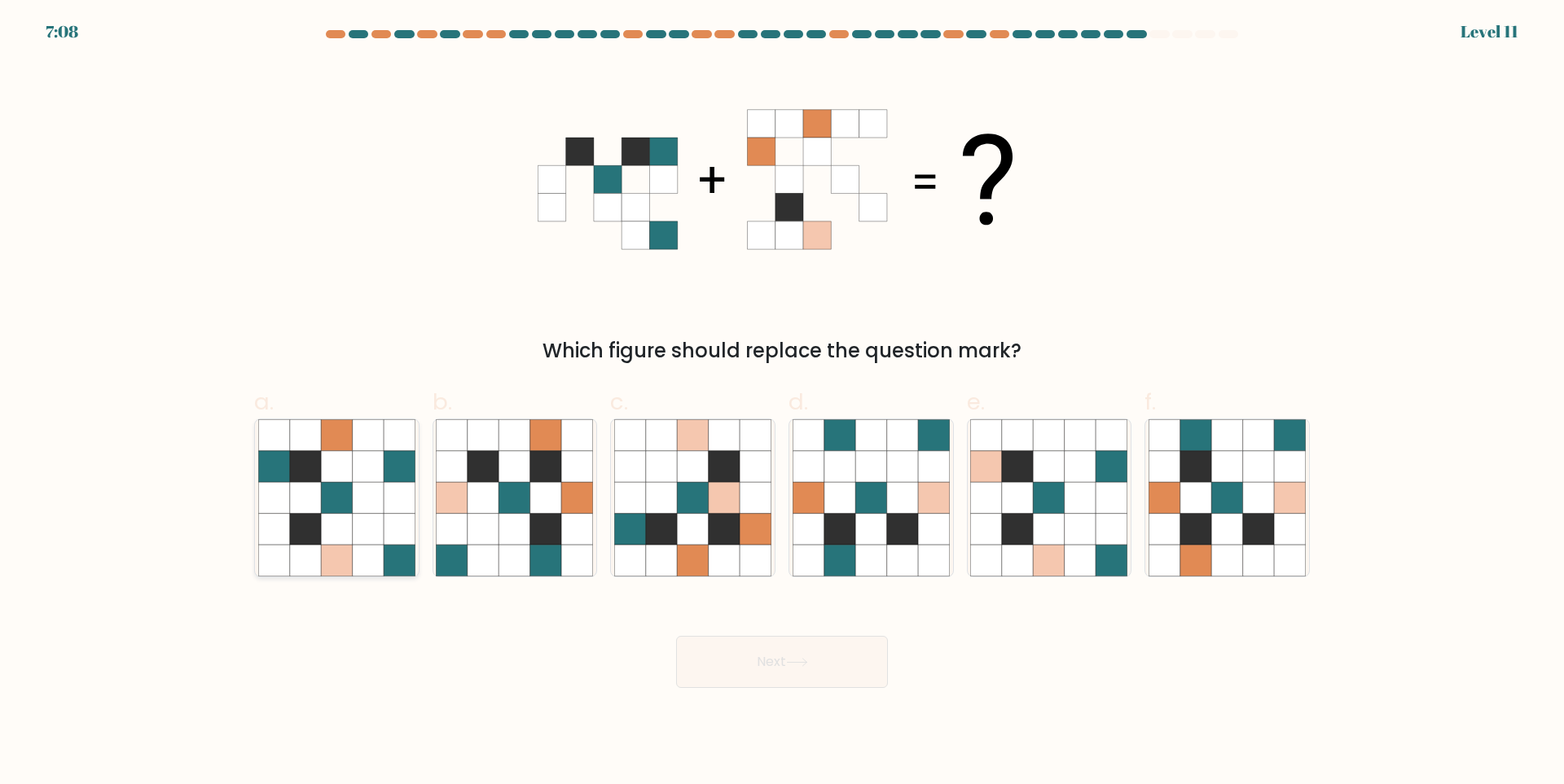
click at [279, 467] on icon at bounding box center [274, 467] width 31 height 31
click at [782, 403] on input "a." at bounding box center [782, 397] width 1 height 11
radio input "true"
click at [749, 656] on button "Next" at bounding box center [782, 662] width 212 height 52
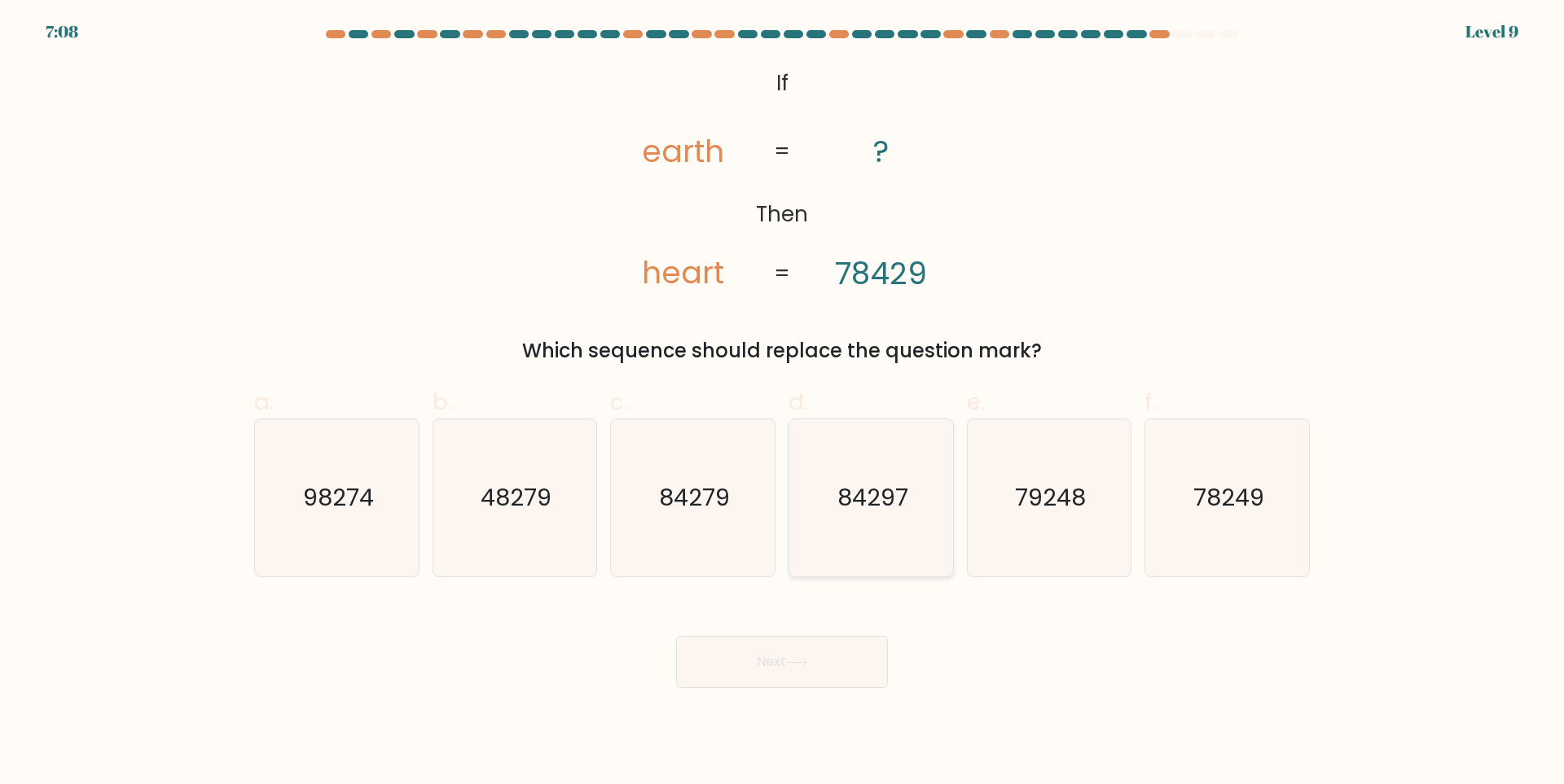
click at [882, 506] on text "84297" at bounding box center [873, 497] width 71 height 32
click at [782, 403] on input "d. 84297" at bounding box center [782, 397] width 1 height 11
radio input "true"
click at [792, 658] on icon at bounding box center [797, 662] width 22 height 9
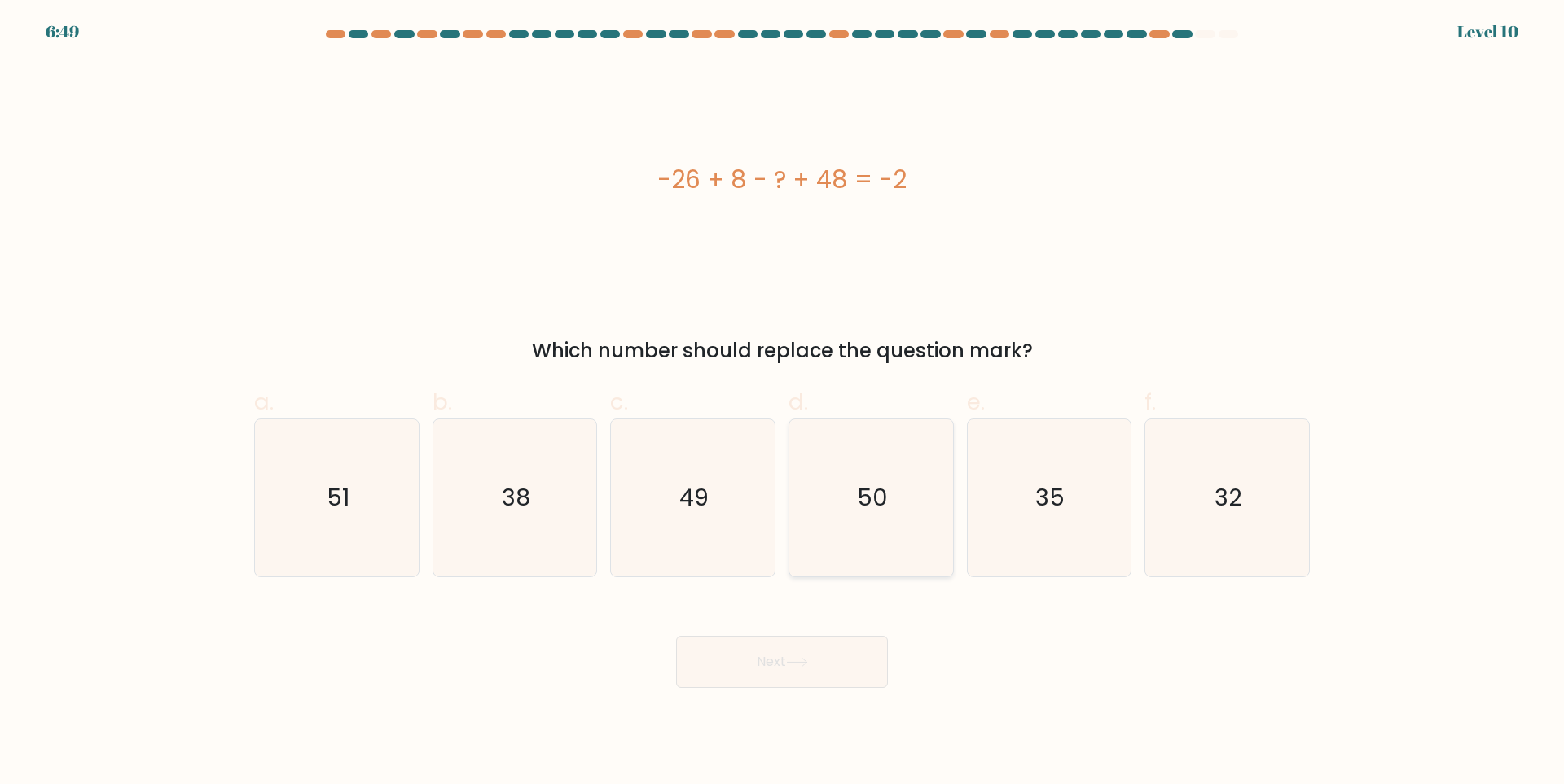
click at [883, 498] on text "50" at bounding box center [873, 497] width 31 height 32
click at [782, 403] on input "d. 50" at bounding box center [782, 397] width 1 height 11
radio input "true"
click at [833, 641] on button "Next" at bounding box center [782, 662] width 212 height 52
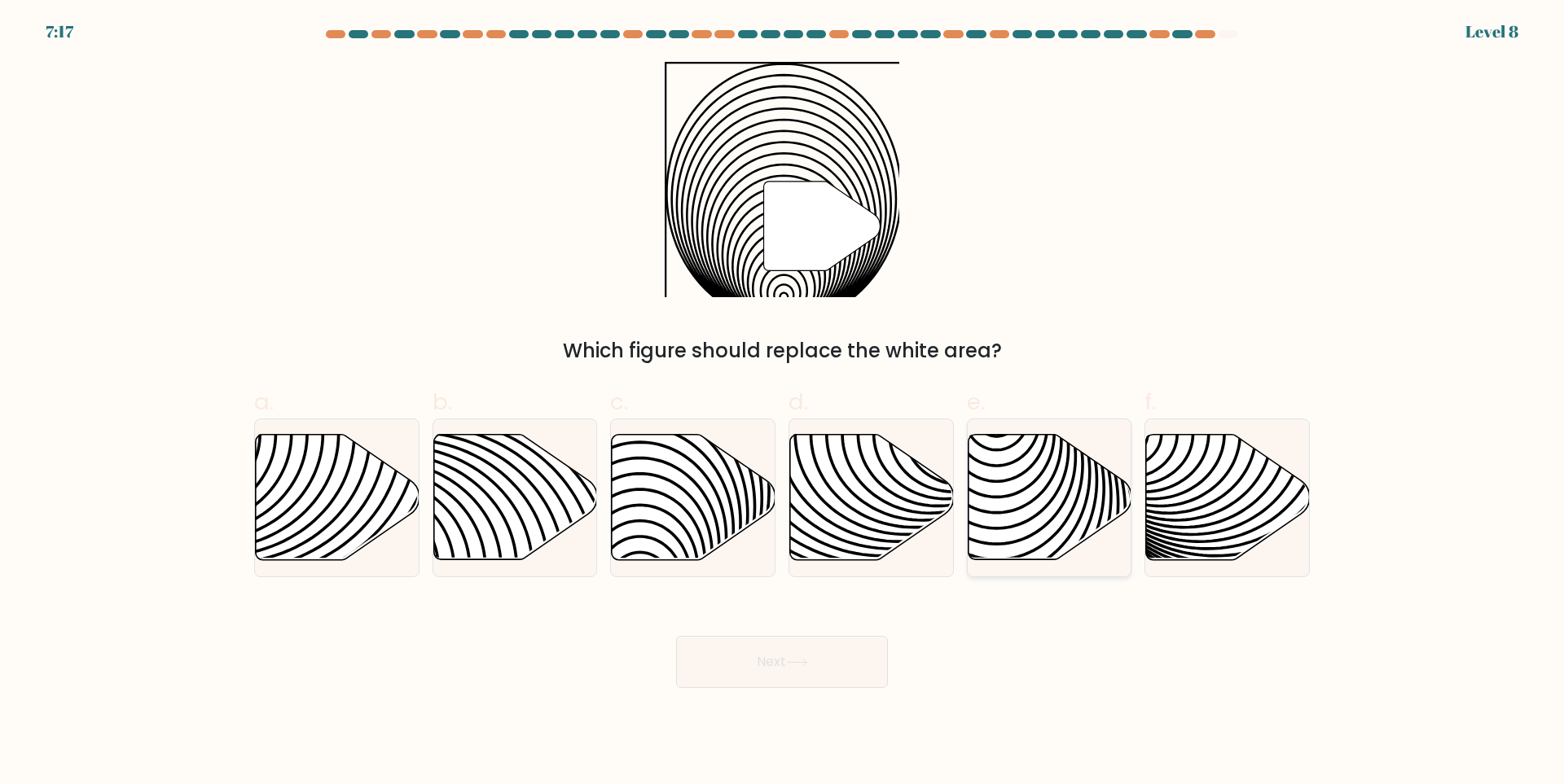
click at [1048, 480] on icon at bounding box center [1049, 497] width 164 height 125
click at [782, 403] on input "e." at bounding box center [782, 397] width 1 height 11
radio input "true"
click at [883, 474] on icon at bounding box center [872, 497] width 164 height 125
click at [782, 403] on input "d." at bounding box center [782, 397] width 1 height 11
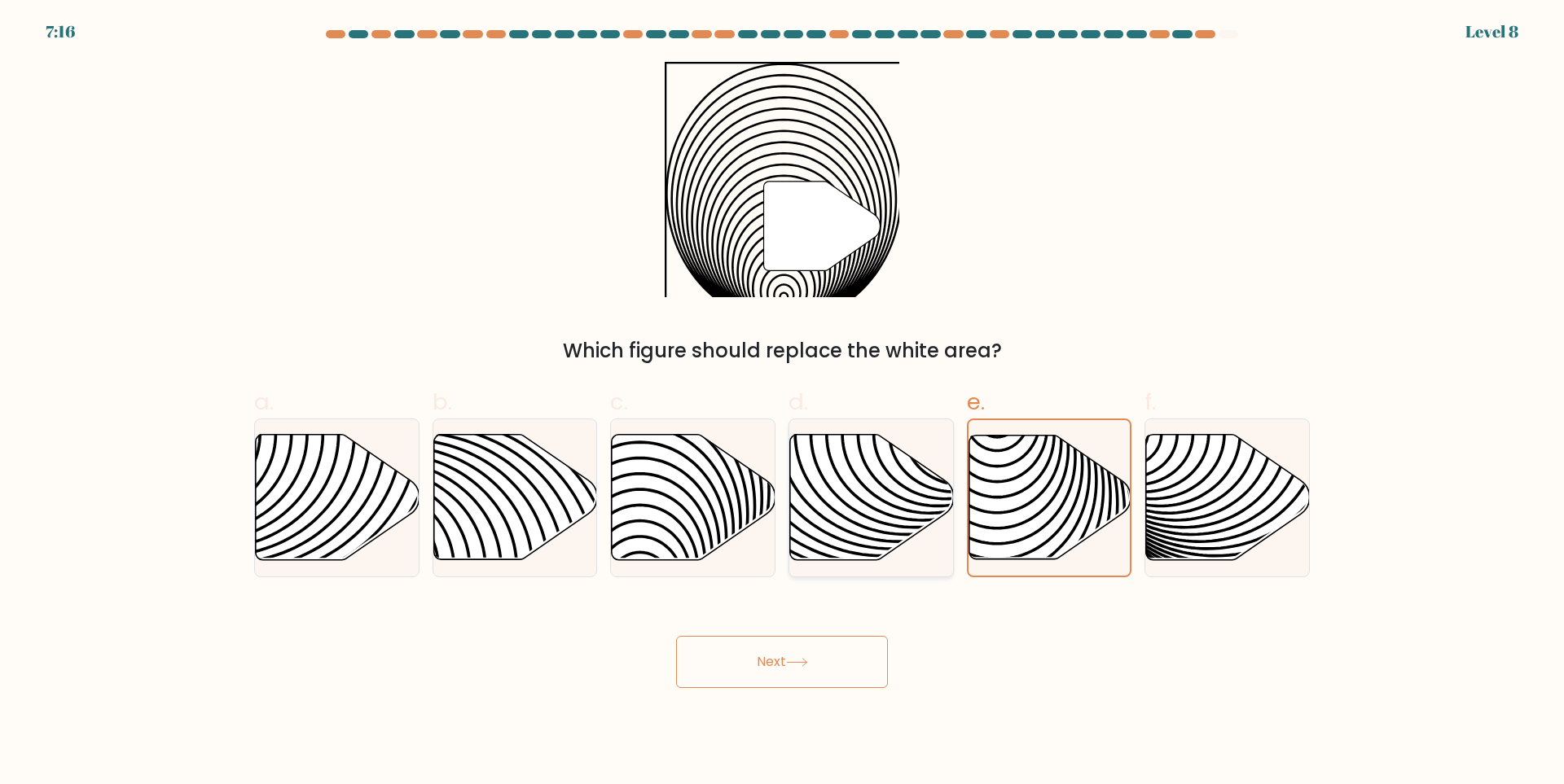
radio input "true"
click at [683, 491] on icon at bounding box center [692, 497] width 164 height 128
click at [782, 403] on input "c." at bounding box center [782, 397] width 1 height 11
radio input "true"
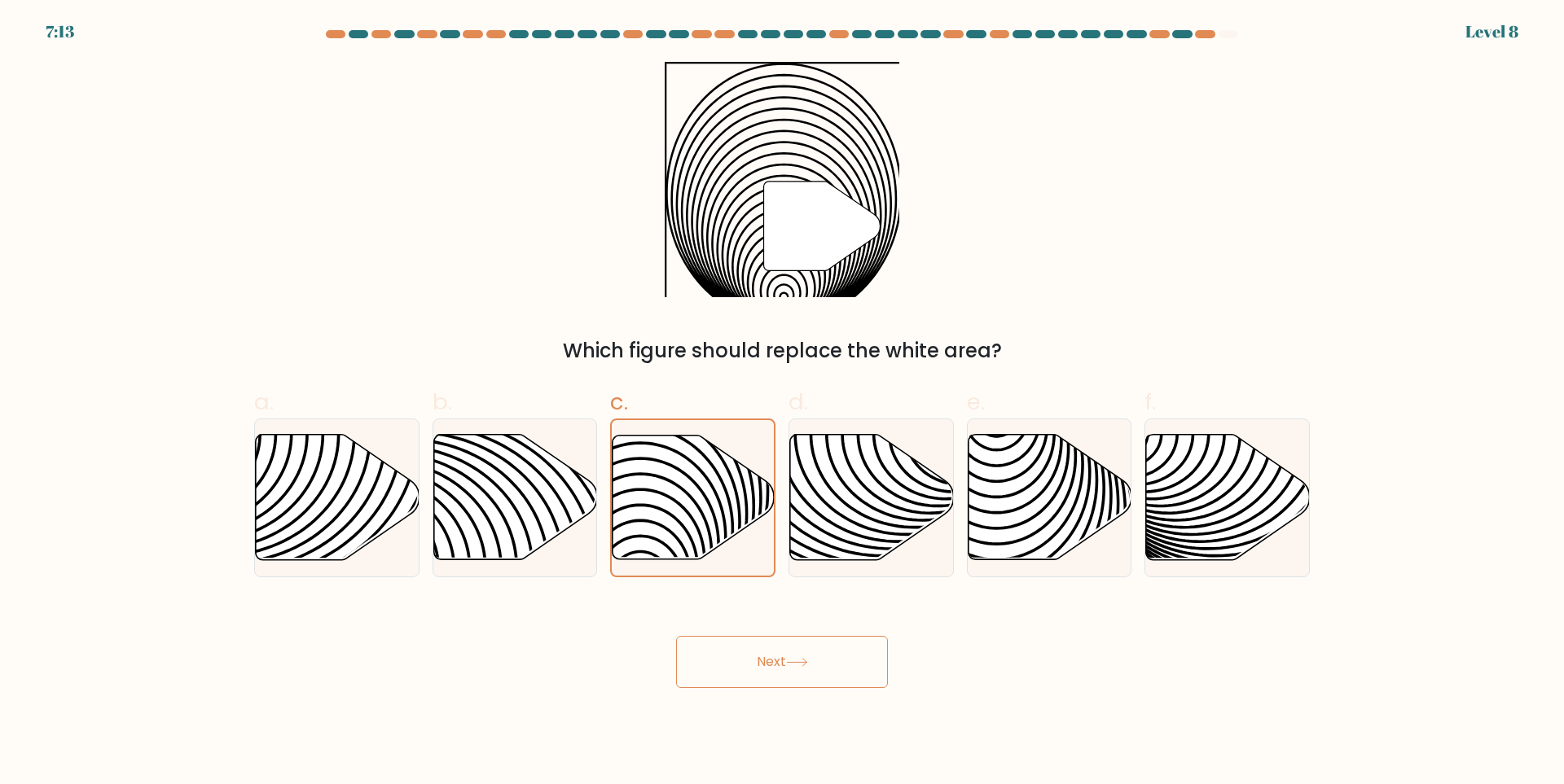
click at [791, 657] on button "Next" at bounding box center [782, 662] width 212 height 52
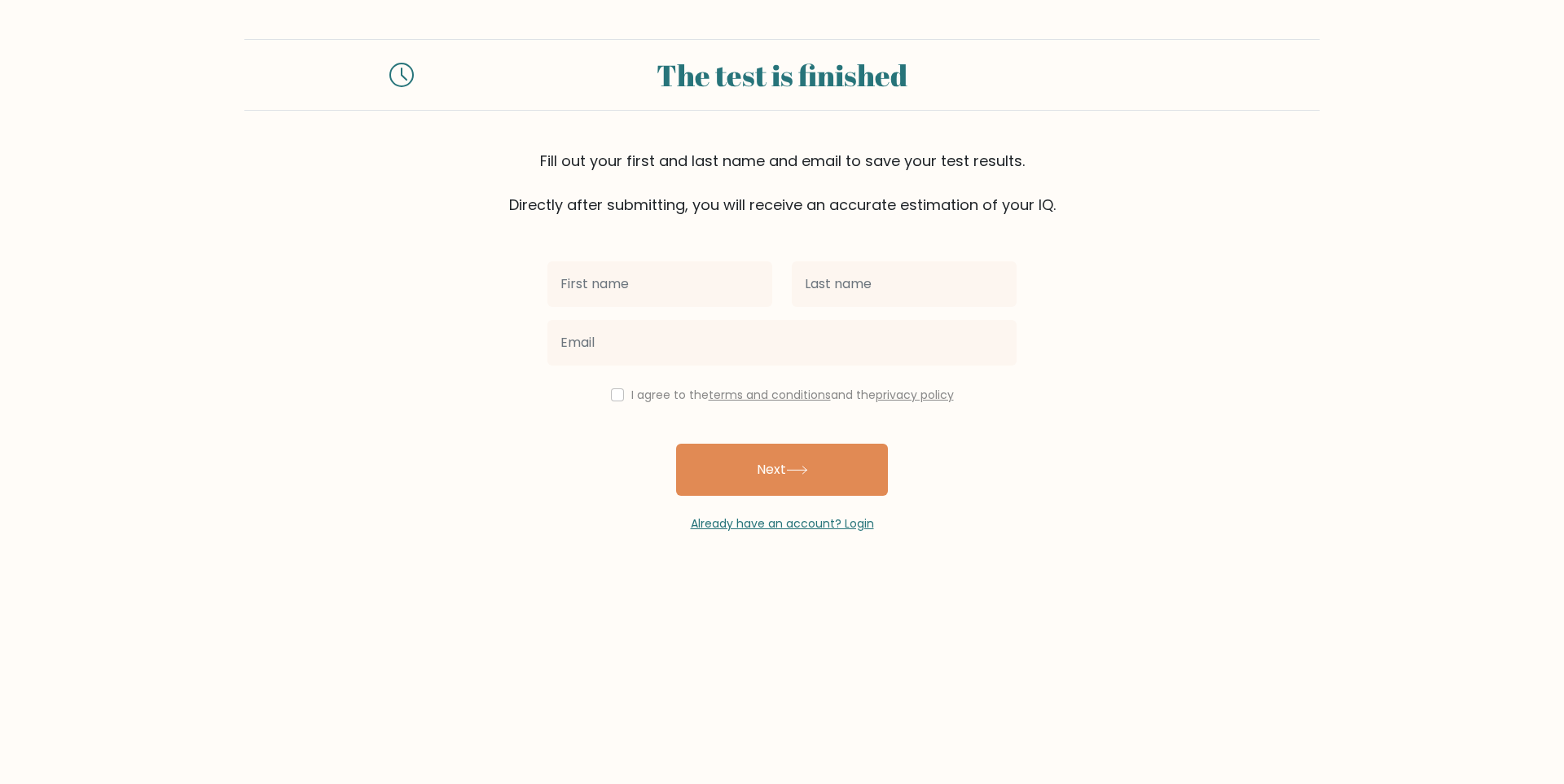
click at [689, 288] on input "text" at bounding box center [660, 284] width 225 height 46
type input "j"
type input "[PERSON_NAME]"
type input "[GEOGRAPHIC_DATA]"
click at [691, 316] on div at bounding box center [782, 343] width 489 height 59
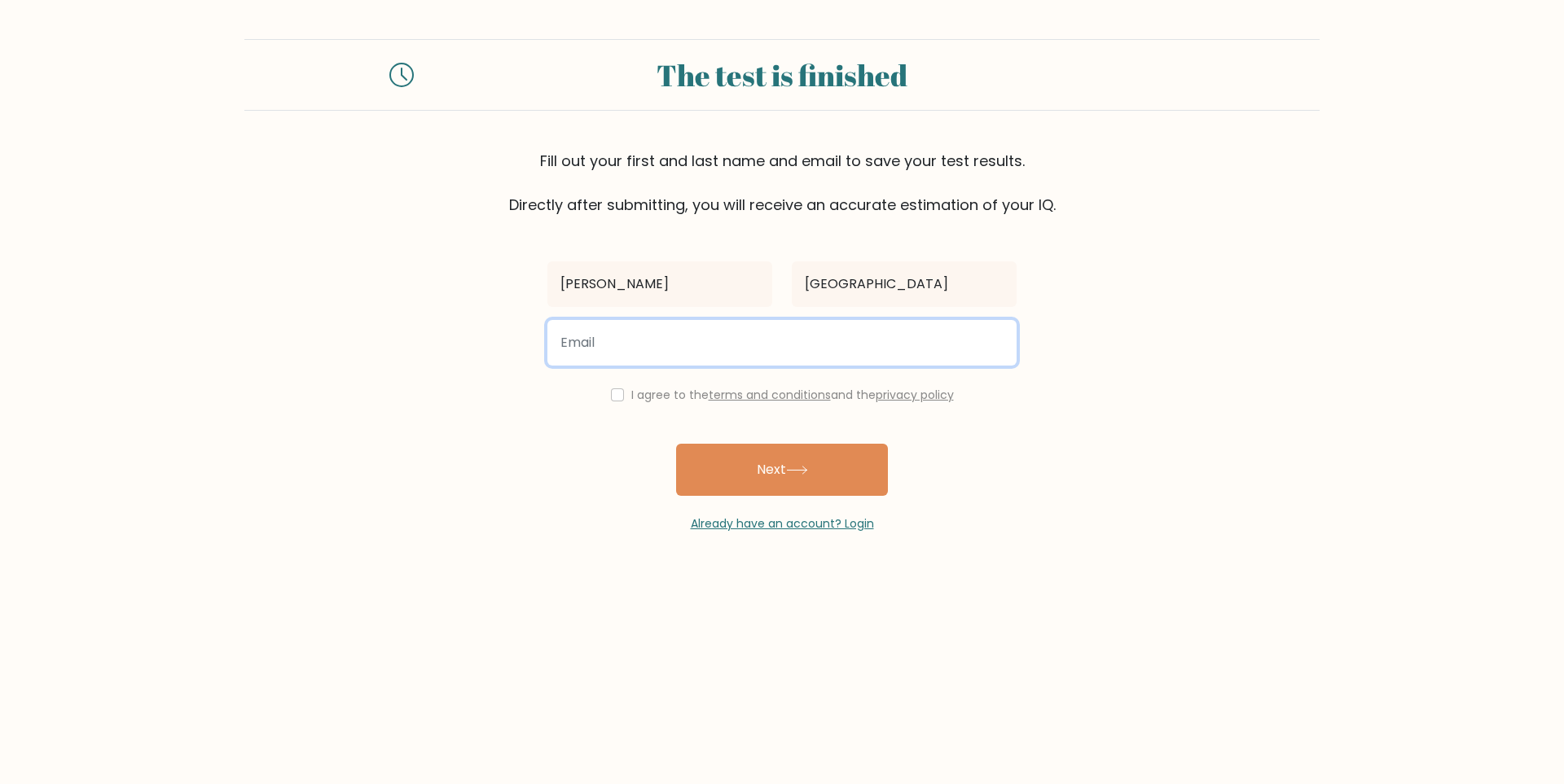
click at [684, 329] on input "email" at bounding box center [782, 343] width 469 height 46
type input "manawataojpm@gmail.com"
click at [615, 394] on input "checkbox" at bounding box center [617, 394] width 13 height 13
checkbox input "true"
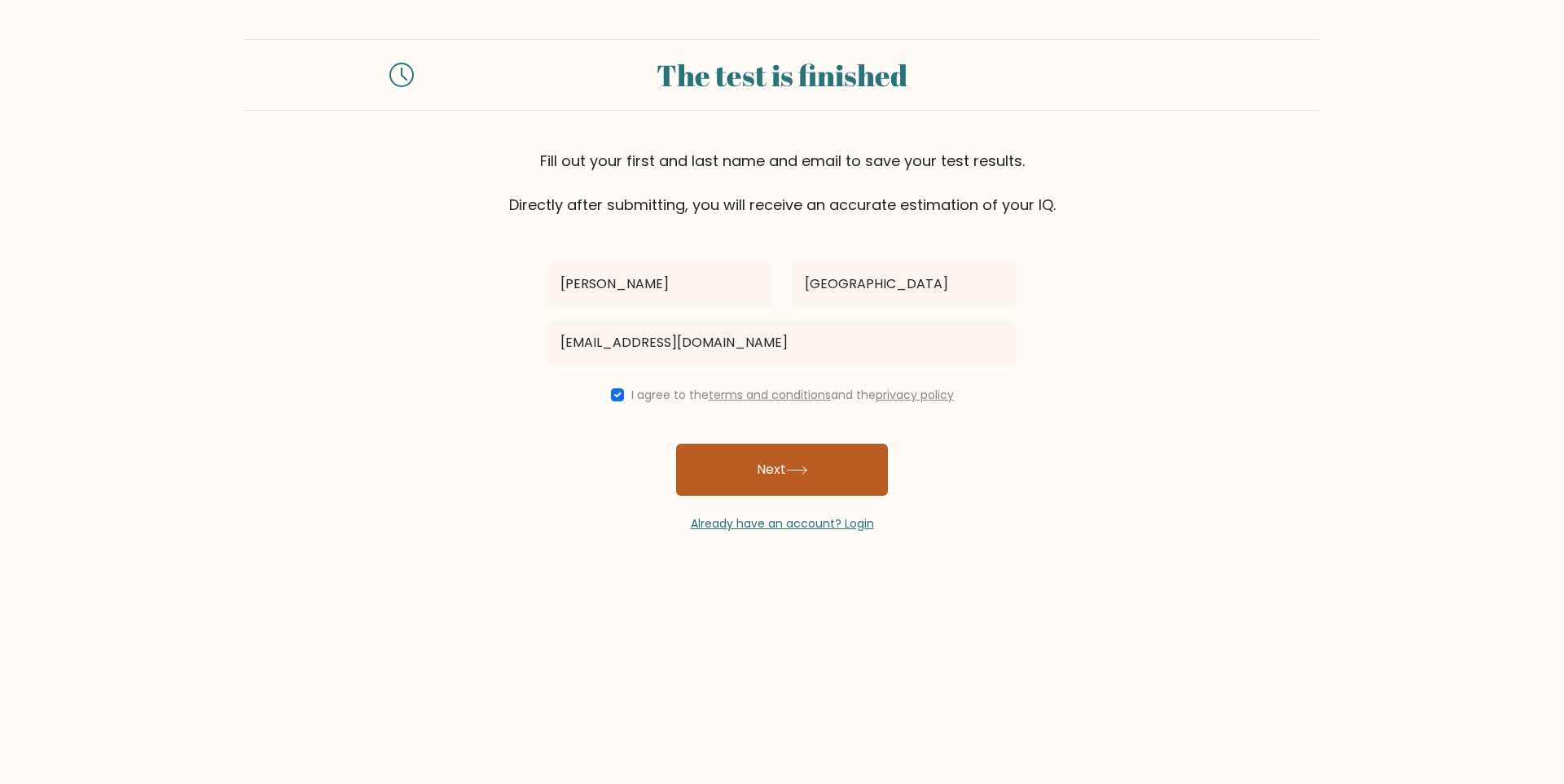
click at [793, 469] on icon at bounding box center [797, 470] width 22 height 9
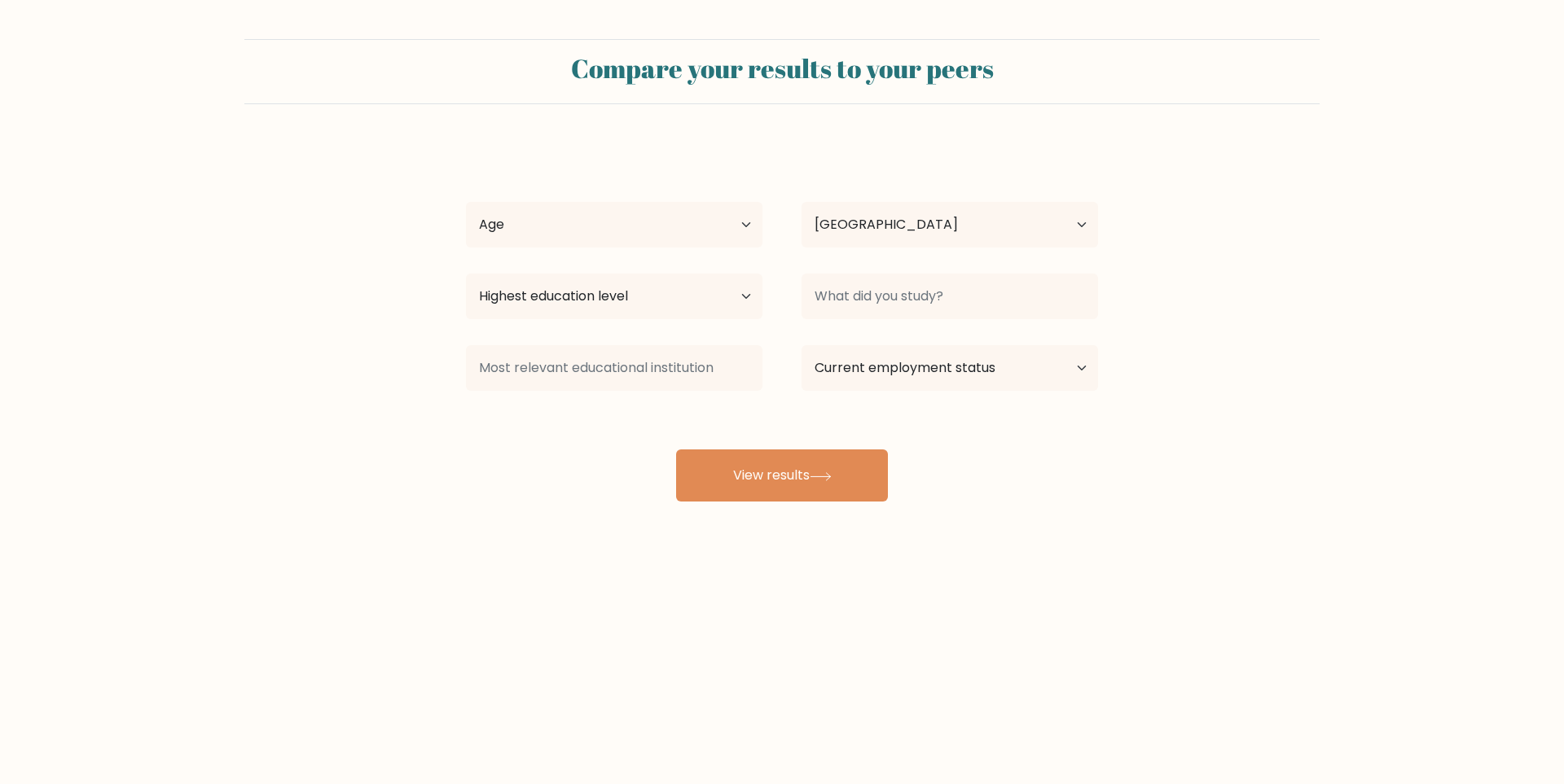
select select "PH"
click at [616, 227] on select "Age Under 18 years old 18-24 years old 25-34 years old 35-44 years old 45-54 ye…" at bounding box center [614, 224] width 297 height 46
select select "25_34"
click at [466, 202] on select "Age Under 18 years old 18-24 years old 25-34 years old 35-44 years old 45-54 ye…" at bounding box center [614, 224] width 297 height 46
click at [845, 225] on select "Country Afghanistan Albania Algeria American Samoa Andorra Angola Anguilla Anta…" at bounding box center [949, 224] width 297 height 46
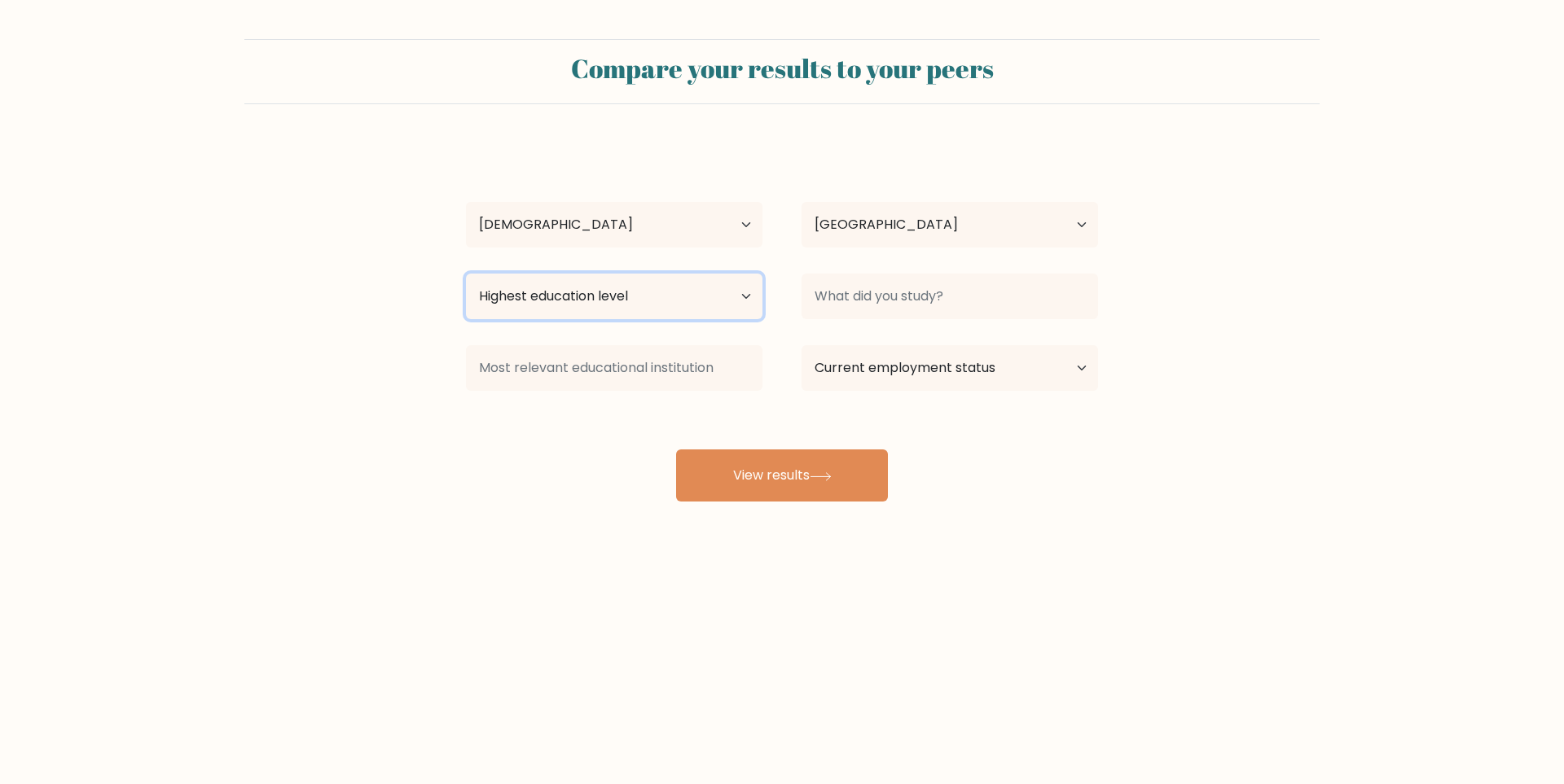
click at [619, 300] on select "Highest education level No schooling Primary Lower Secondary Upper Secondary Oc…" at bounding box center [614, 296] width 297 height 46
select select "bachelors_degree"
click at [466, 273] on select "Highest education level No schooling Primary Lower Secondary Upper Secondary Oc…" at bounding box center [614, 296] width 297 height 46
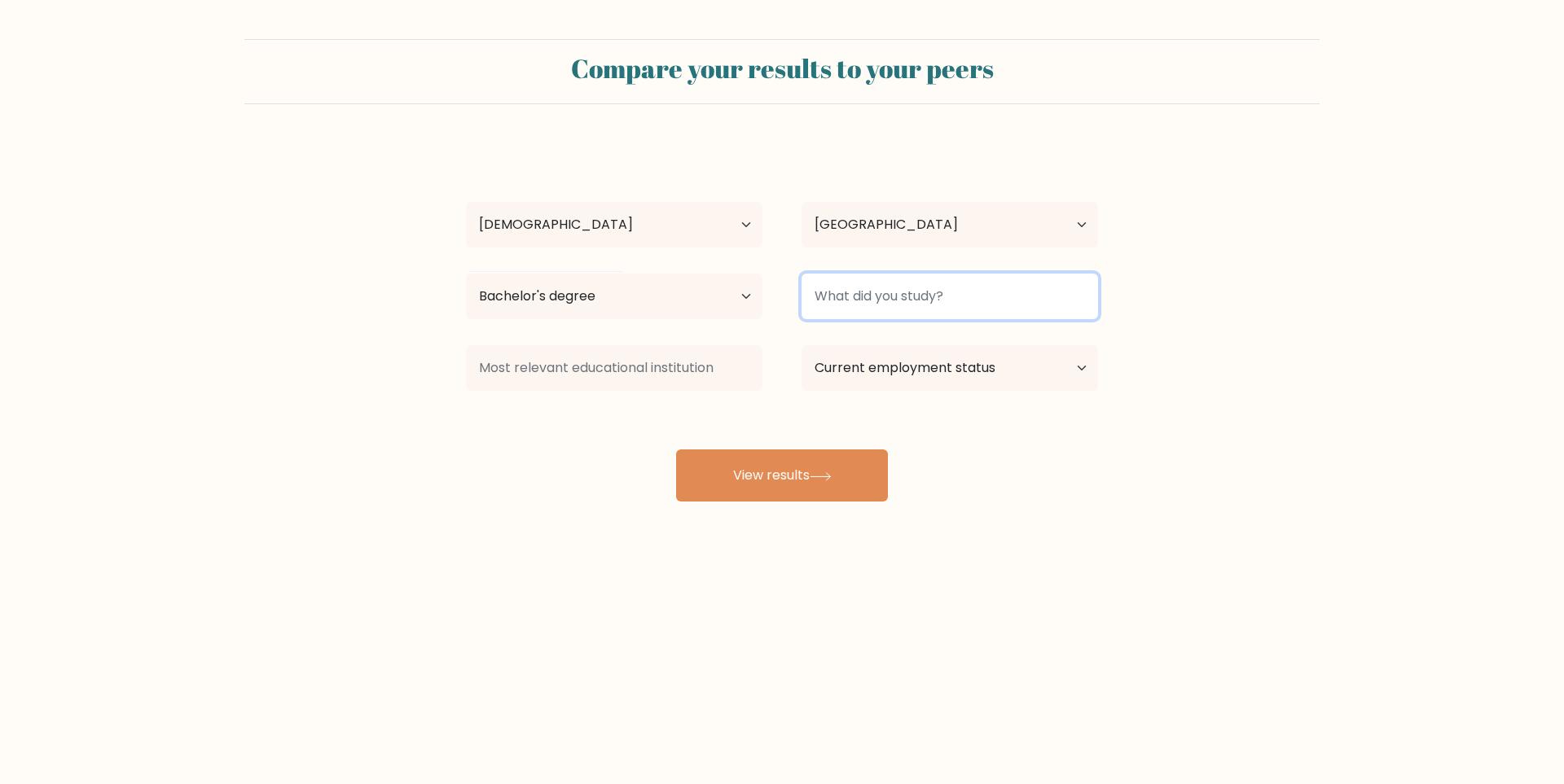
click at [852, 306] on input at bounding box center [949, 296] width 297 height 46
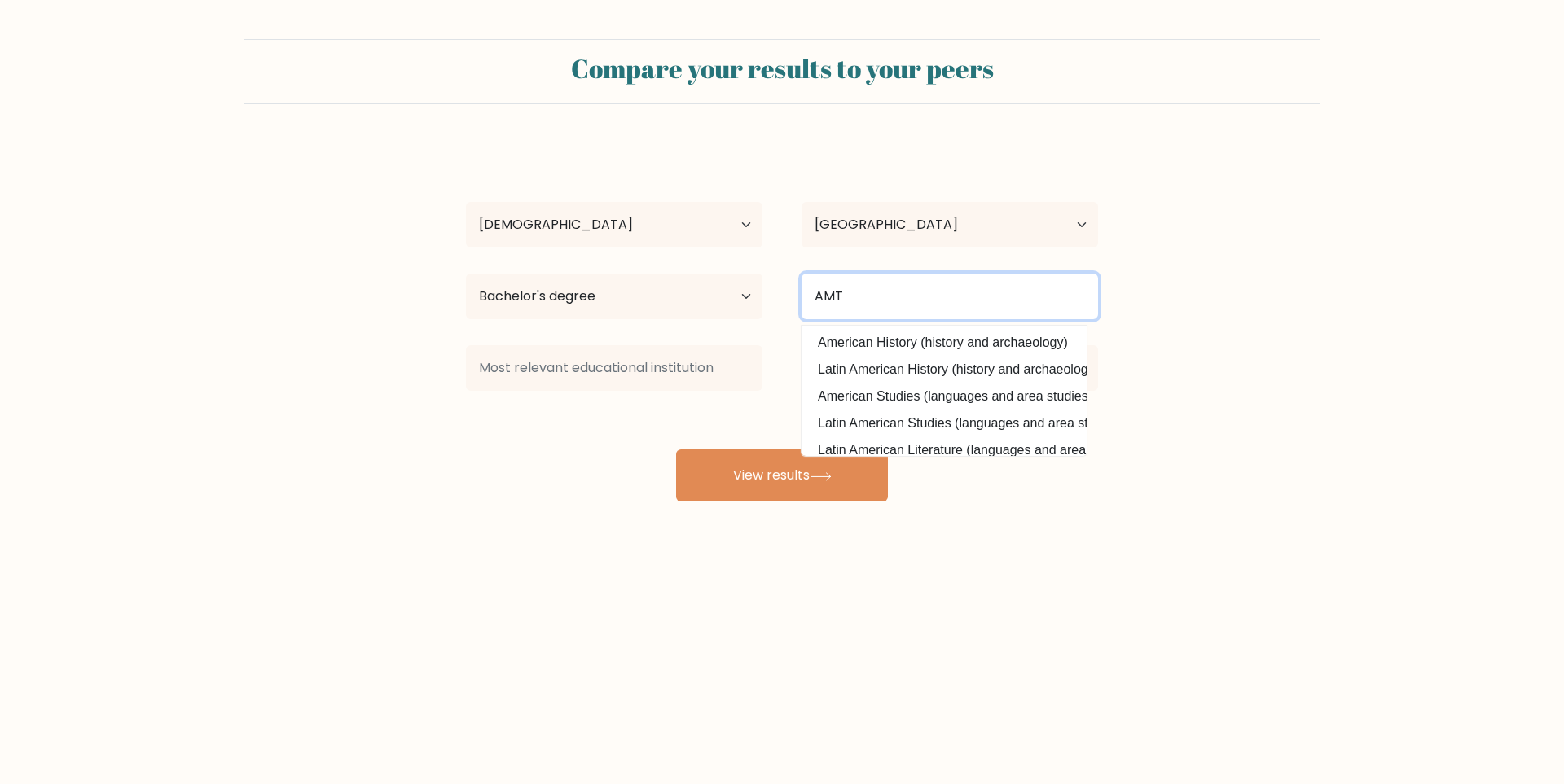
type input "AMT"
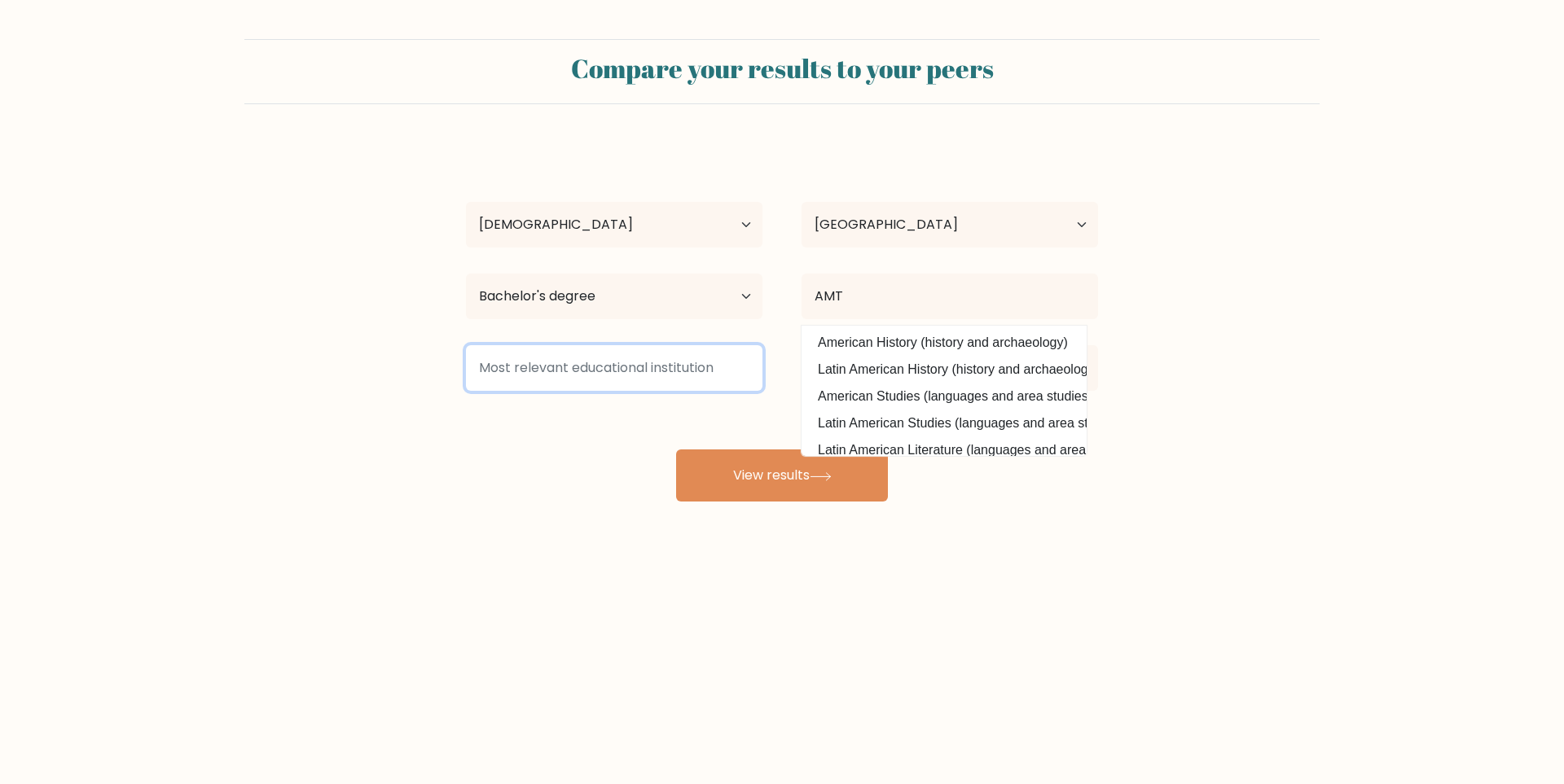
click at [528, 376] on input at bounding box center [614, 368] width 297 height 46
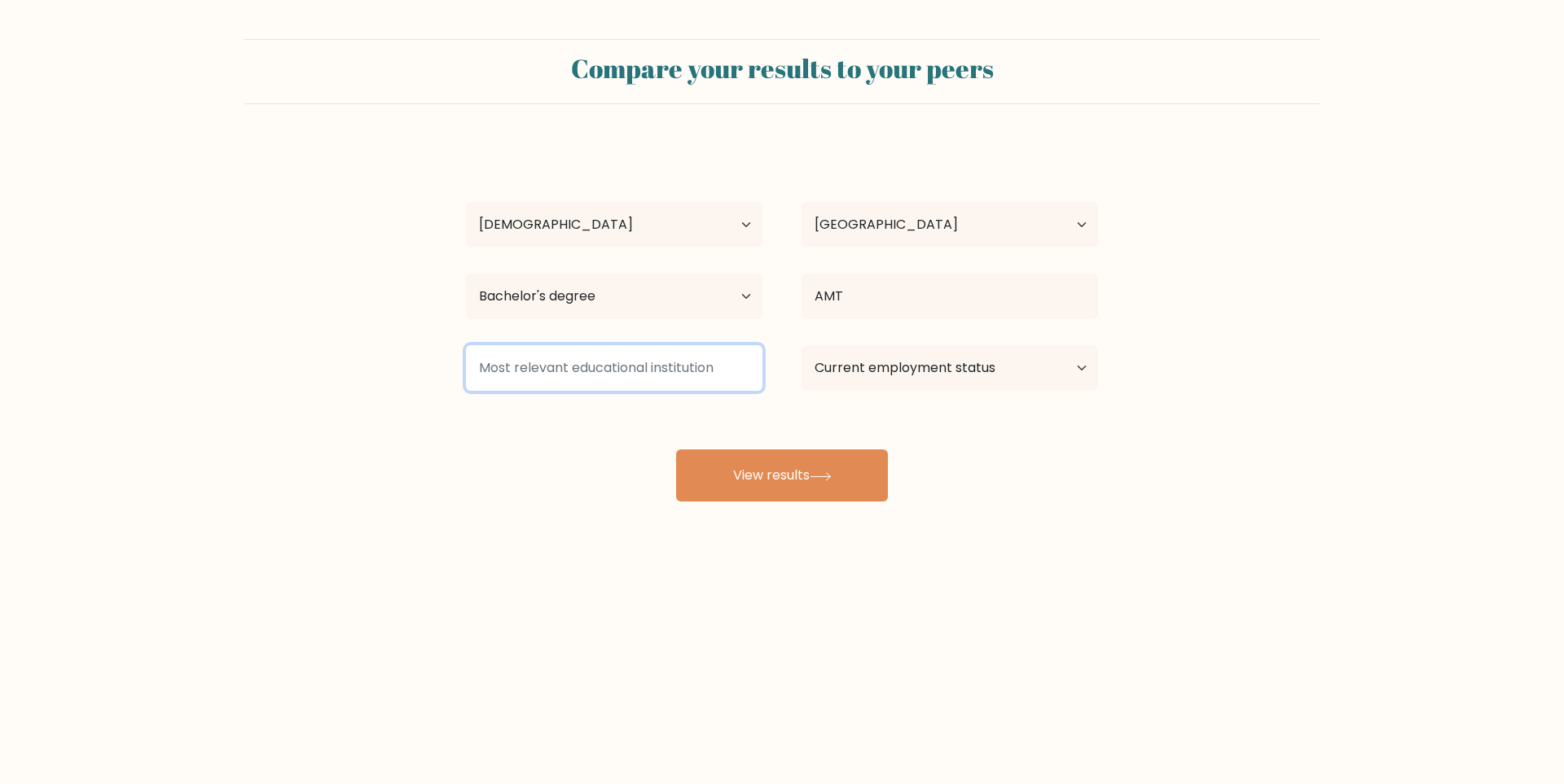
click at [528, 376] on input at bounding box center [614, 368] width 297 height 46
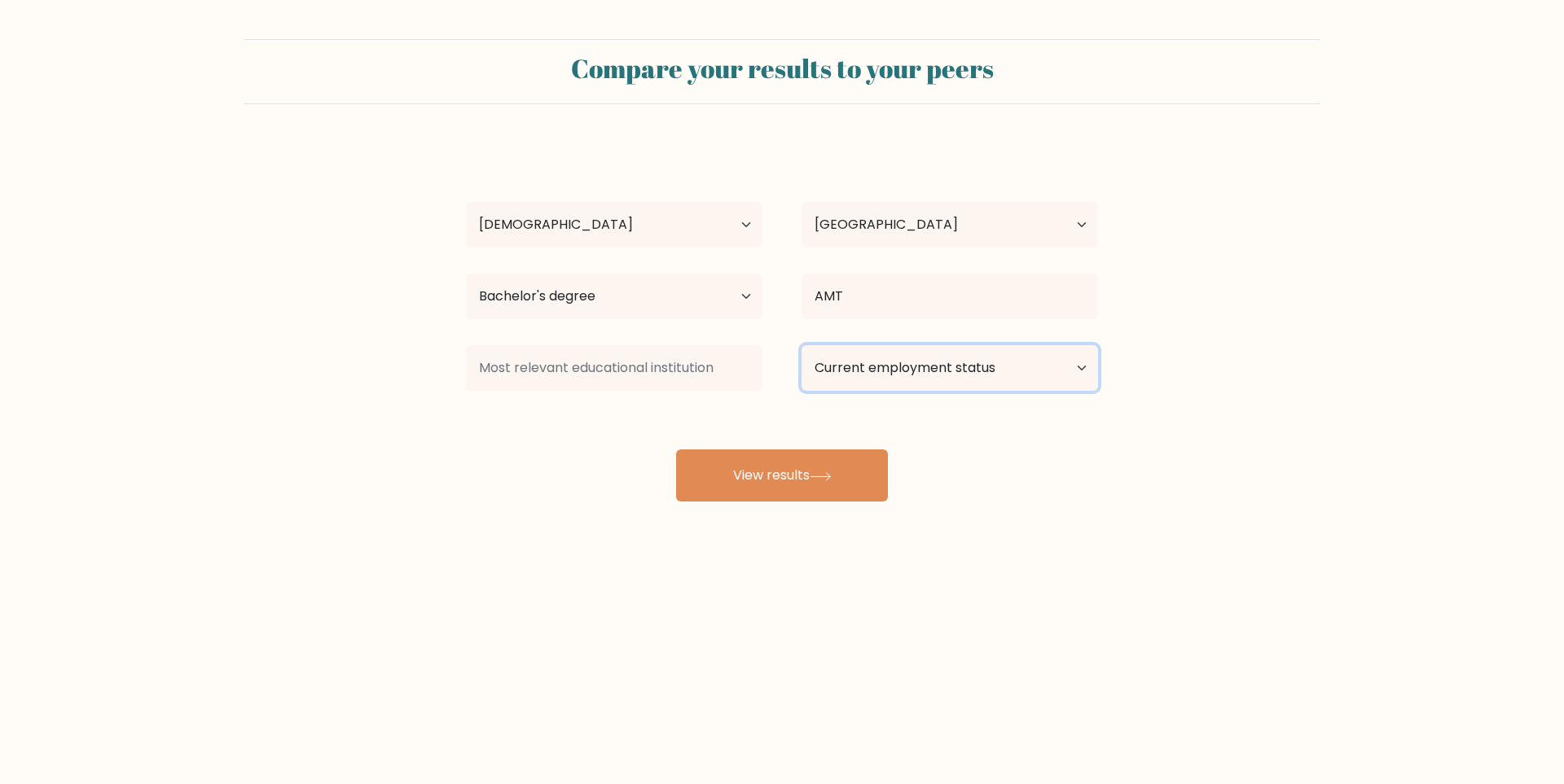
click at [883, 360] on select "Current employment status Employed Student Retired Other / prefer not to answer" at bounding box center [949, 368] width 297 height 46
click at [533, 443] on div "Jule Manawatao Age Under 18 years old 18-24 years old 25-34 years old 35-44 yea…" at bounding box center [782, 322] width 651 height 358
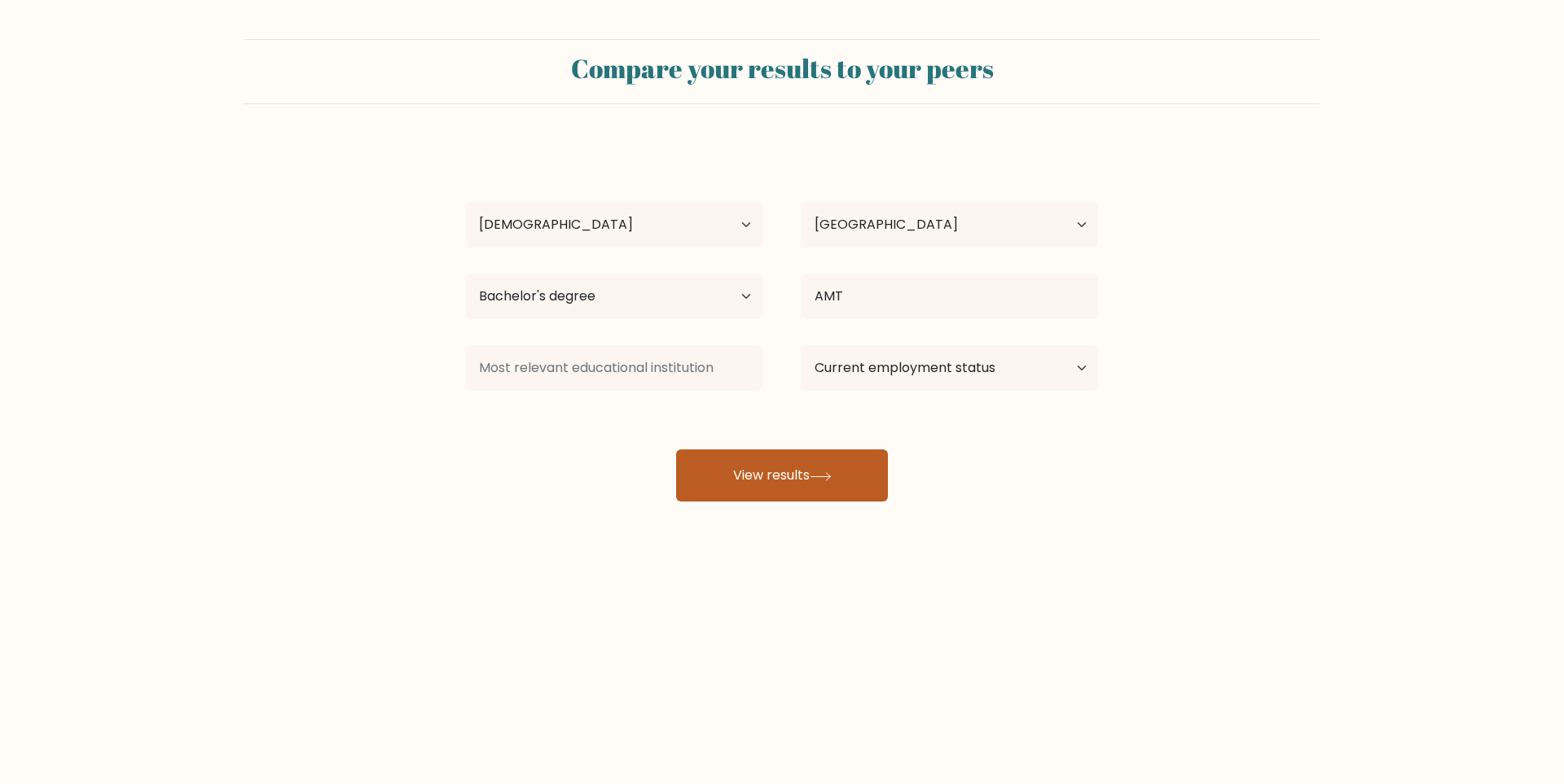
click at [782, 477] on button "View results" at bounding box center [782, 475] width 212 height 52
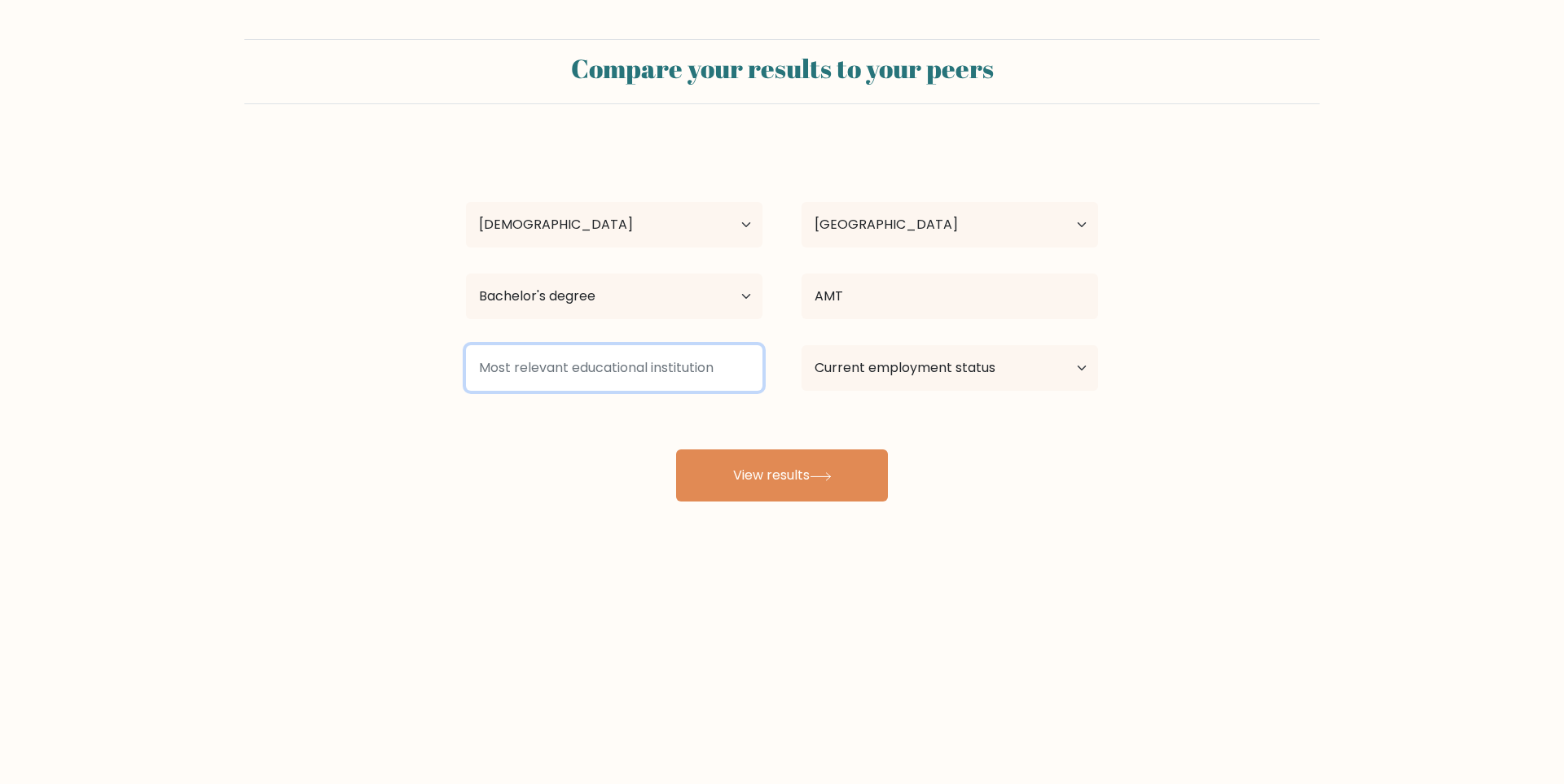
click at [628, 390] on input at bounding box center [614, 368] width 297 height 46
click at [622, 370] on input at bounding box center [614, 368] width 297 height 46
type input "IAU"
click at [559, 502] on div "Compare your results to your peers Jule Manawatao Age Under 18 years old 18-24 …" at bounding box center [782, 308] width 1564 height 617
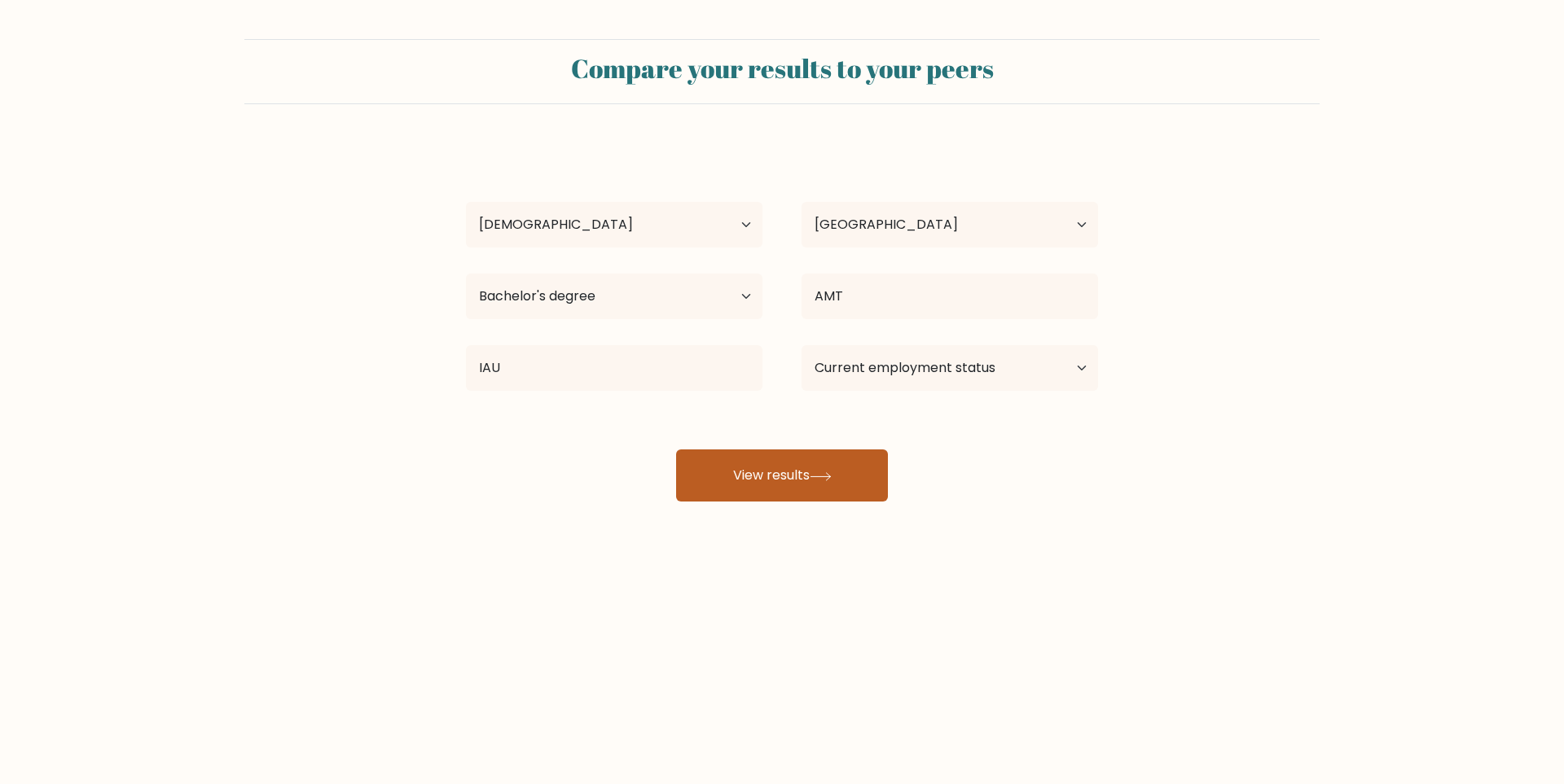
click at [798, 477] on button "View results" at bounding box center [782, 475] width 212 height 52
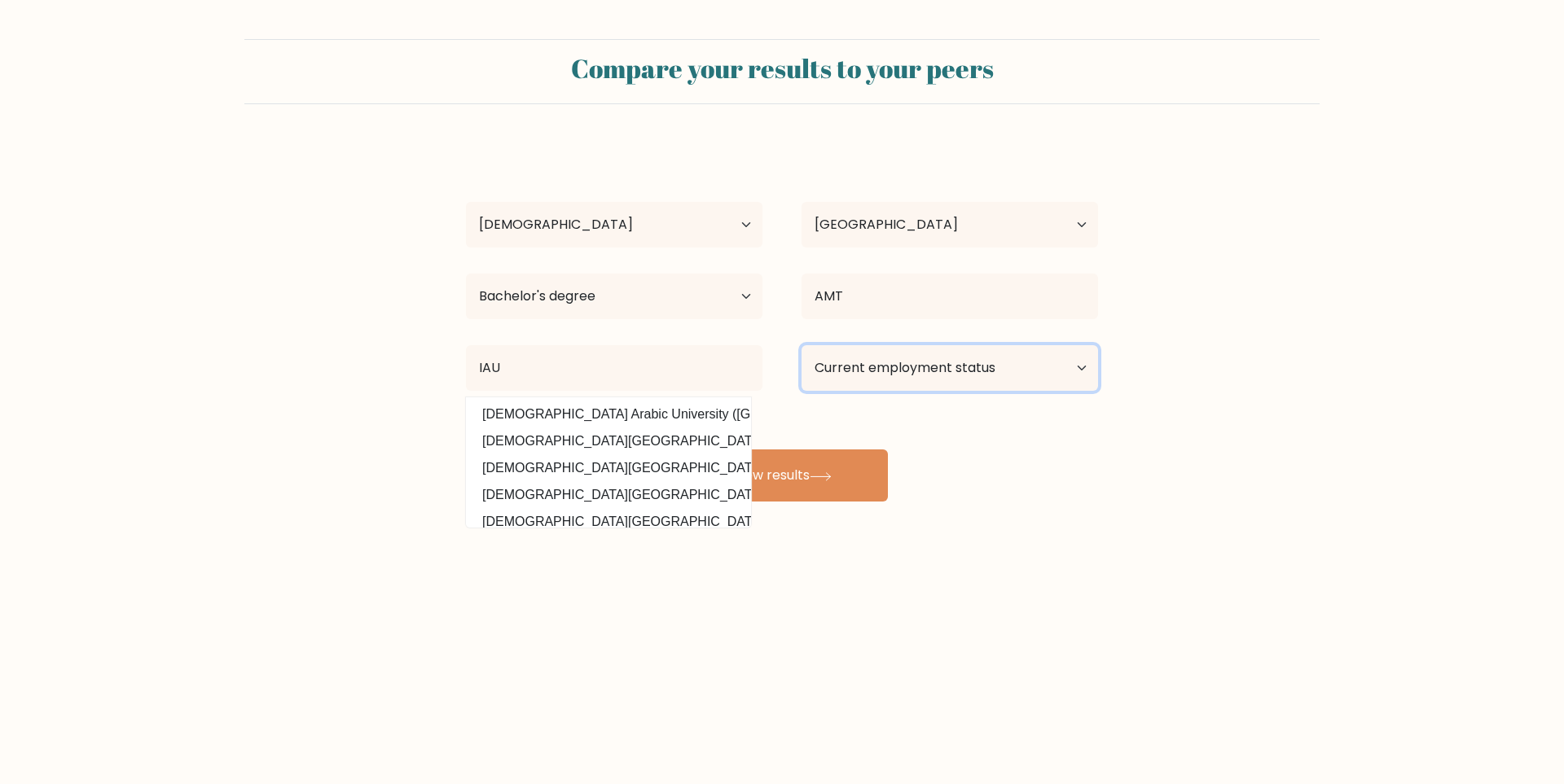
click at [908, 372] on select "Current employment status Employed Student Retired Other / prefer not to answer" at bounding box center [949, 368] width 297 height 46
click at [793, 658] on body "Compare your results to your peers Jule Manawatao Age Under 18 years old 18-24 …" at bounding box center [782, 392] width 1564 height 784
click at [959, 376] on select "Current employment status Employed Student Retired Other / prefer not to answer" at bounding box center [949, 368] width 297 height 46
select select "other"
click at [801, 346] on select "Current employment status Employed Student Retired Other / prefer not to answer" at bounding box center [949, 368] width 297 height 46
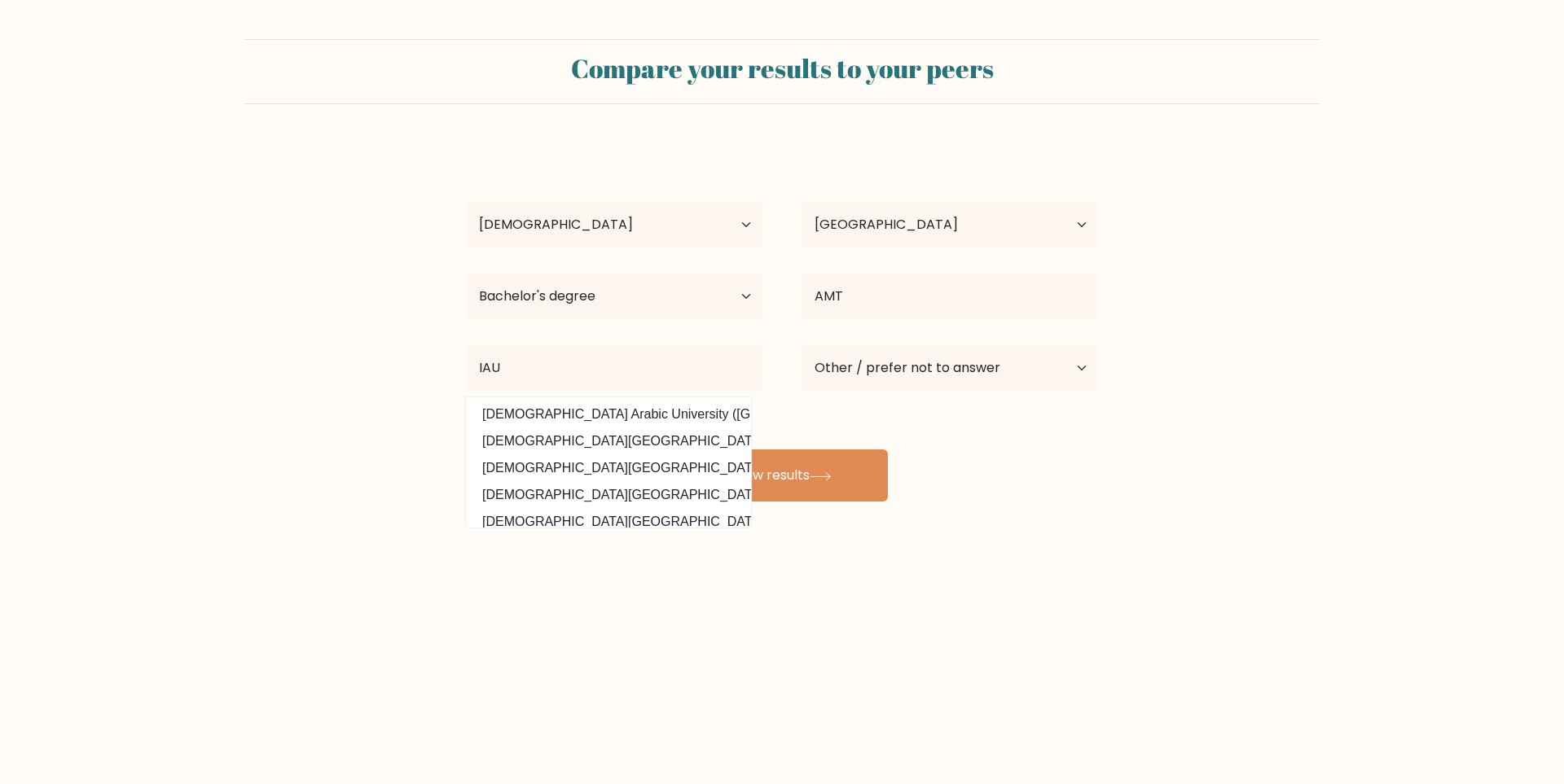
click at [888, 607] on div "Compare your results to your peers Jule Manawatao Age Under 18 years old 18-24 …" at bounding box center [782, 308] width 1564 height 617
click at [829, 478] on icon at bounding box center [821, 476] width 22 height 9
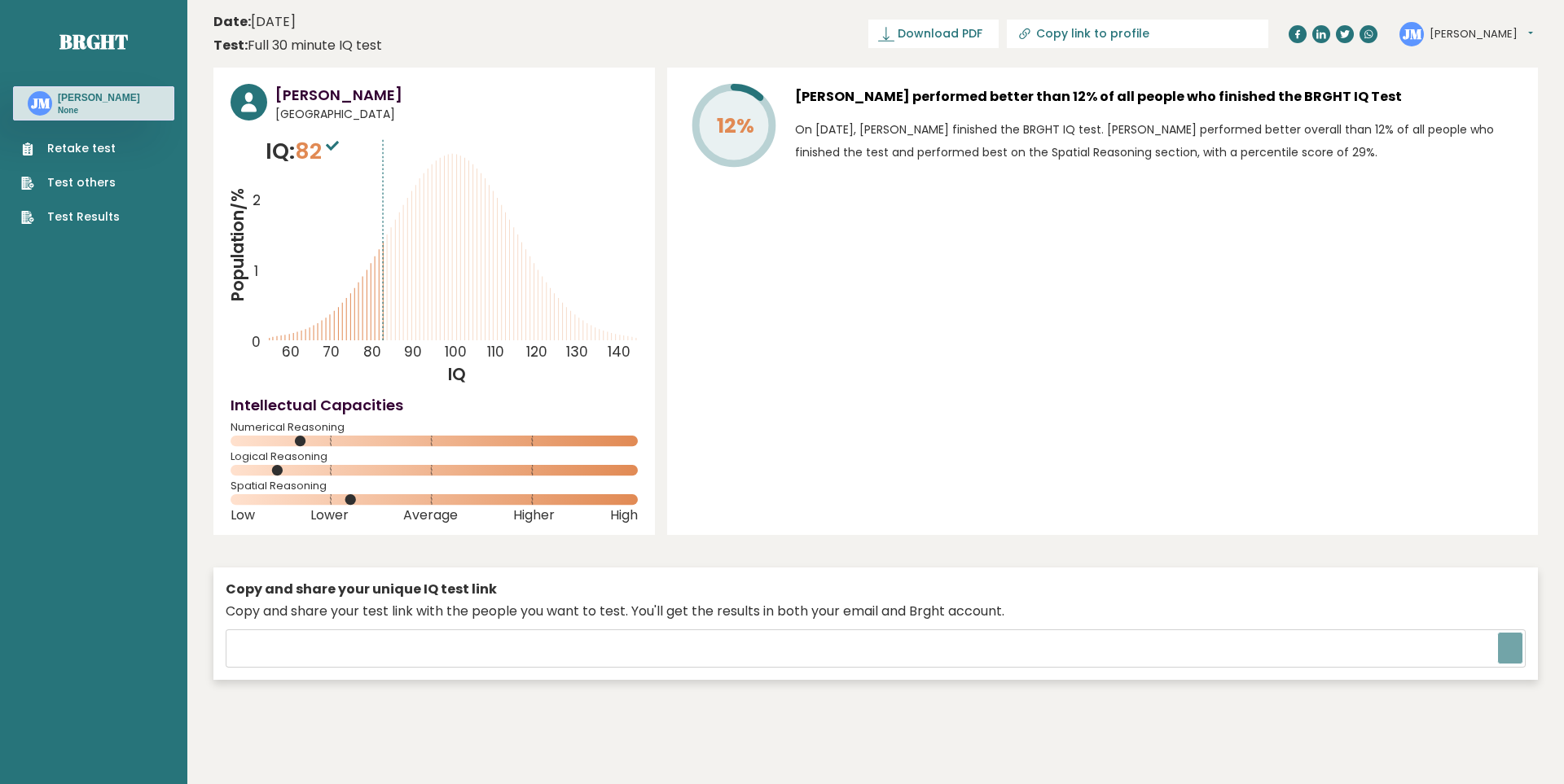
type input "[URL][DOMAIN_NAME]"
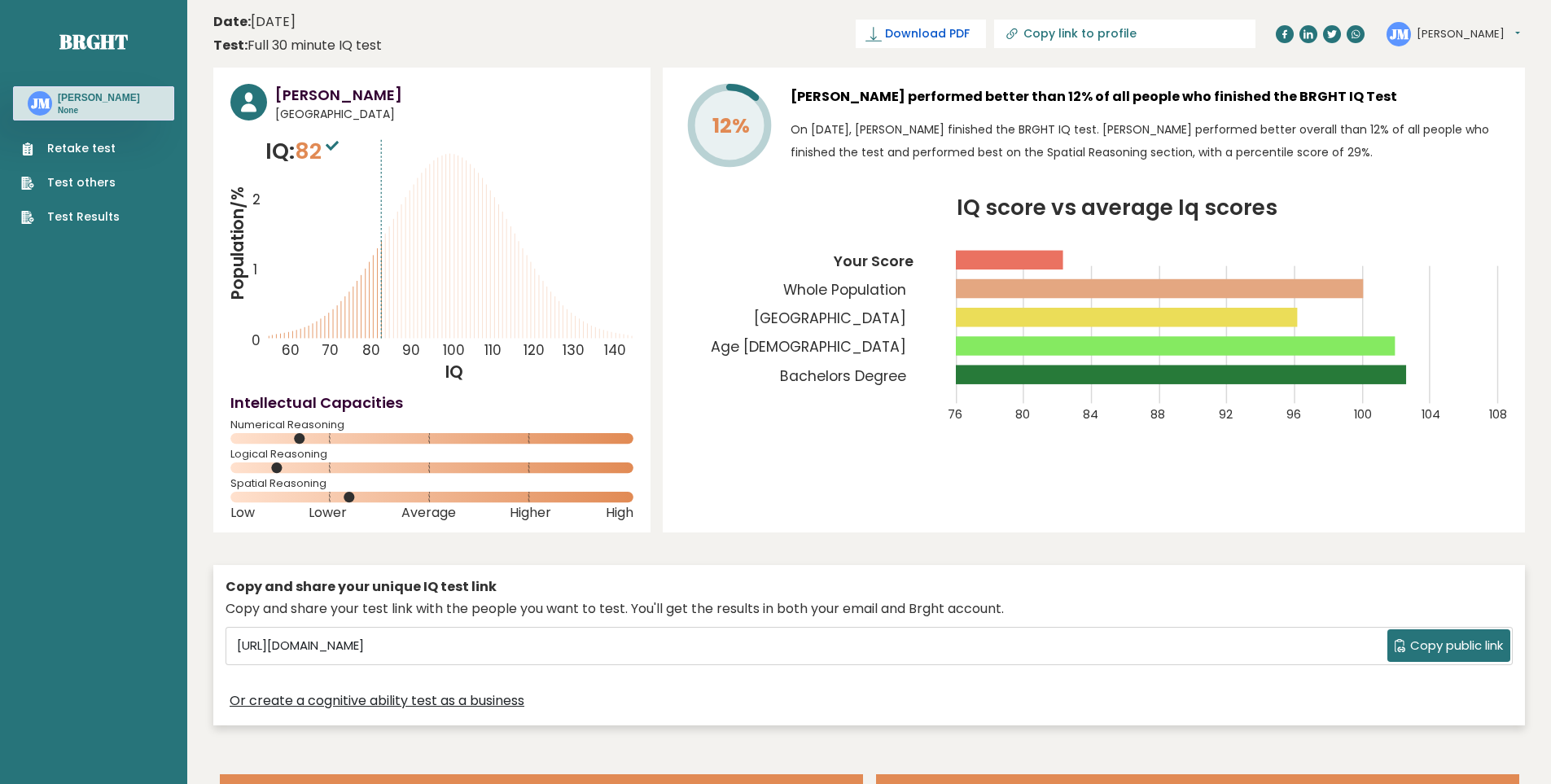
click at [882, 37] on icon at bounding box center [873, 34] width 17 height 17
